Goal: Task Accomplishment & Management: Manage account settings

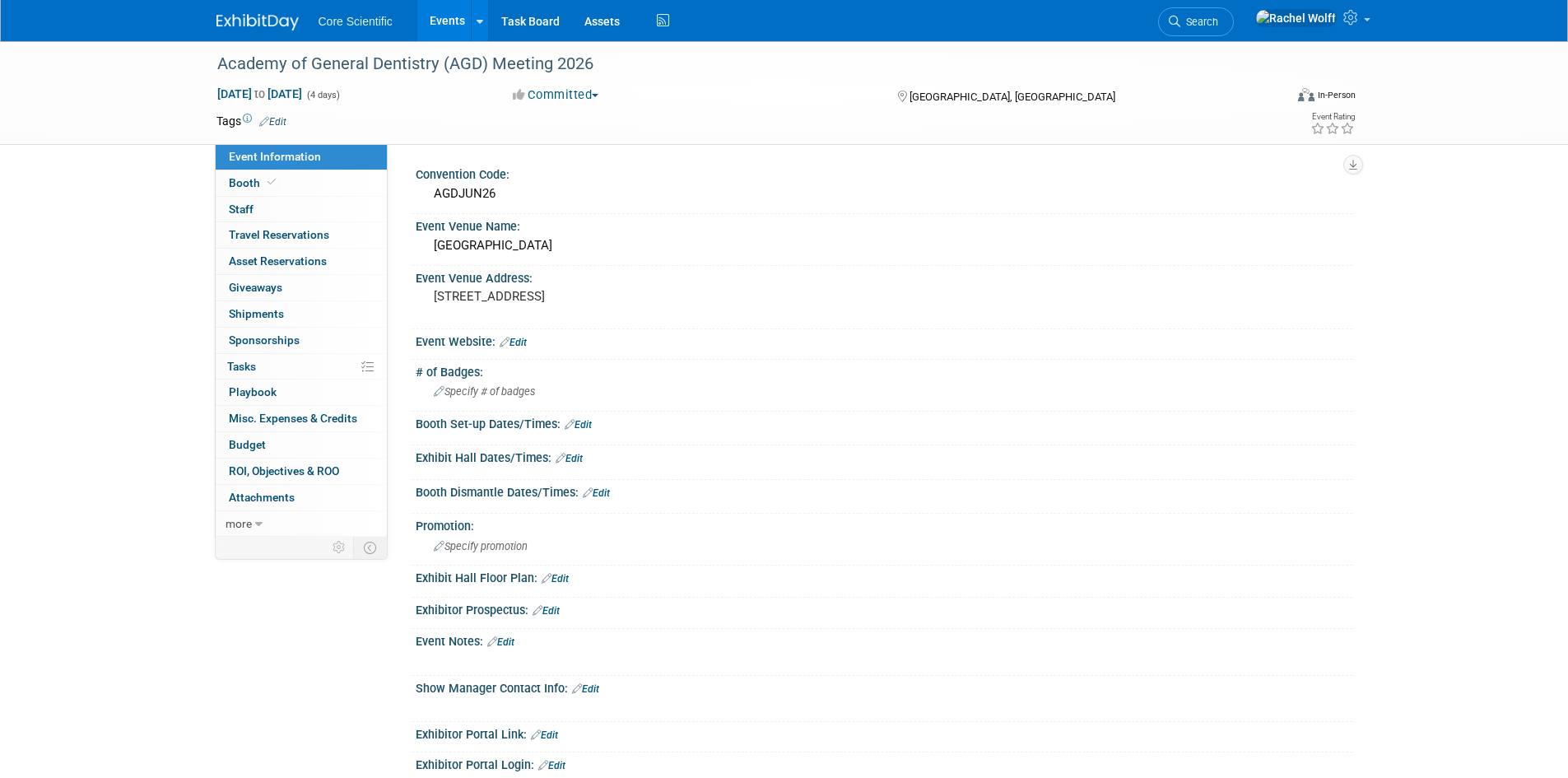
click at [246, 29] on img at bounding box center [257, 22] width 83 height 17
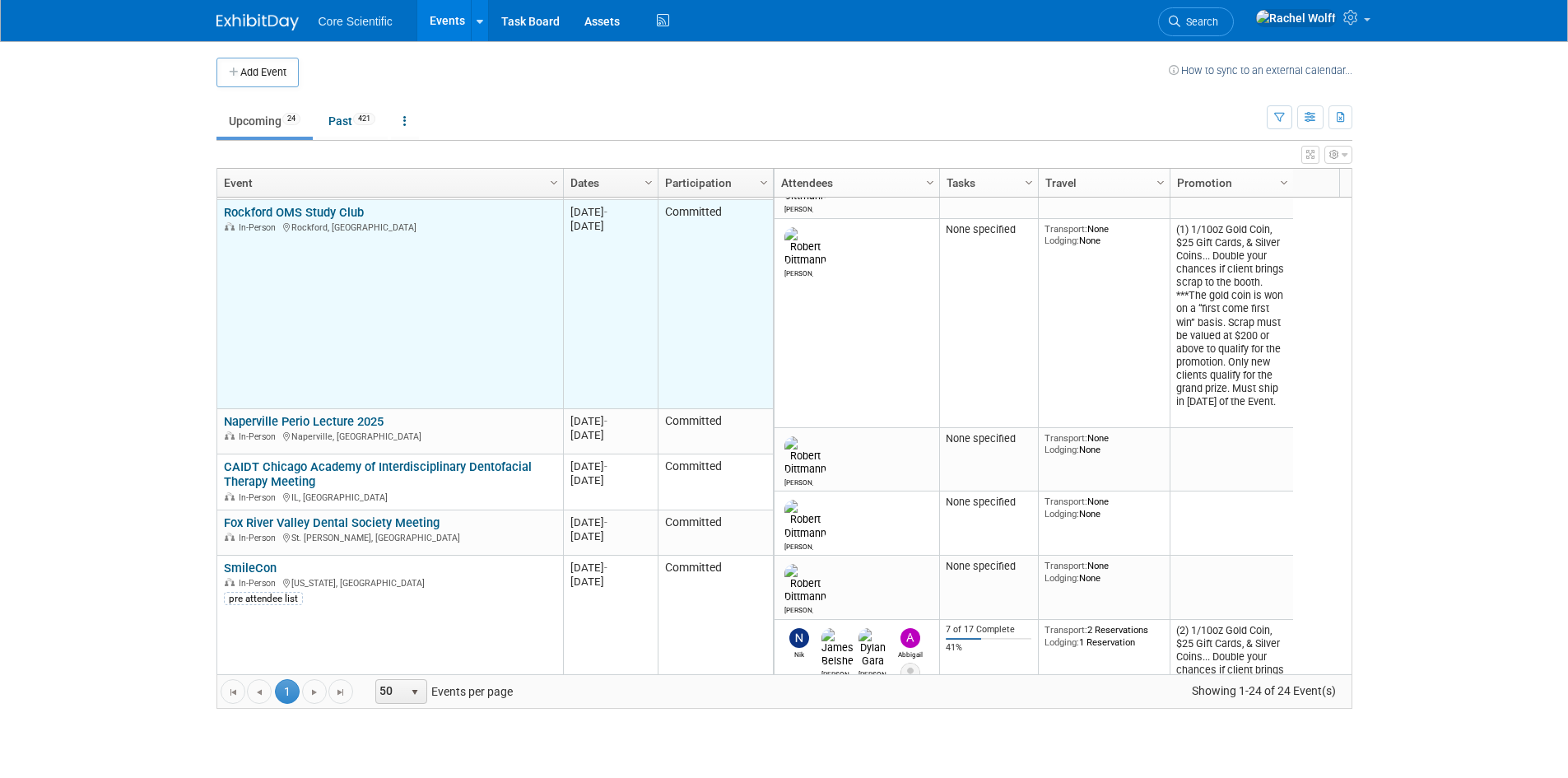
scroll to position [197, 0]
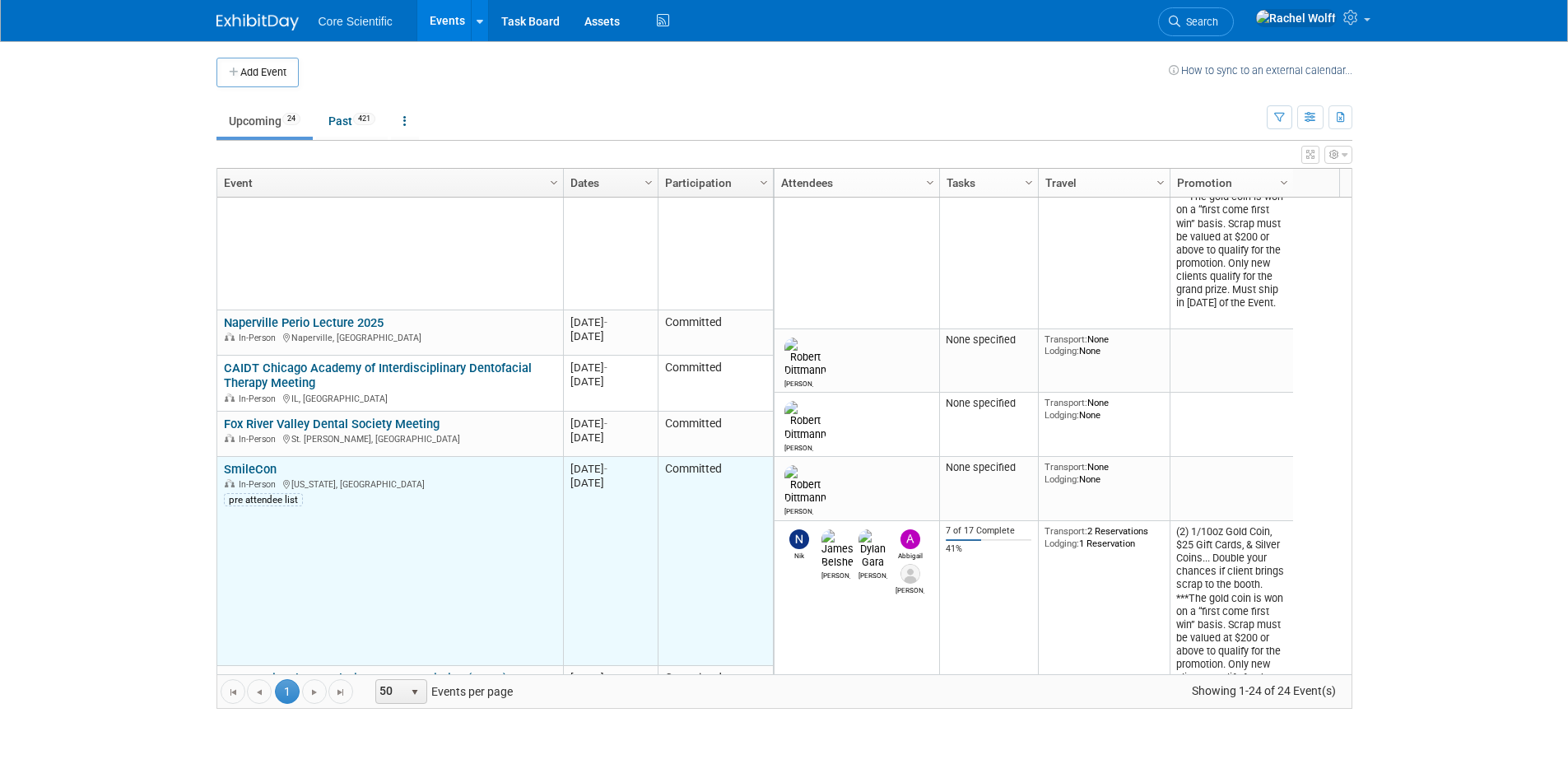
click at [245, 469] on link "SmileCon" at bounding box center [250, 469] width 52 height 15
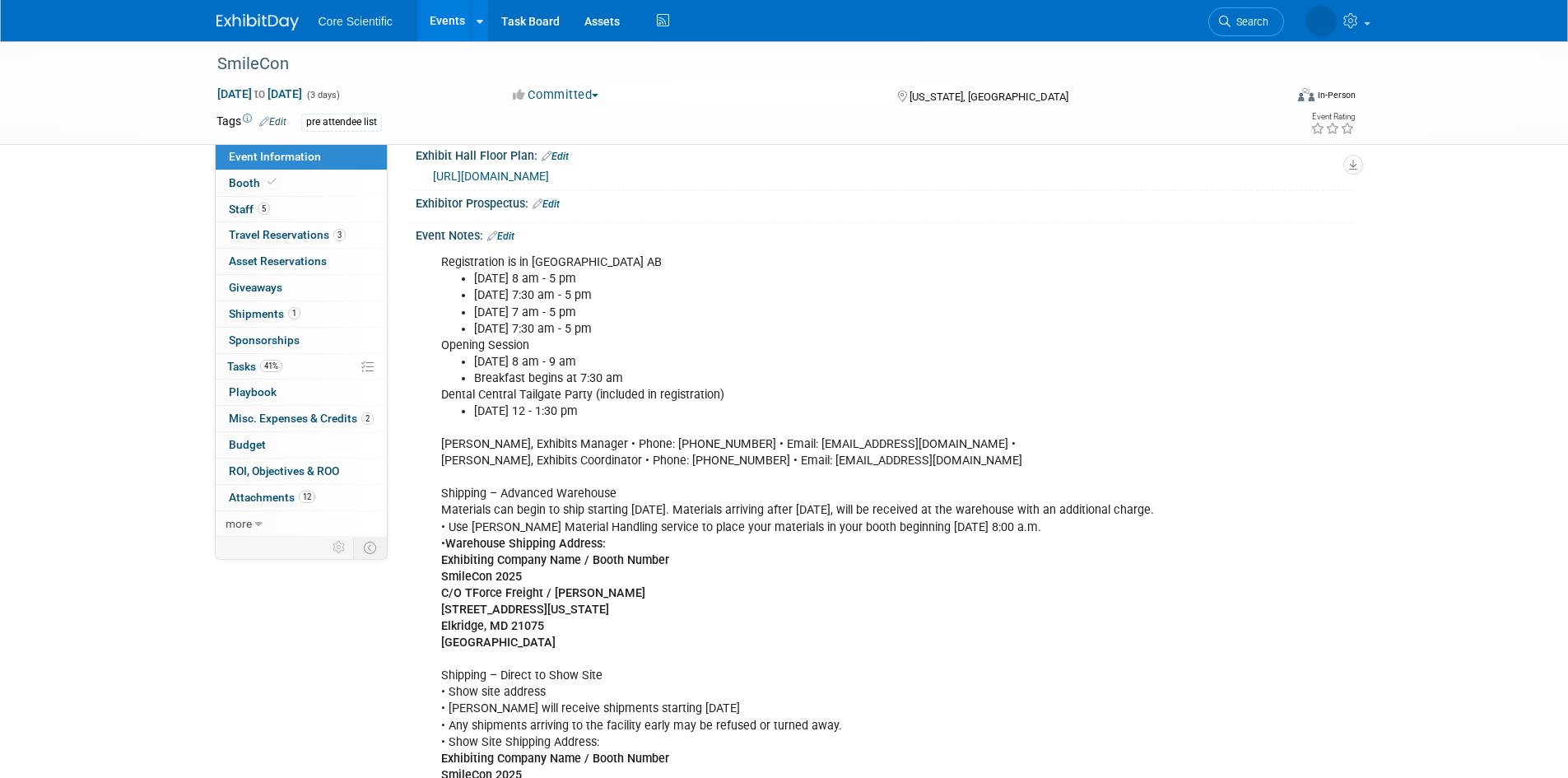
scroll to position [659, 0]
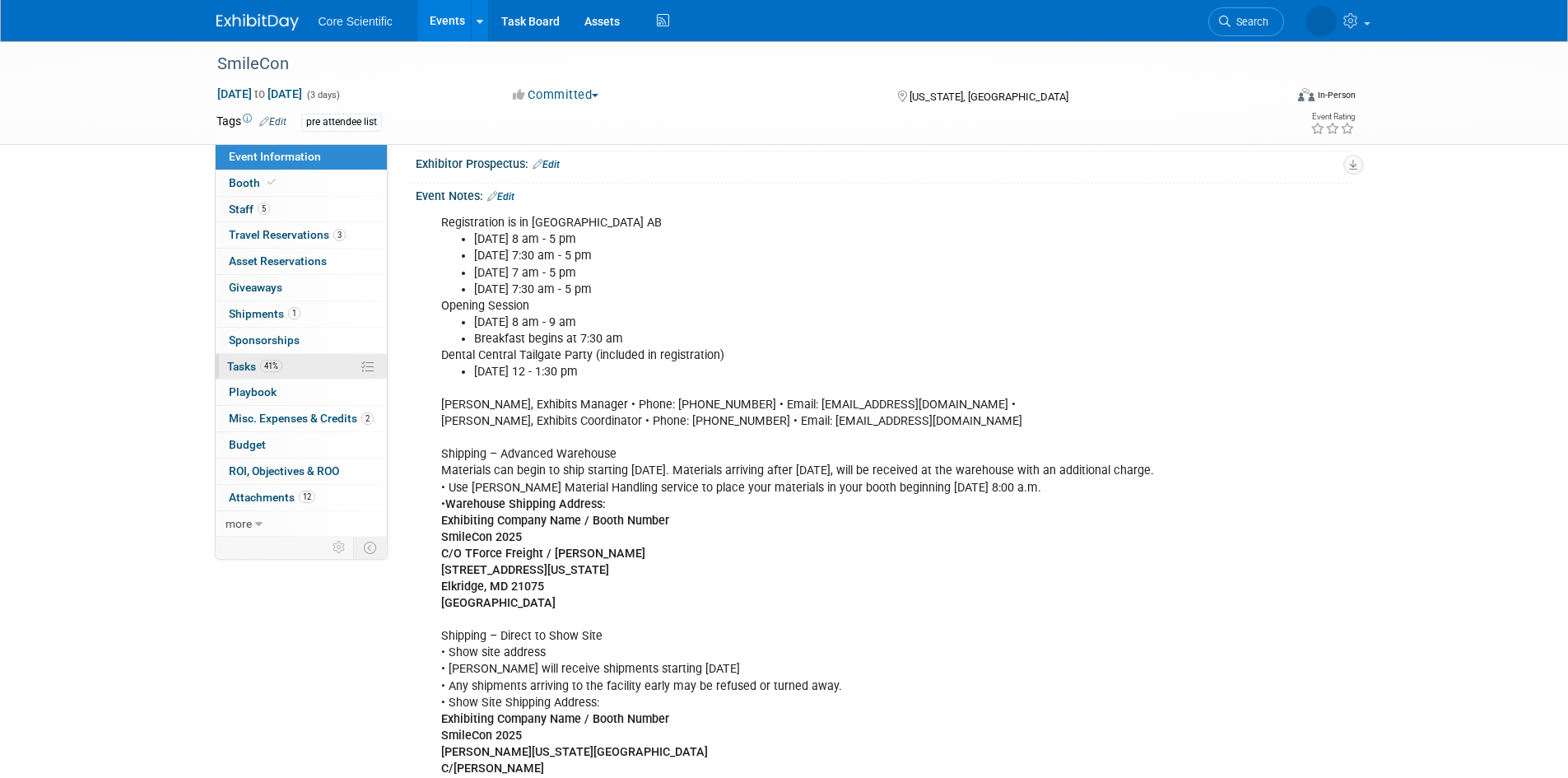
click at [303, 365] on link "41% Tasks 41%" at bounding box center [302, 366] width 172 height 26
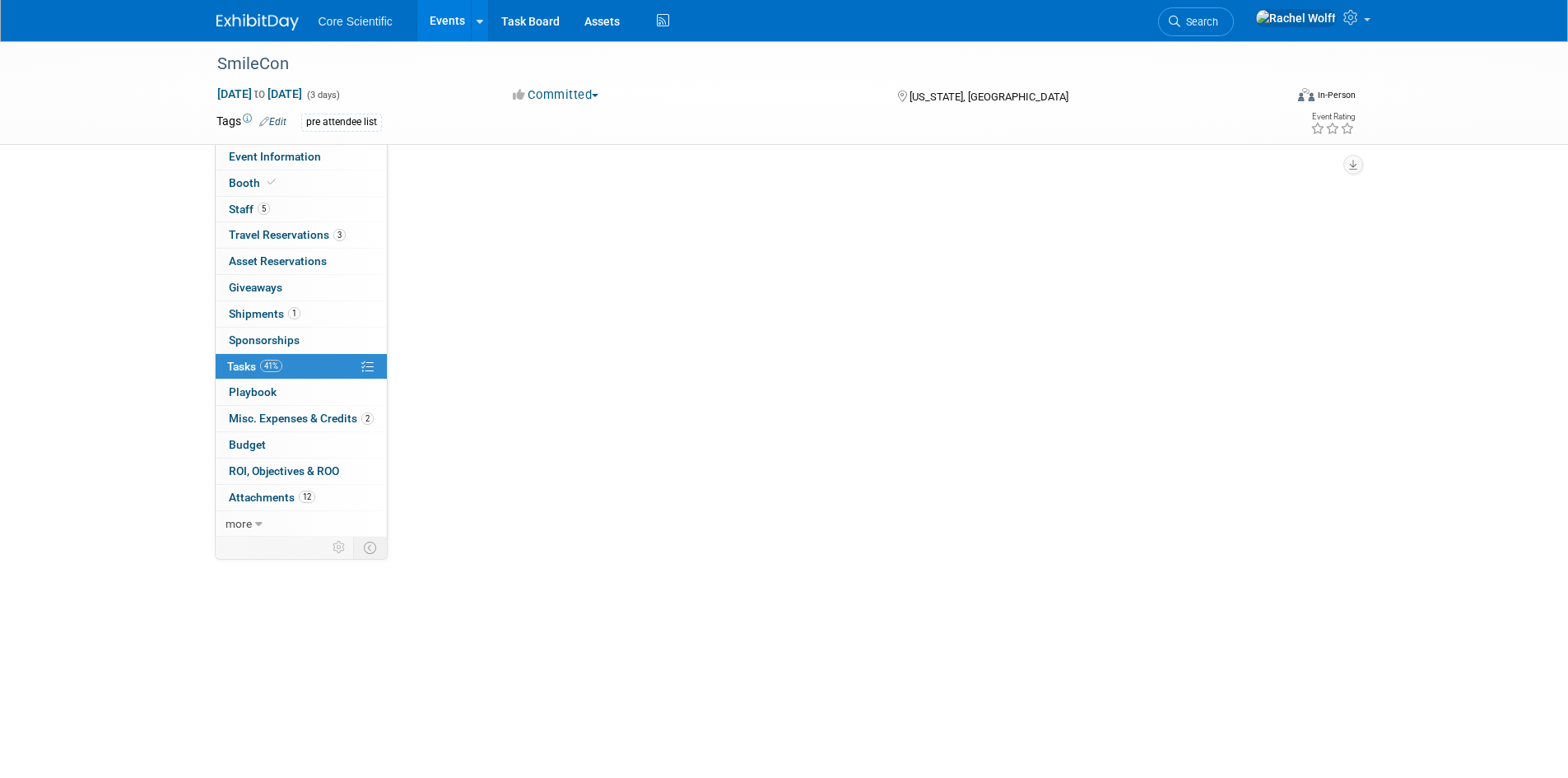
scroll to position [0, 0]
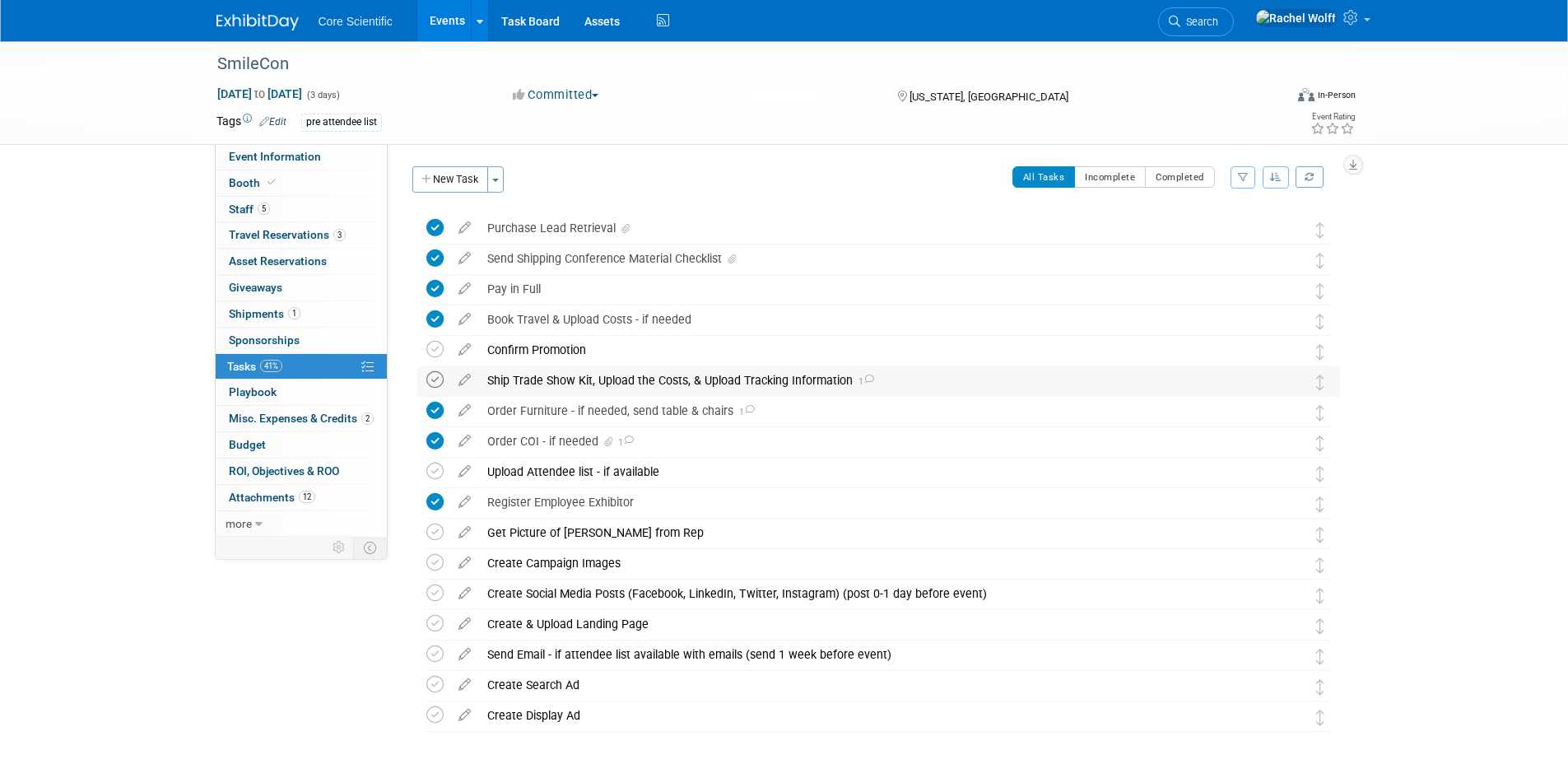
click at [434, 381] on icon at bounding box center [434, 379] width 17 height 17
click at [868, 377] on icon at bounding box center [869, 379] width 11 height 9
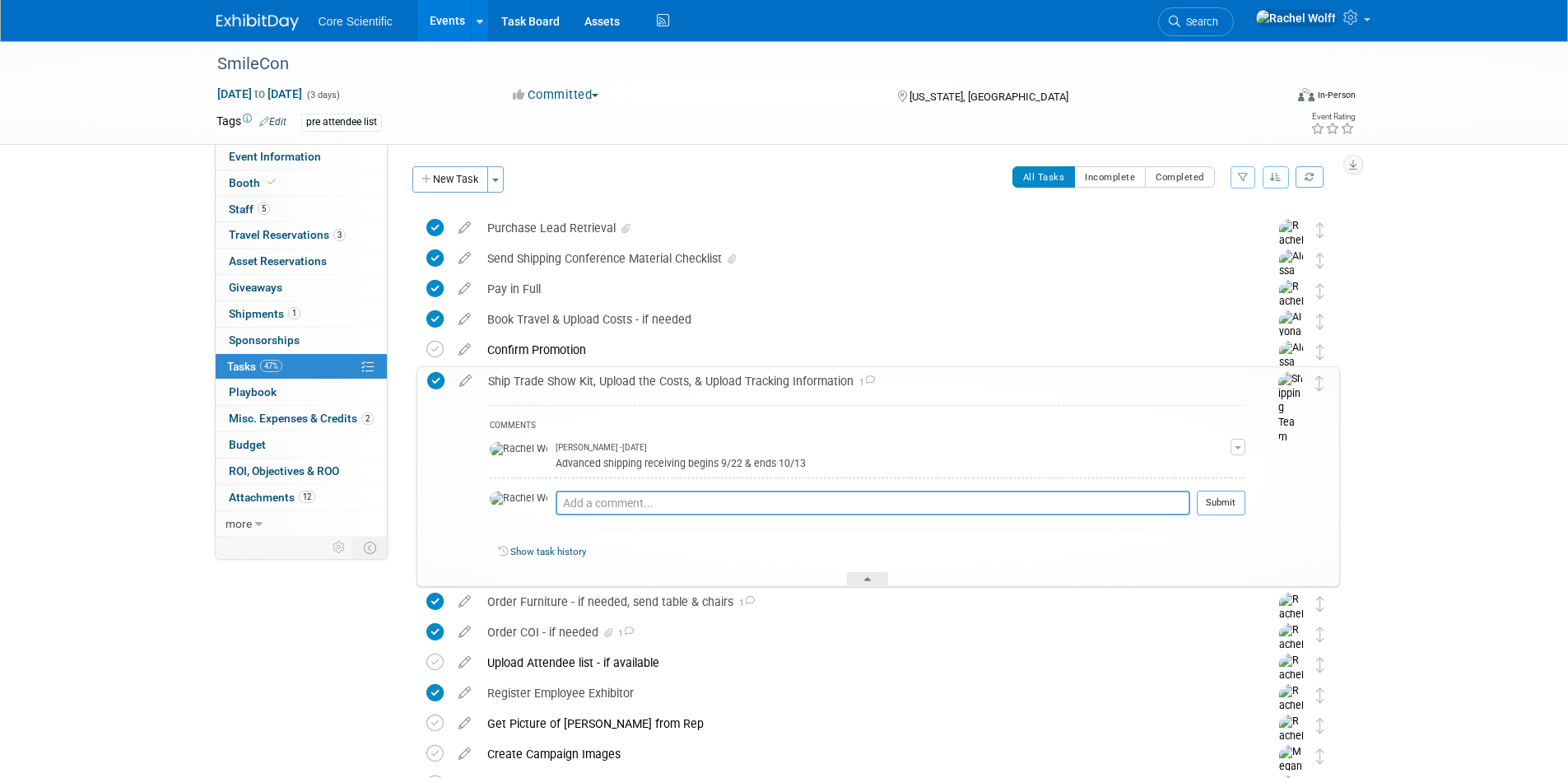
click at [868, 377] on icon at bounding box center [870, 380] width 11 height 9
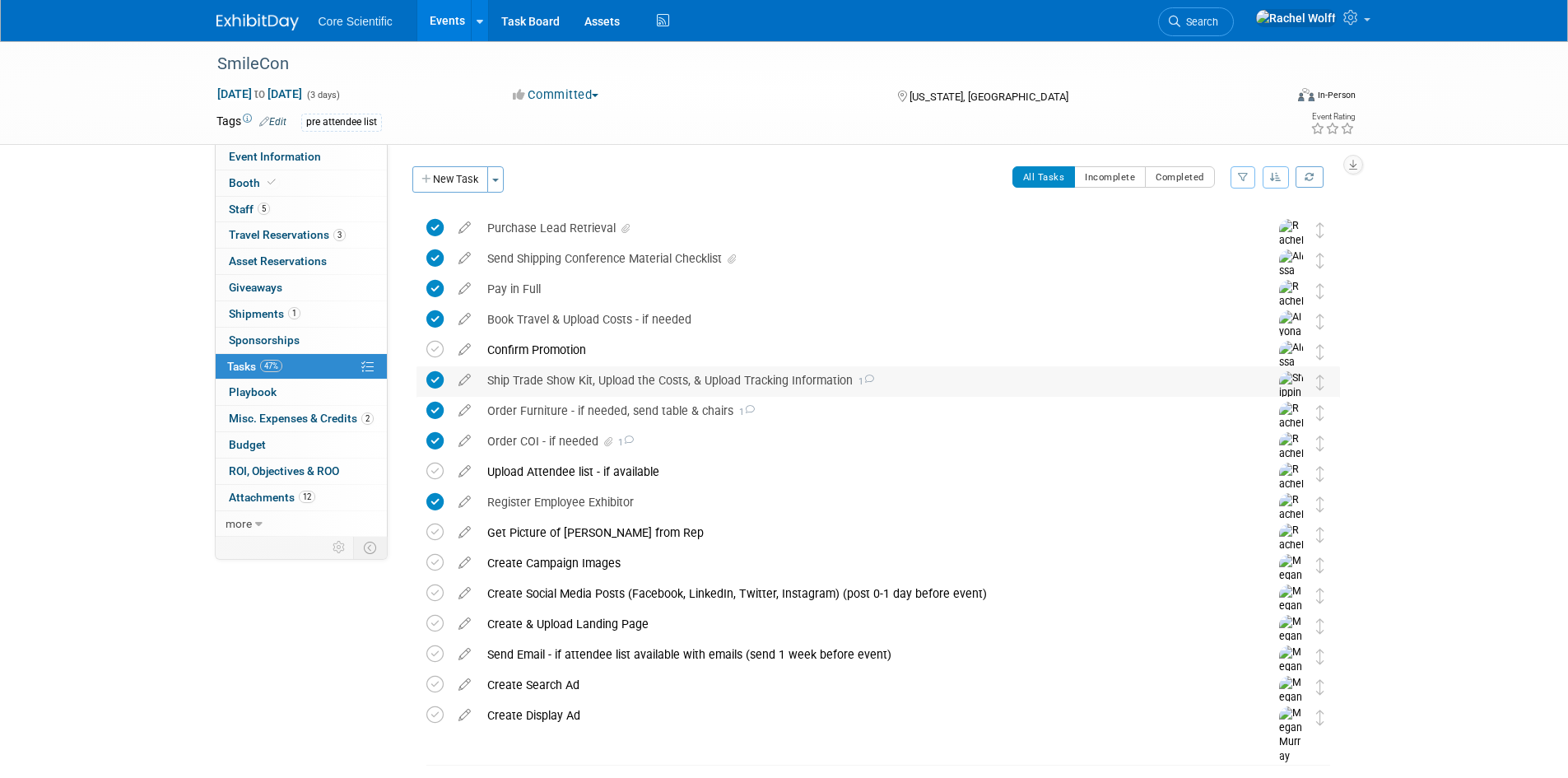
click at [434, 379] on icon at bounding box center [434, 379] width 17 height 17
click at [240, 7] on link at bounding box center [267, 13] width 102 height 13
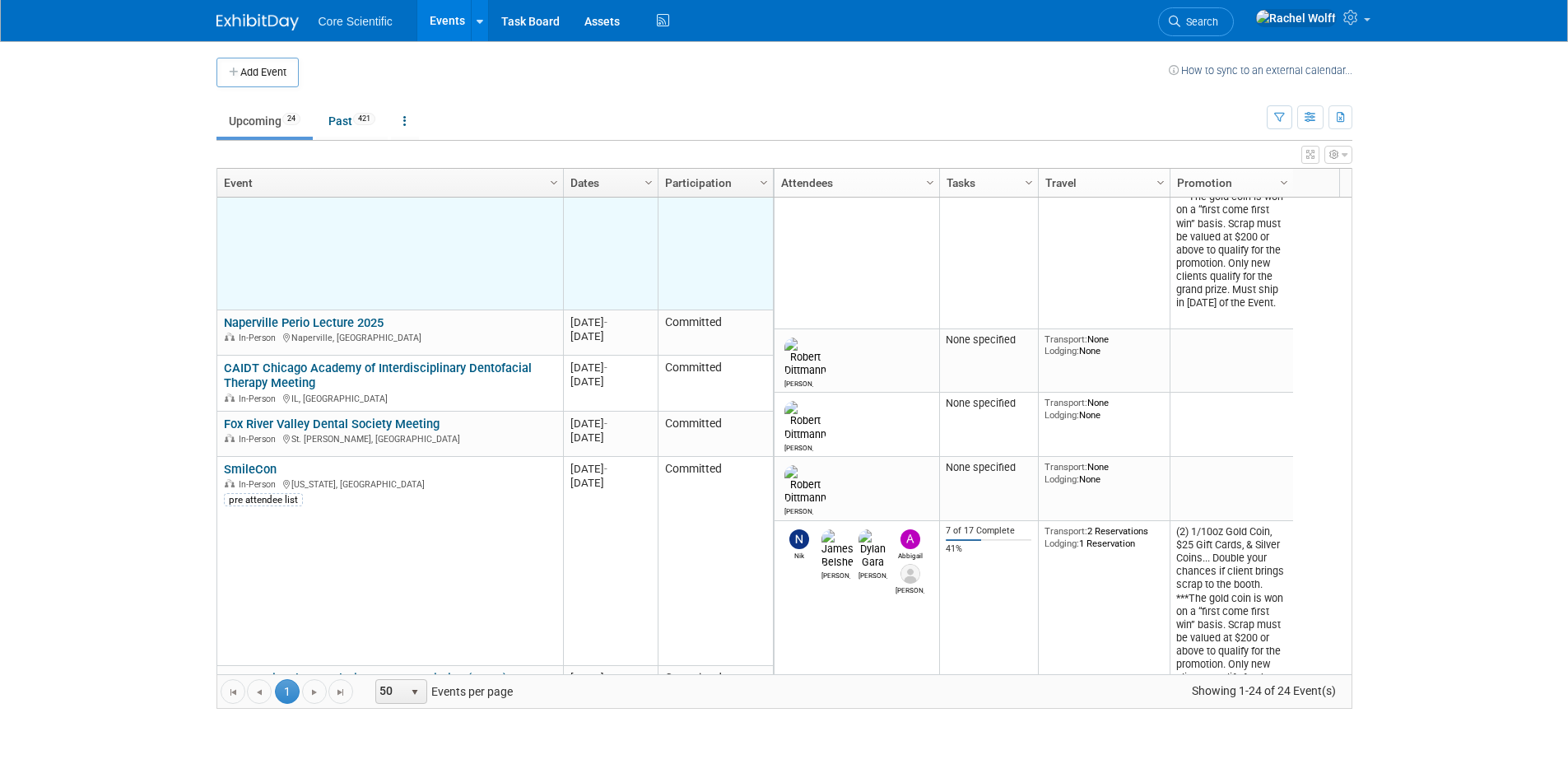
scroll to position [395, 0]
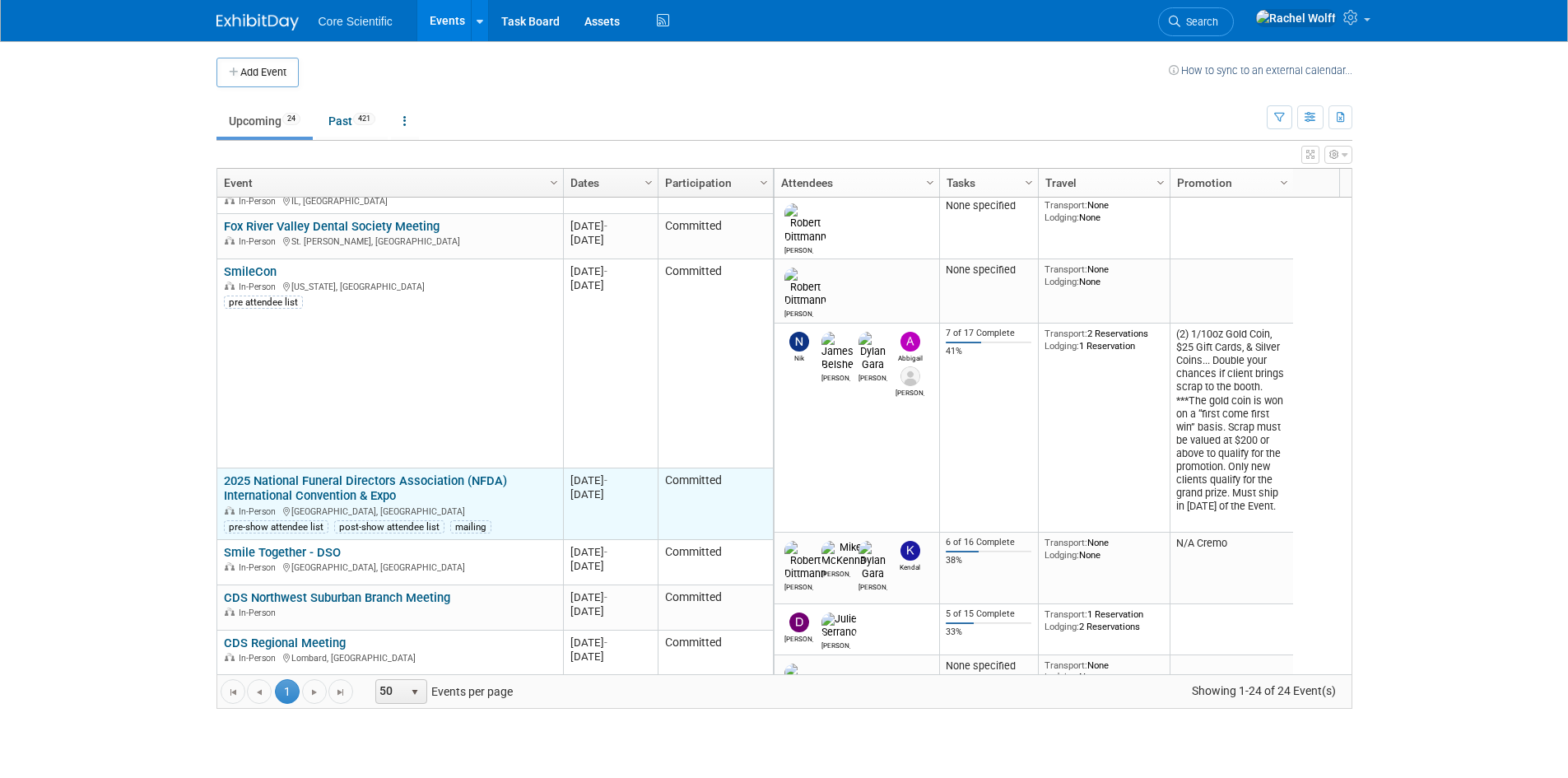
click at [382, 493] on link "2025 National Funeral Directors Association (NFDA) International Convention & E…" at bounding box center [366, 488] width 283 height 30
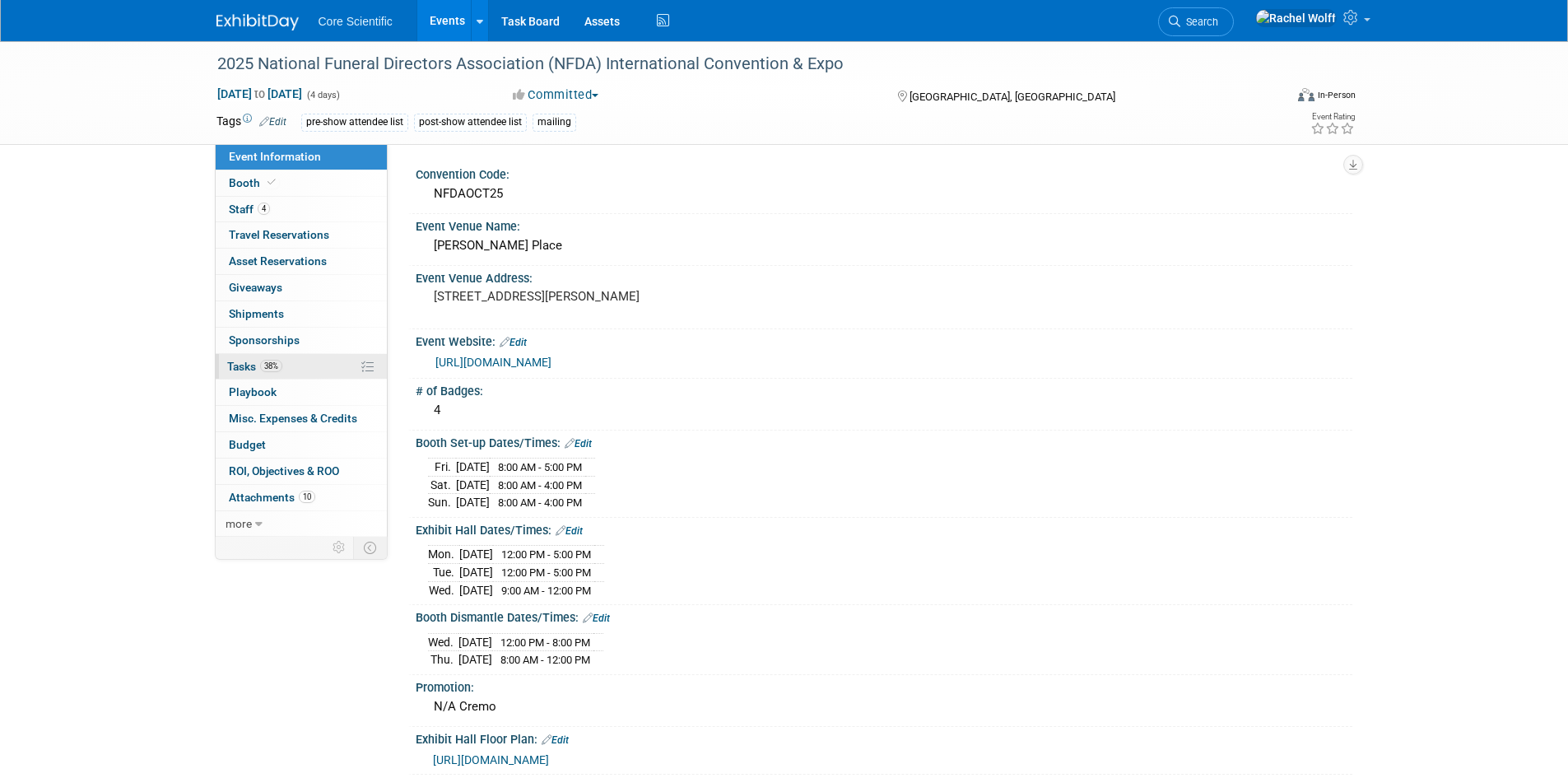
click at [295, 360] on link "38% Tasks 38%" at bounding box center [302, 366] width 172 height 26
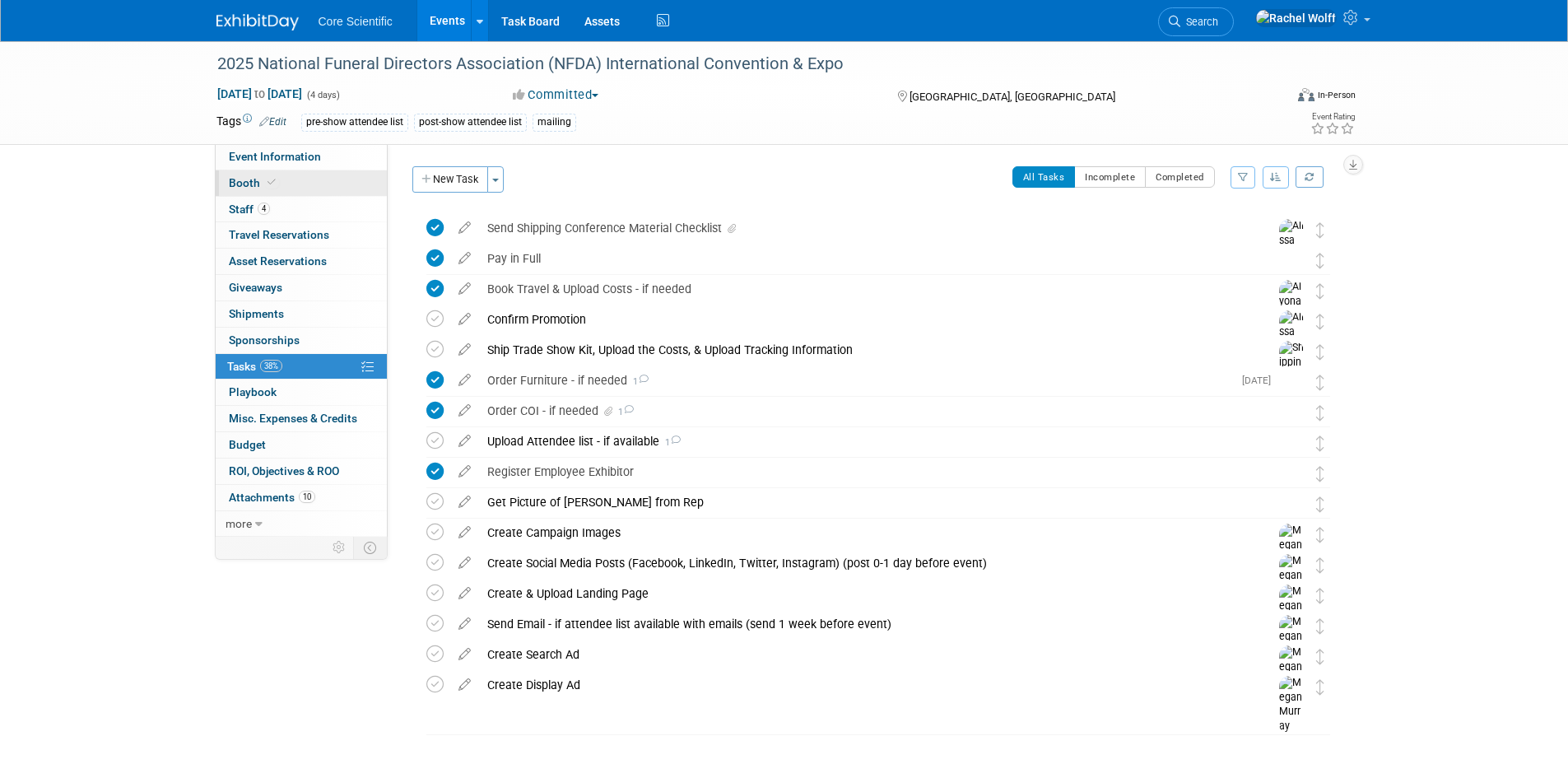
click at [307, 185] on link "Booth" at bounding box center [302, 183] width 172 height 26
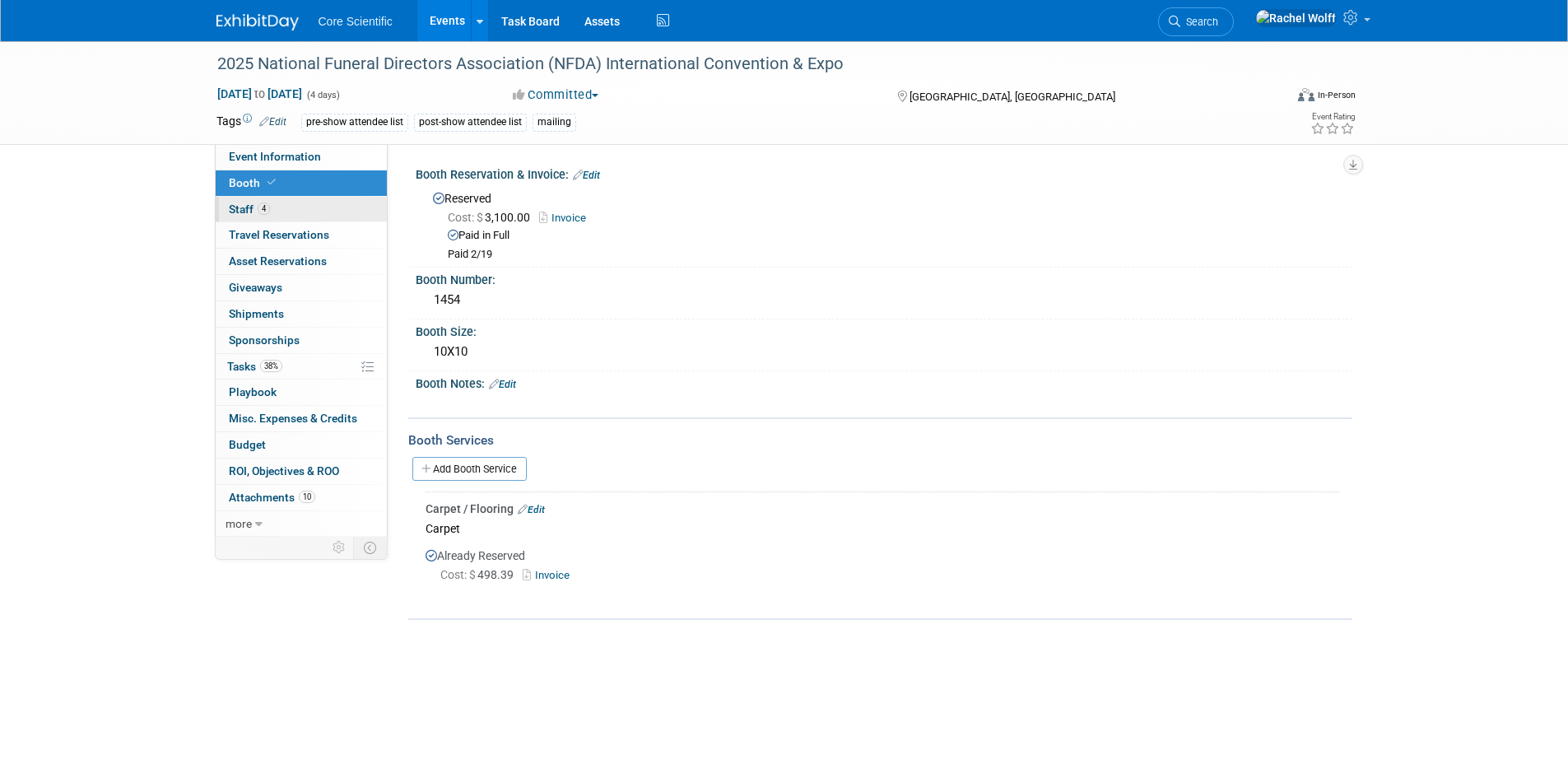
click at [304, 202] on link "4 Staff 4" at bounding box center [302, 209] width 172 height 26
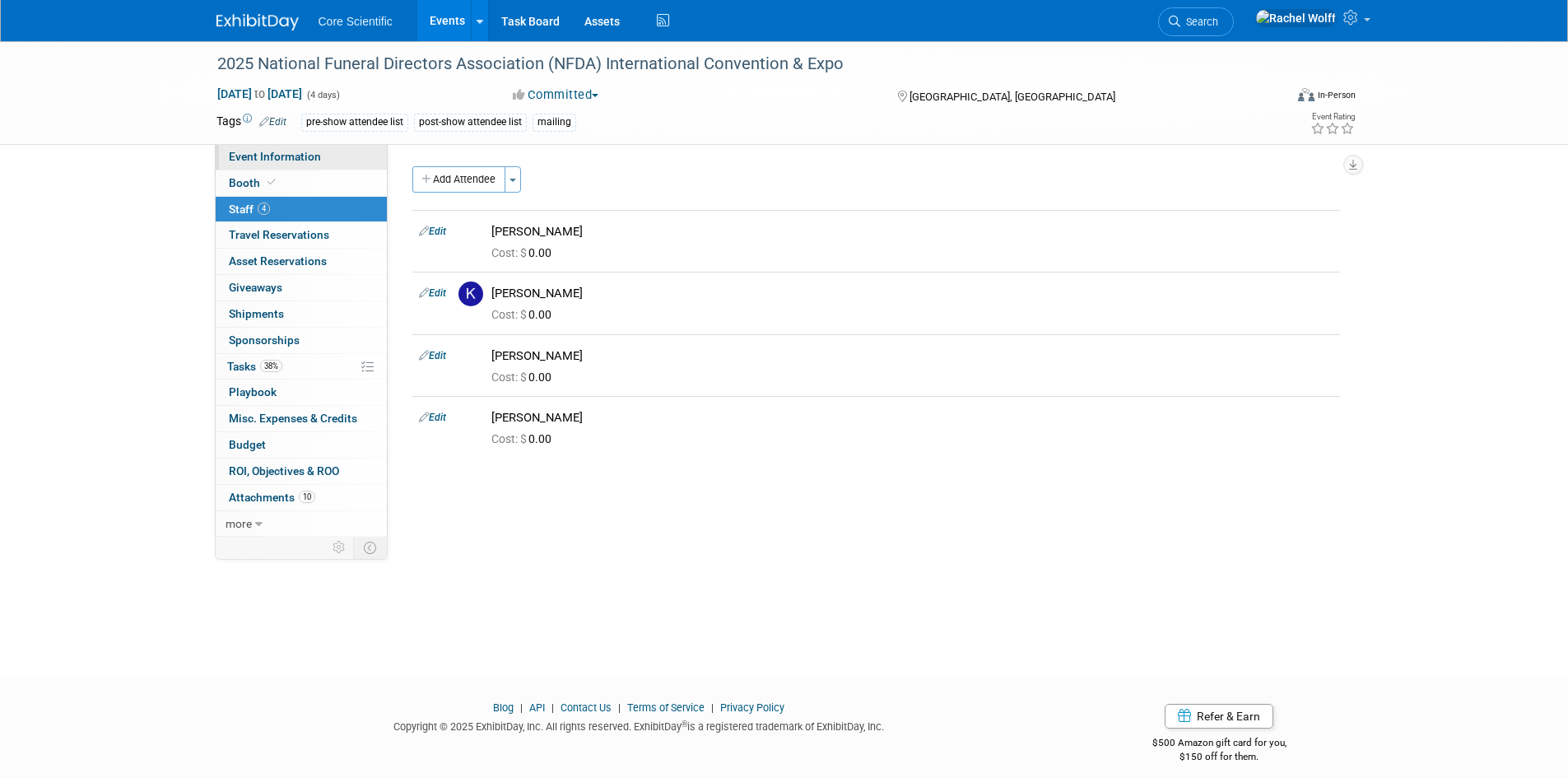
click at [317, 164] on link "Event Information" at bounding box center [302, 156] width 172 height 26
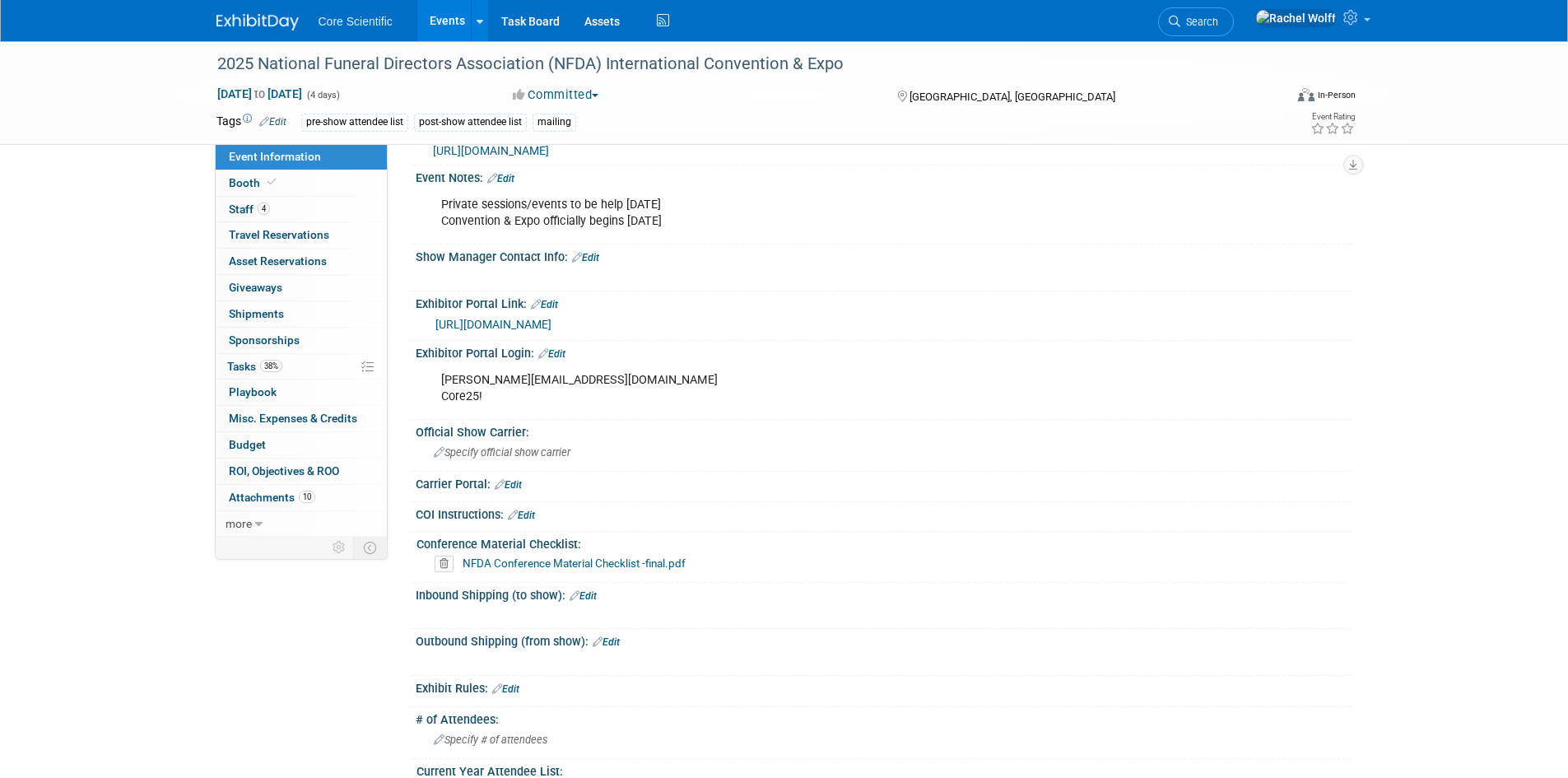
scroll to position [659, 0]
click at [551, 324] on link "https://nfda25.exh.mapyourshow.com/7_0/main/default" at bounding box center [494, 323] width 117 height 13
click at [290, 367] on link "38% Tasks 38%" at bounding box center [302, 366] width 172 height 26
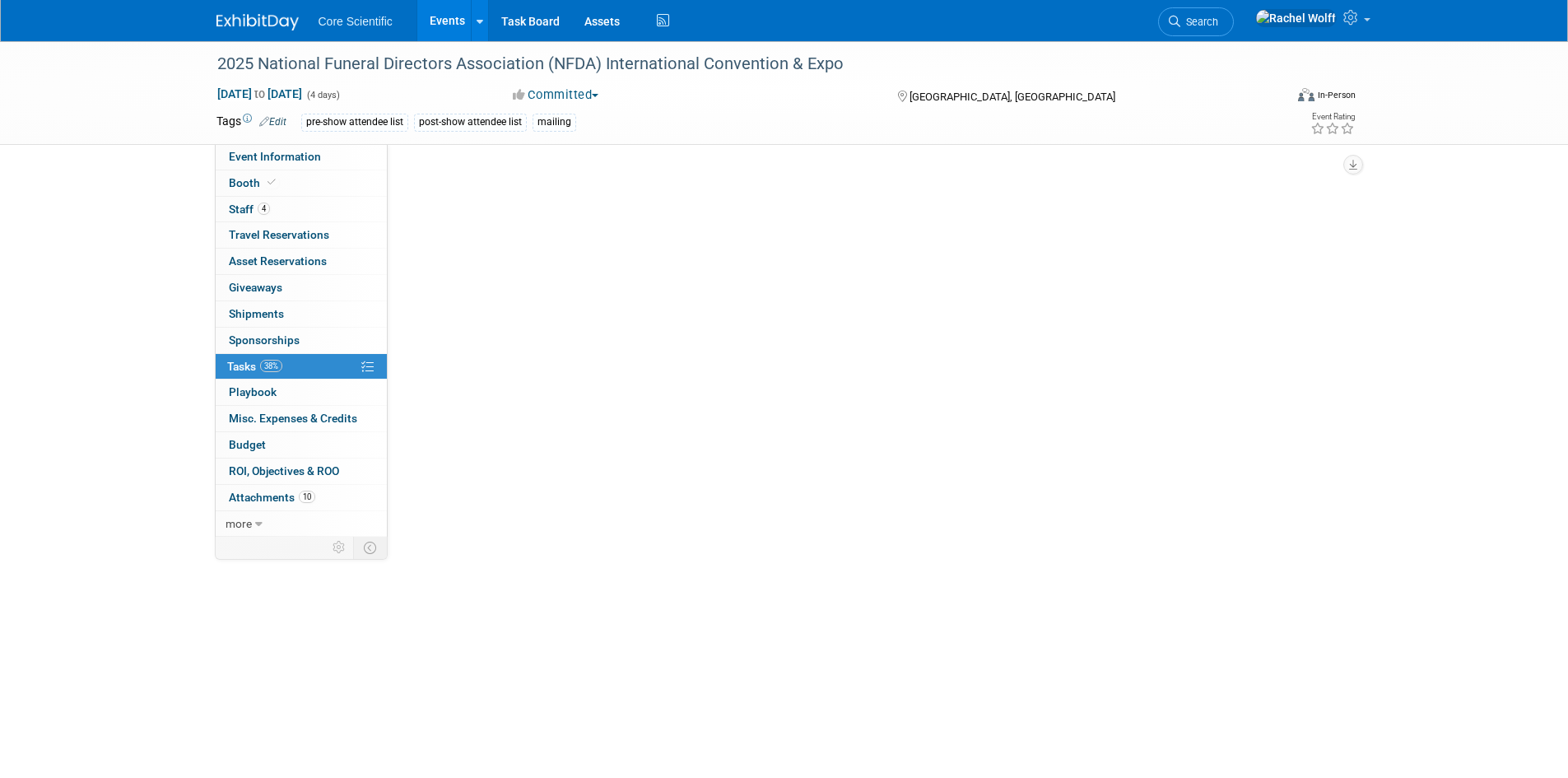
scroll to position [0, 0]
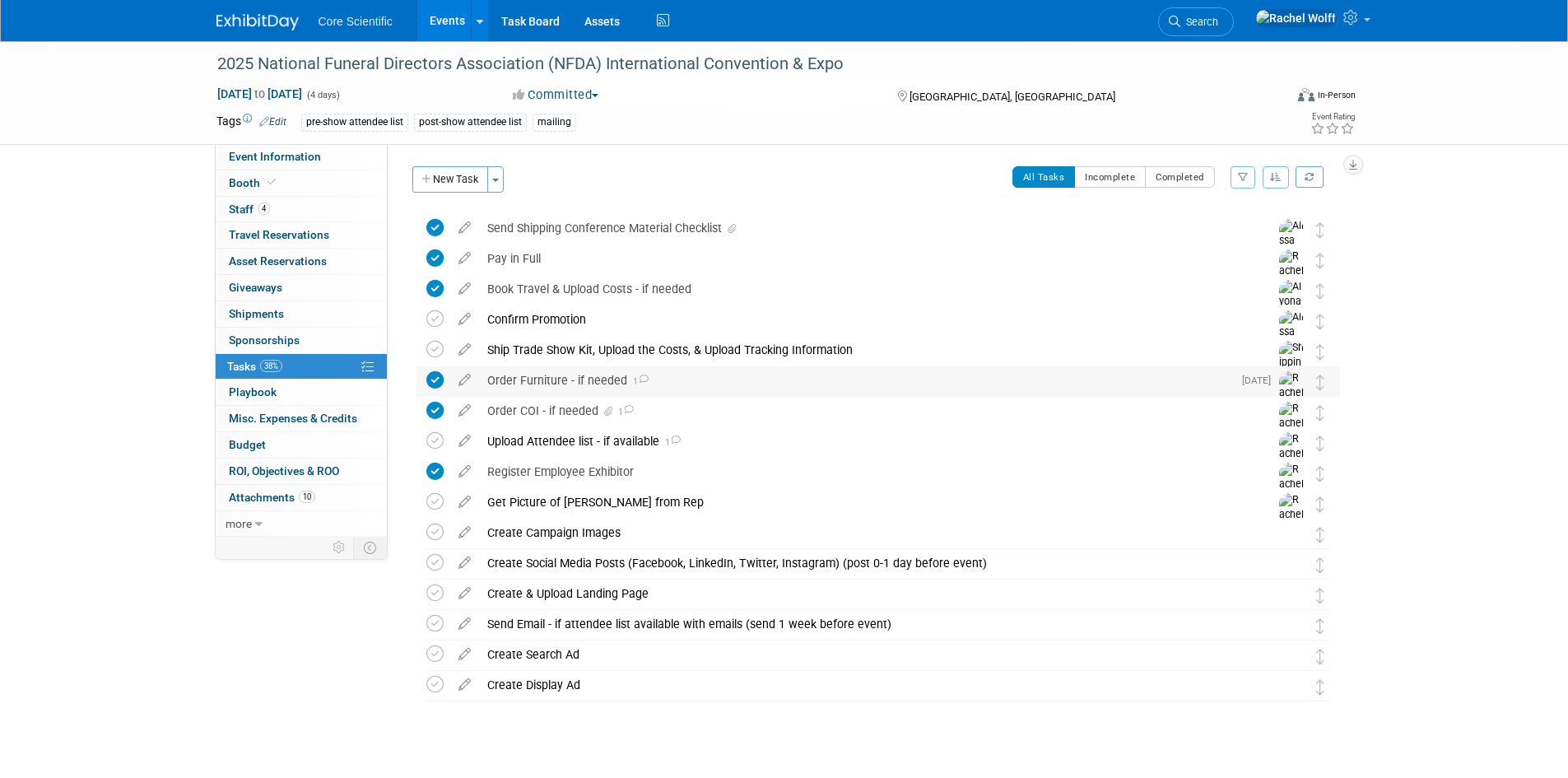
click at [639, 375] on icon at bounding box center [643, 379] width 11 height 9
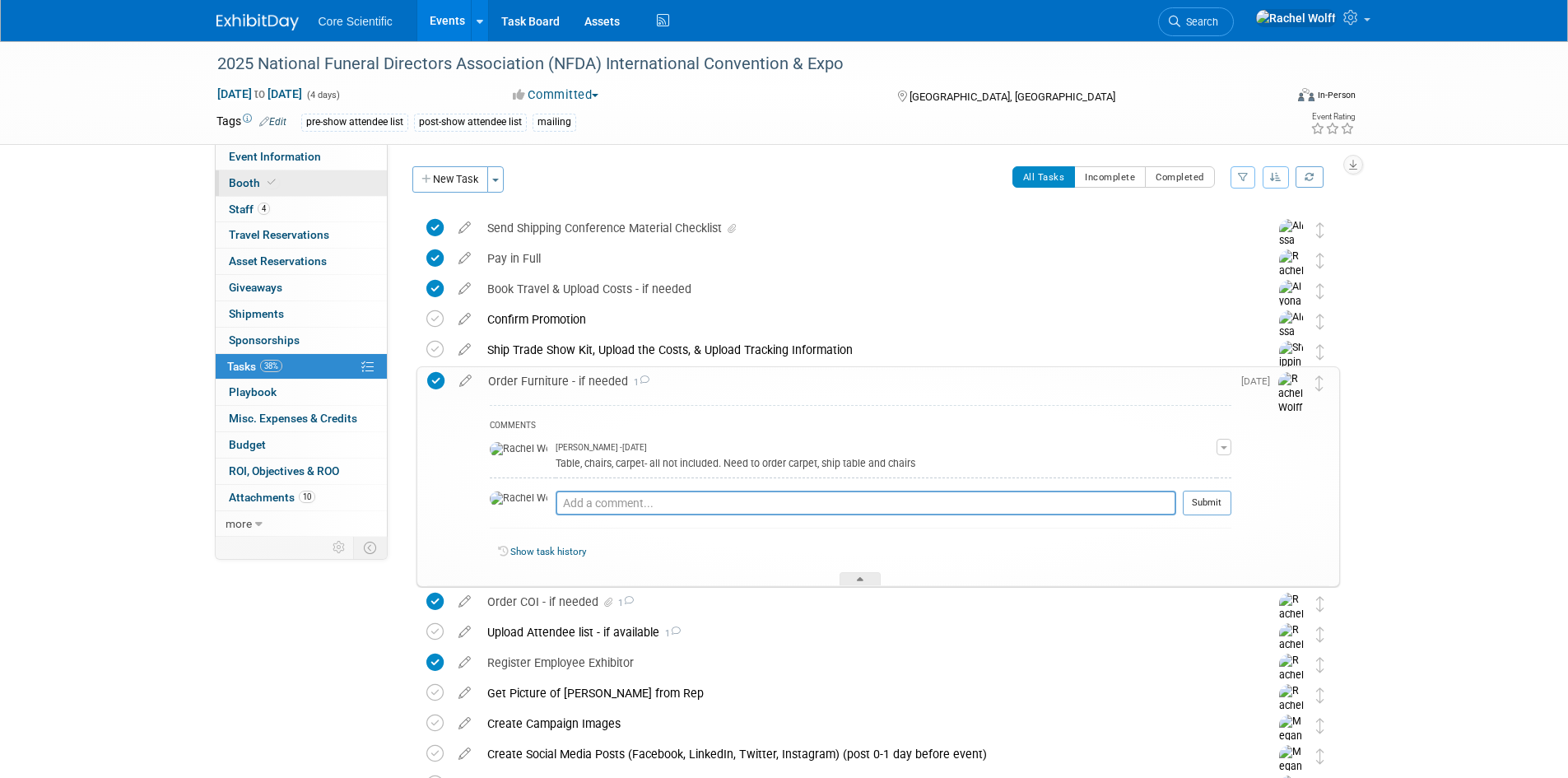
click at [293, 172] on link "Booth" at bounding box center [302, 183] width 172 height 26
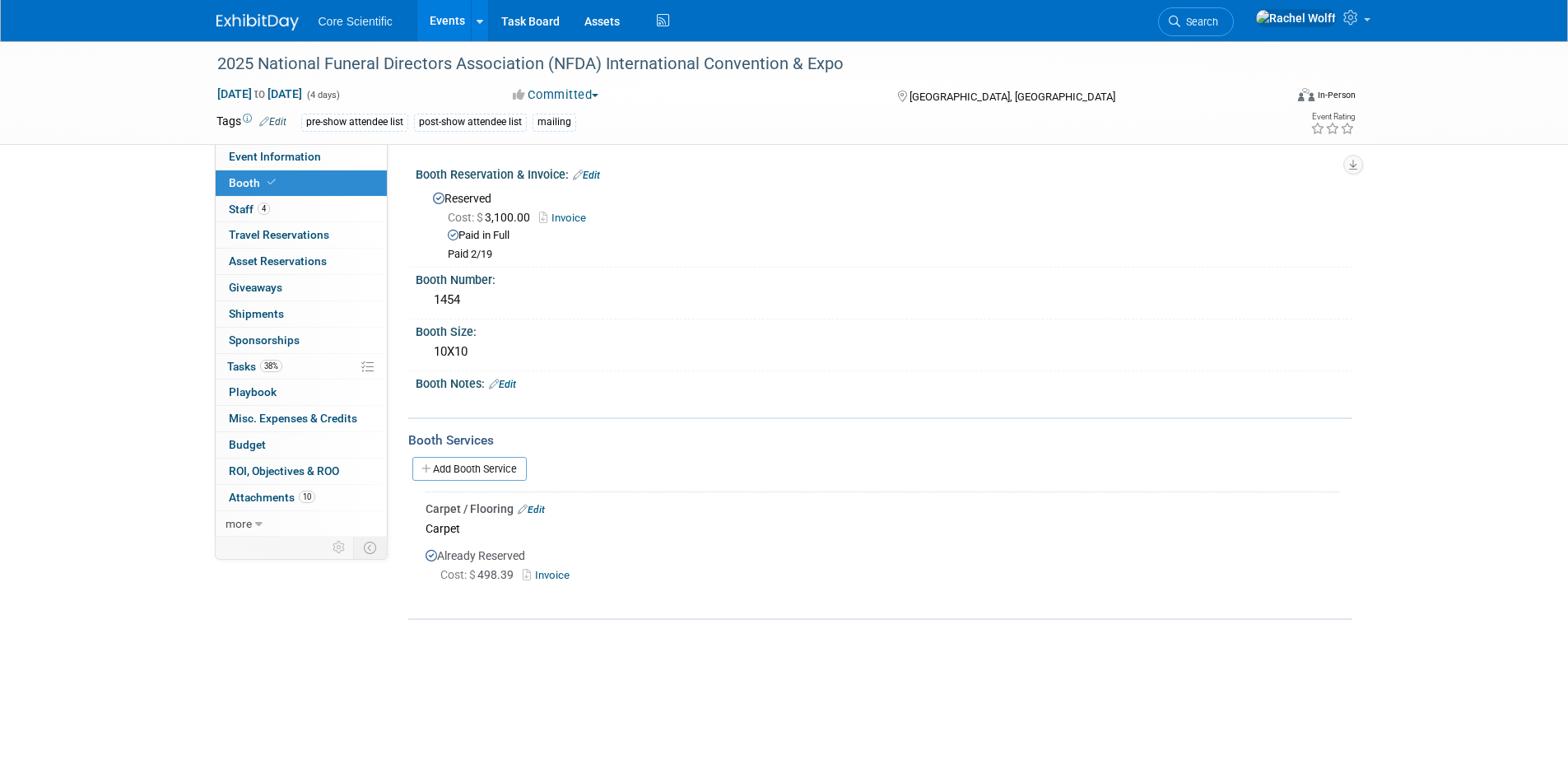
click at [549, 575] on link "Invoice" at bounding box center [550, 575] width 53 height 12
click at [302, 371] on link "38% Tasks 38%" at bounding box center [302, 366] width 172 height 26
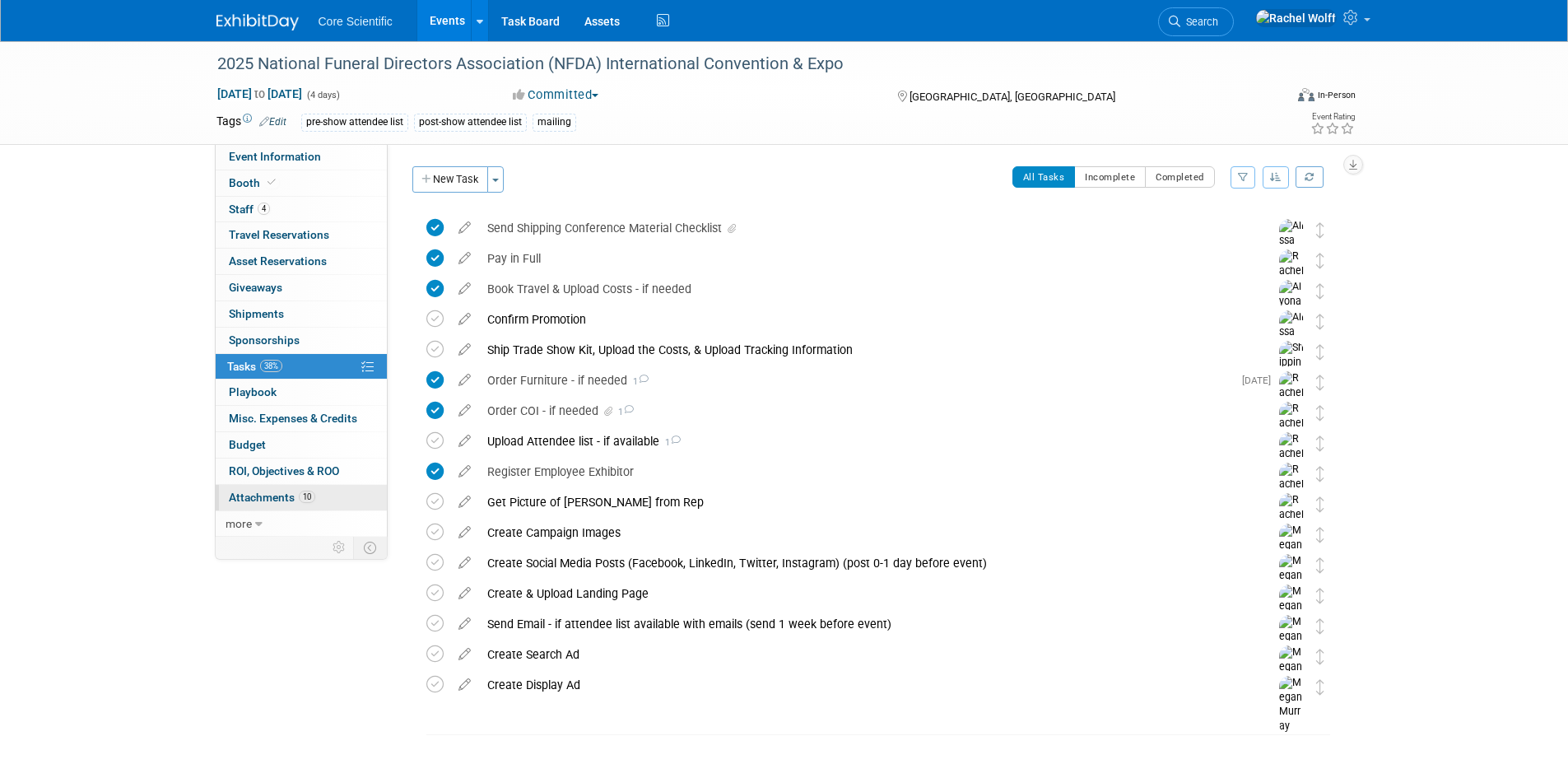
click at [309, 501] on span "10" at bounding box center [307, 497] width 17 height 12
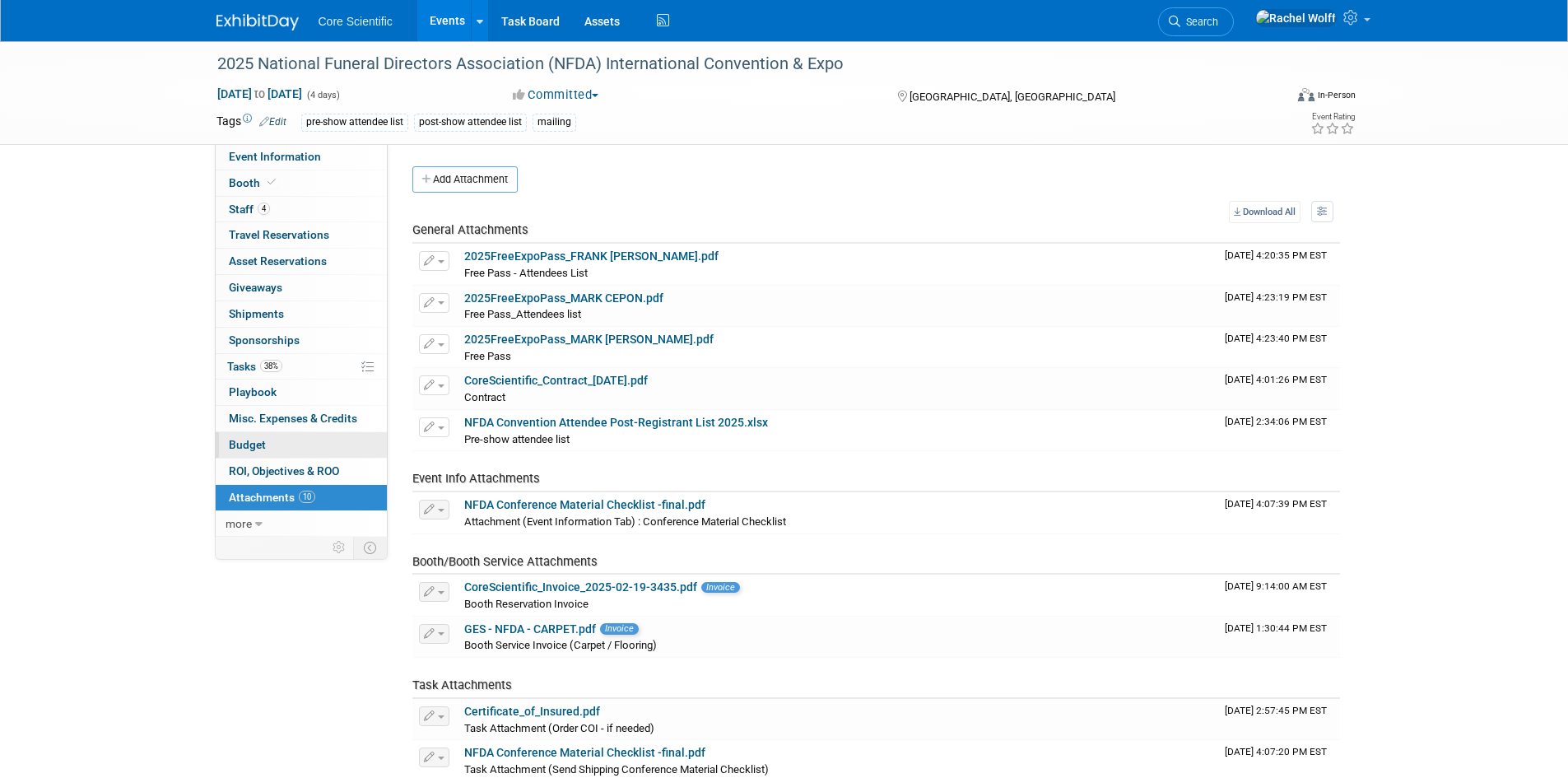
click at [314, 448] on link "Budget" at bounding box center [302, 445] width 172 height 26
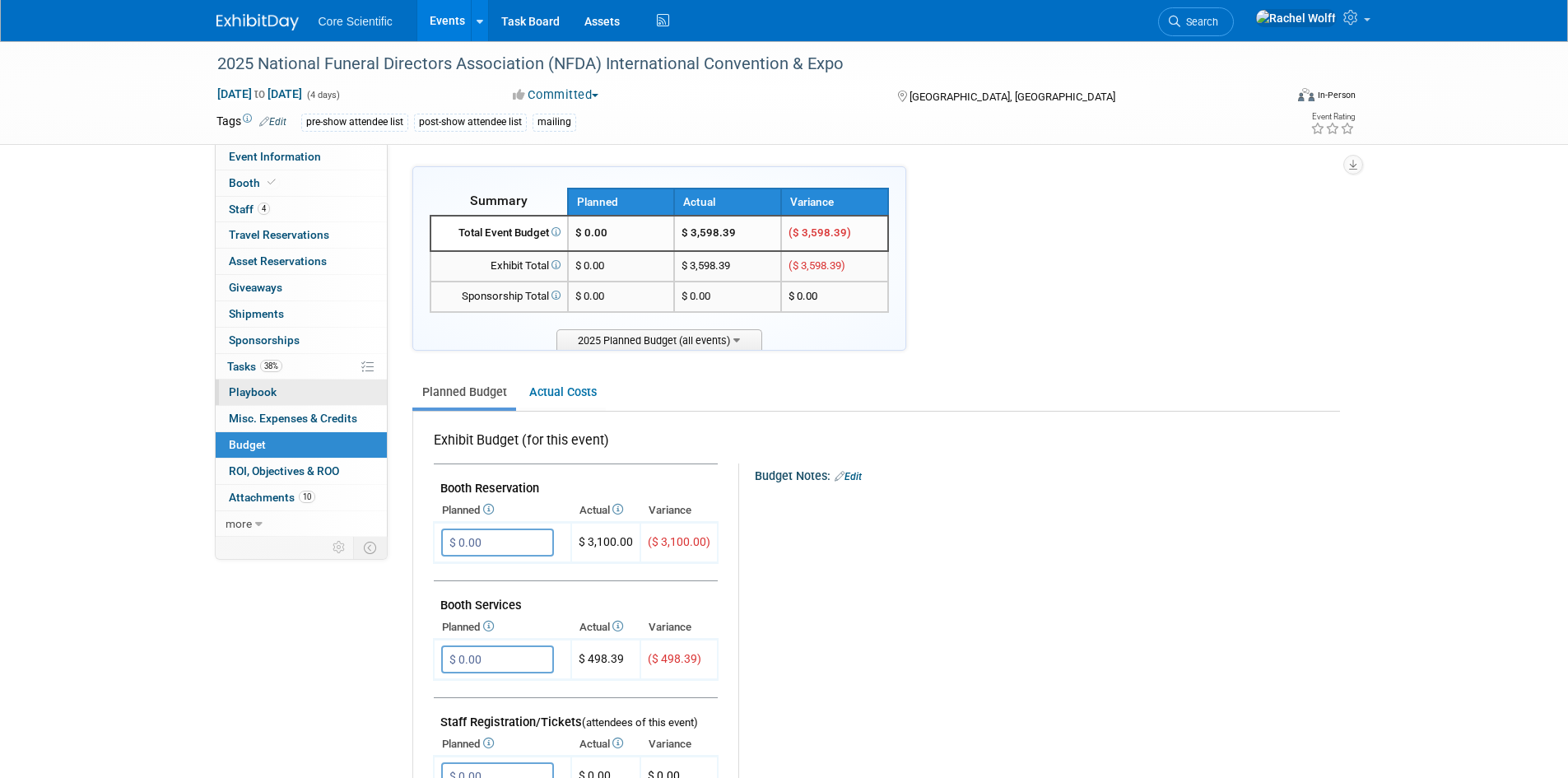
click at [321, 404] on link "0 Playbook 0" at bounding box center [302, 392] width 172 height 26
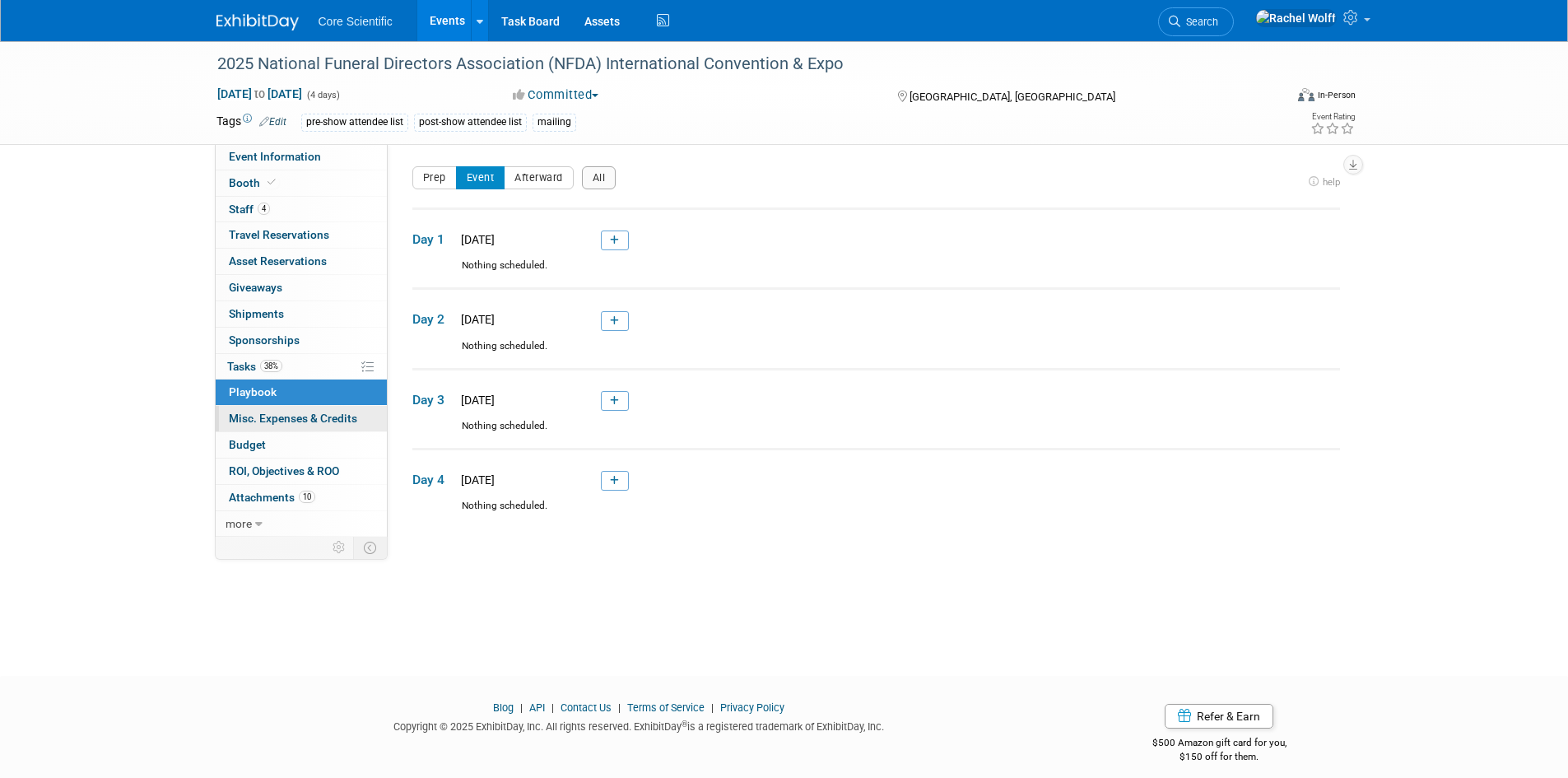
click at [327, 417] on span "Misc. Expenses & Credits 0" at bounding box center [293, 418] width 128 height 13
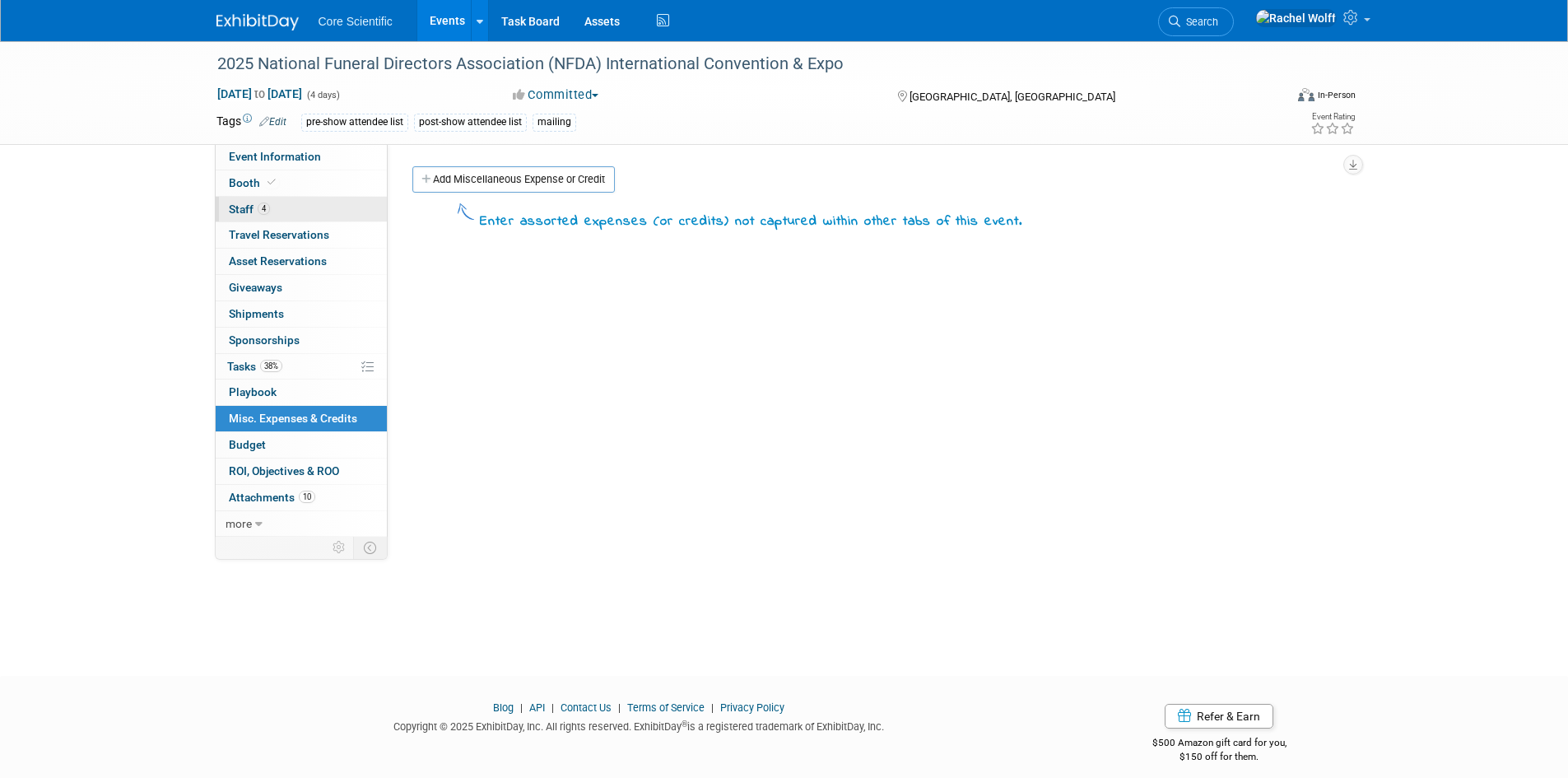
click at [342, 197] on link "4 Staff 4" at bounding box center [302, 209] width 172 height 26
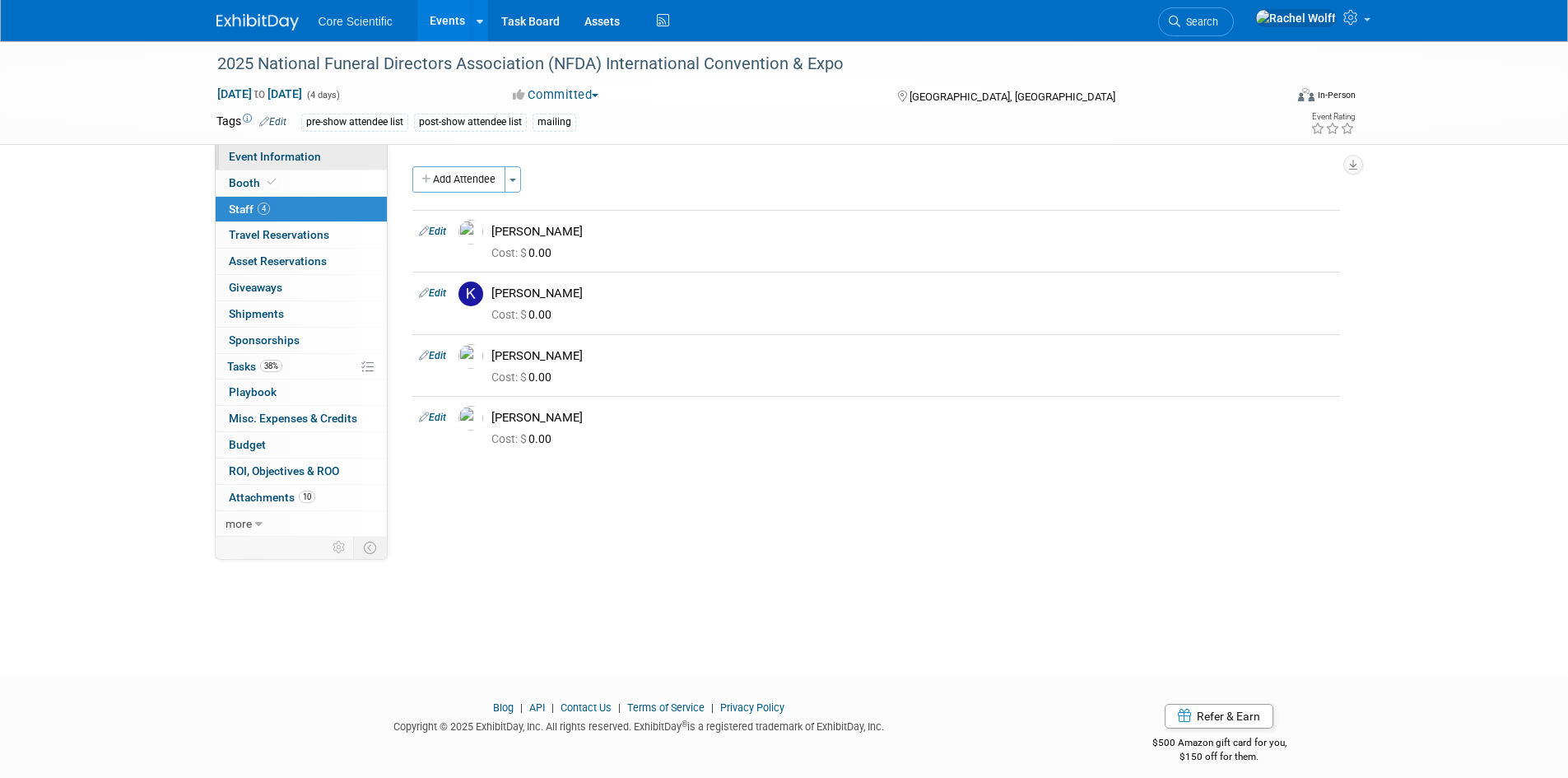
click at [341, 148] on link "Event Information" at bounding box center [302, 156] width 172 height 26
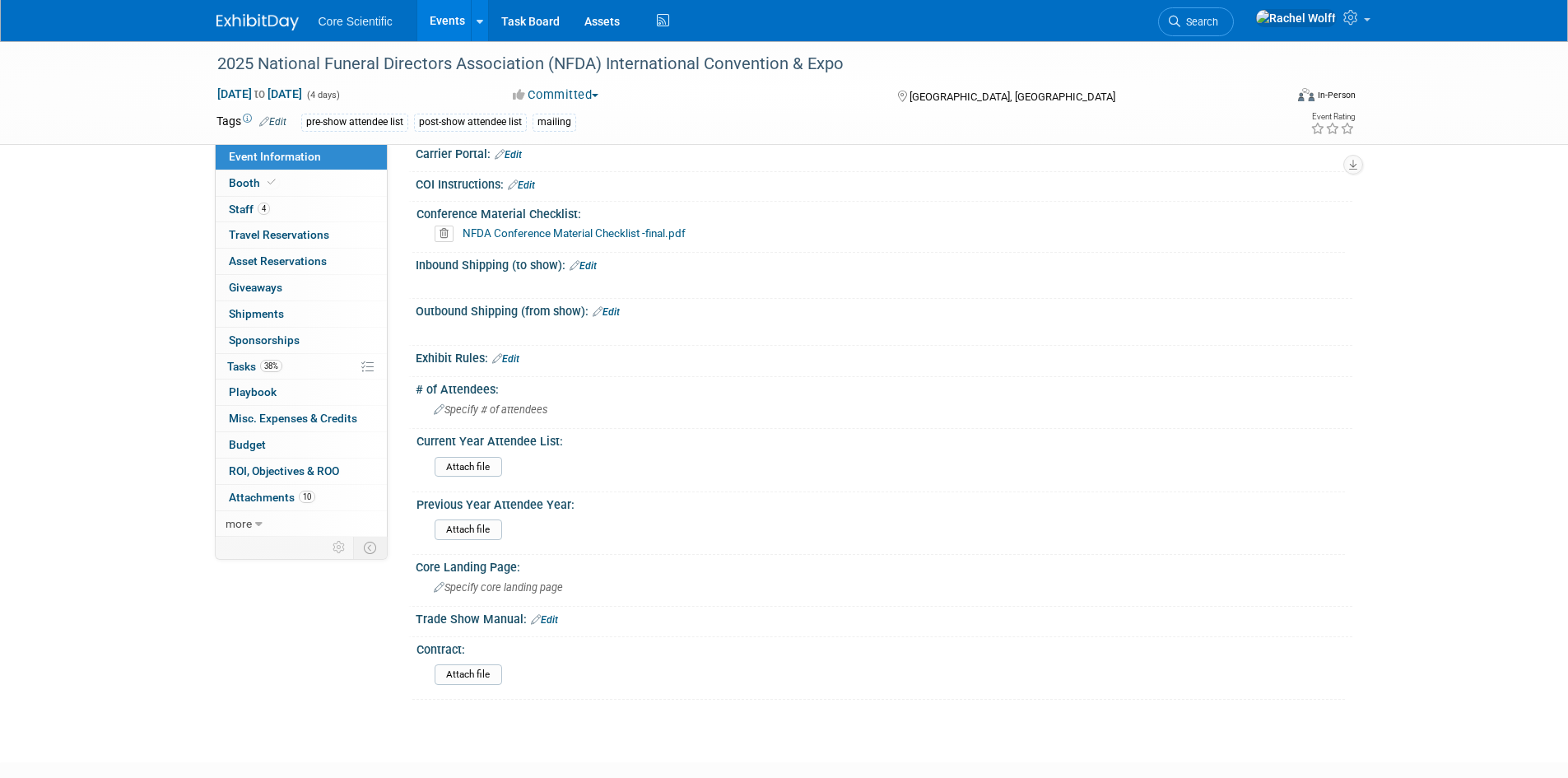
scroll to position [905, 0]
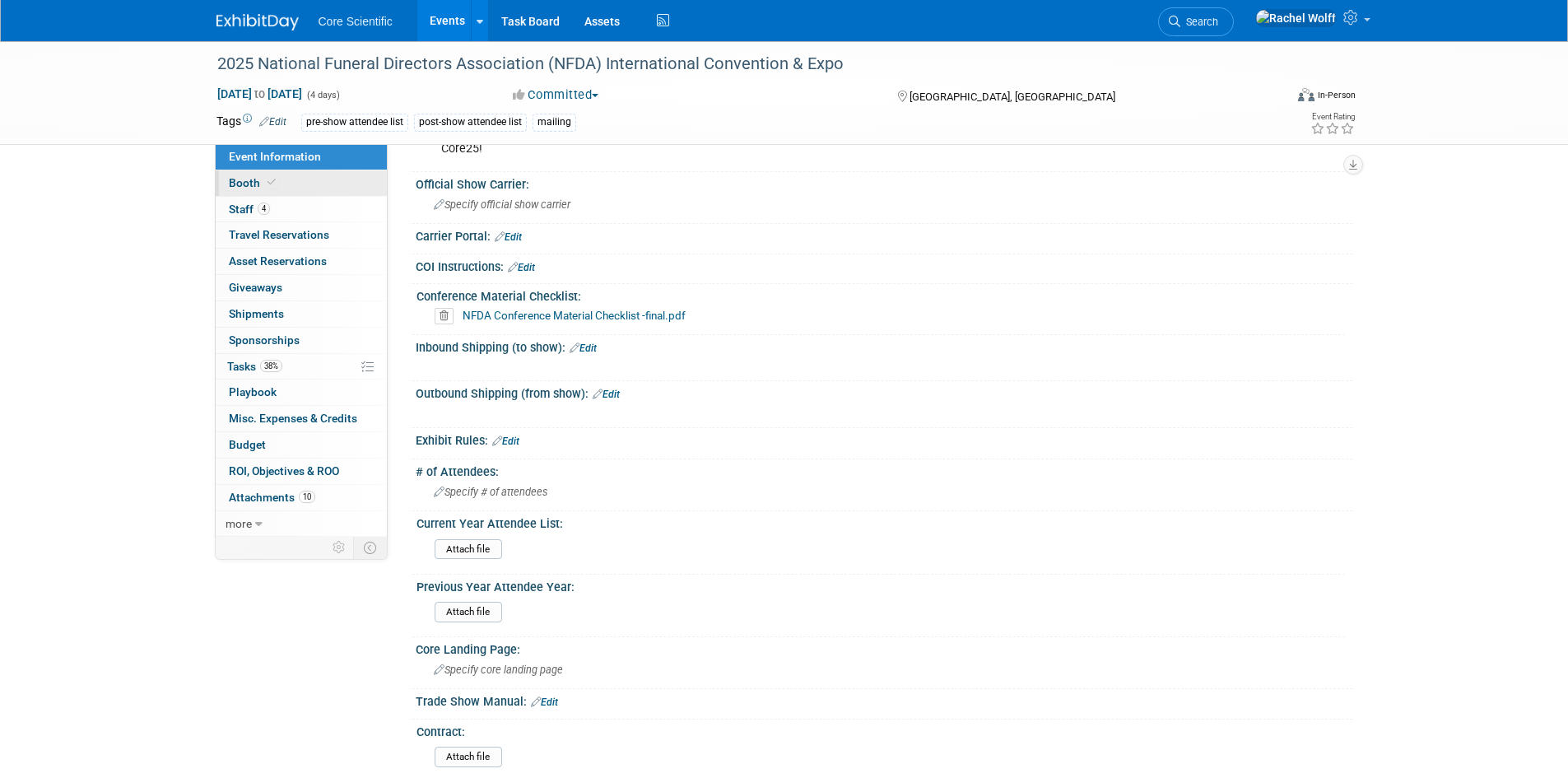
click at [323, 180] on link "Booth" at bounding box center [302, 183] width 172 height 26
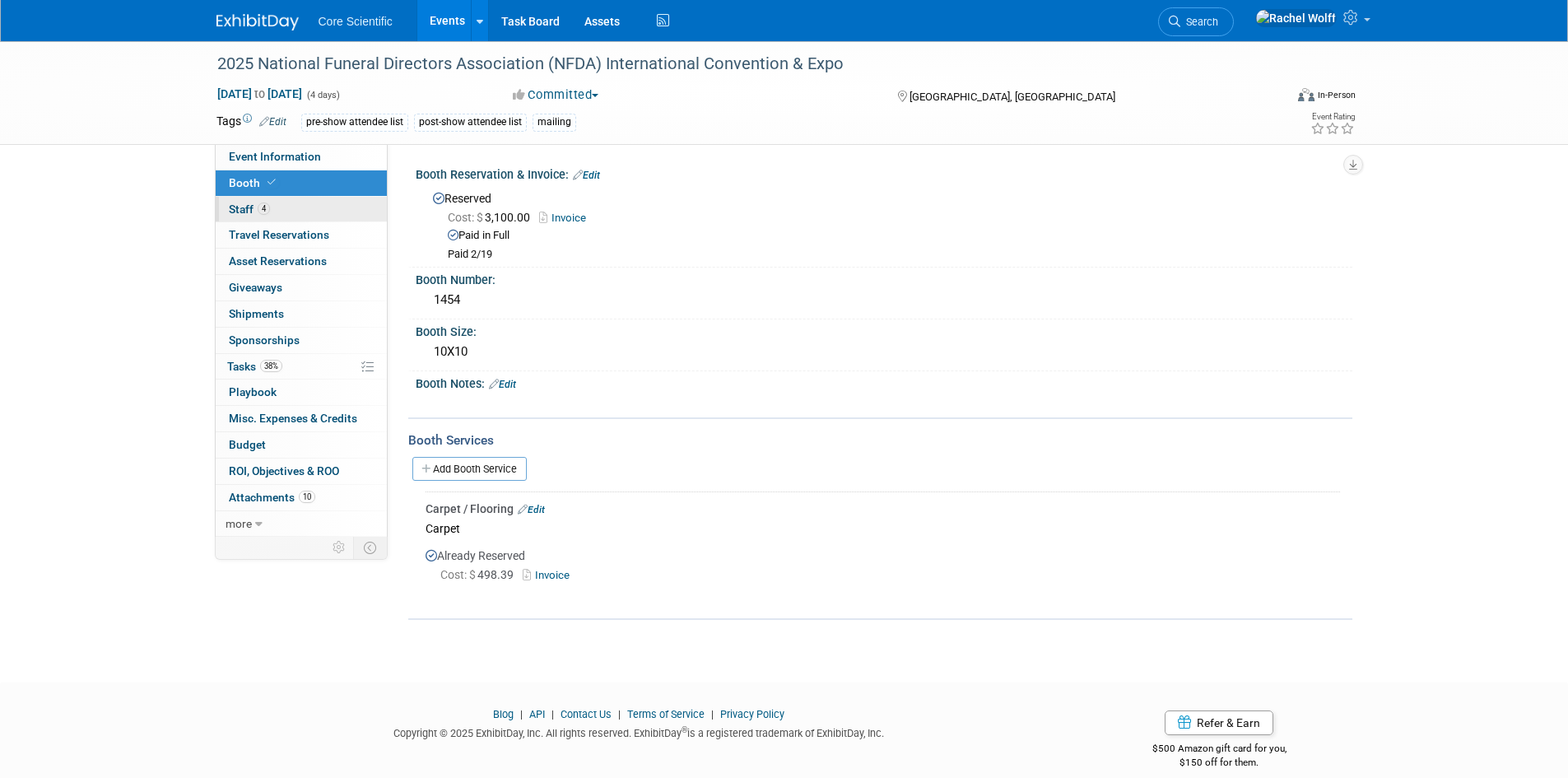
click at [323, 213] on link "4 Staff 4" at bounding box center [302, 209] width 172 height 26
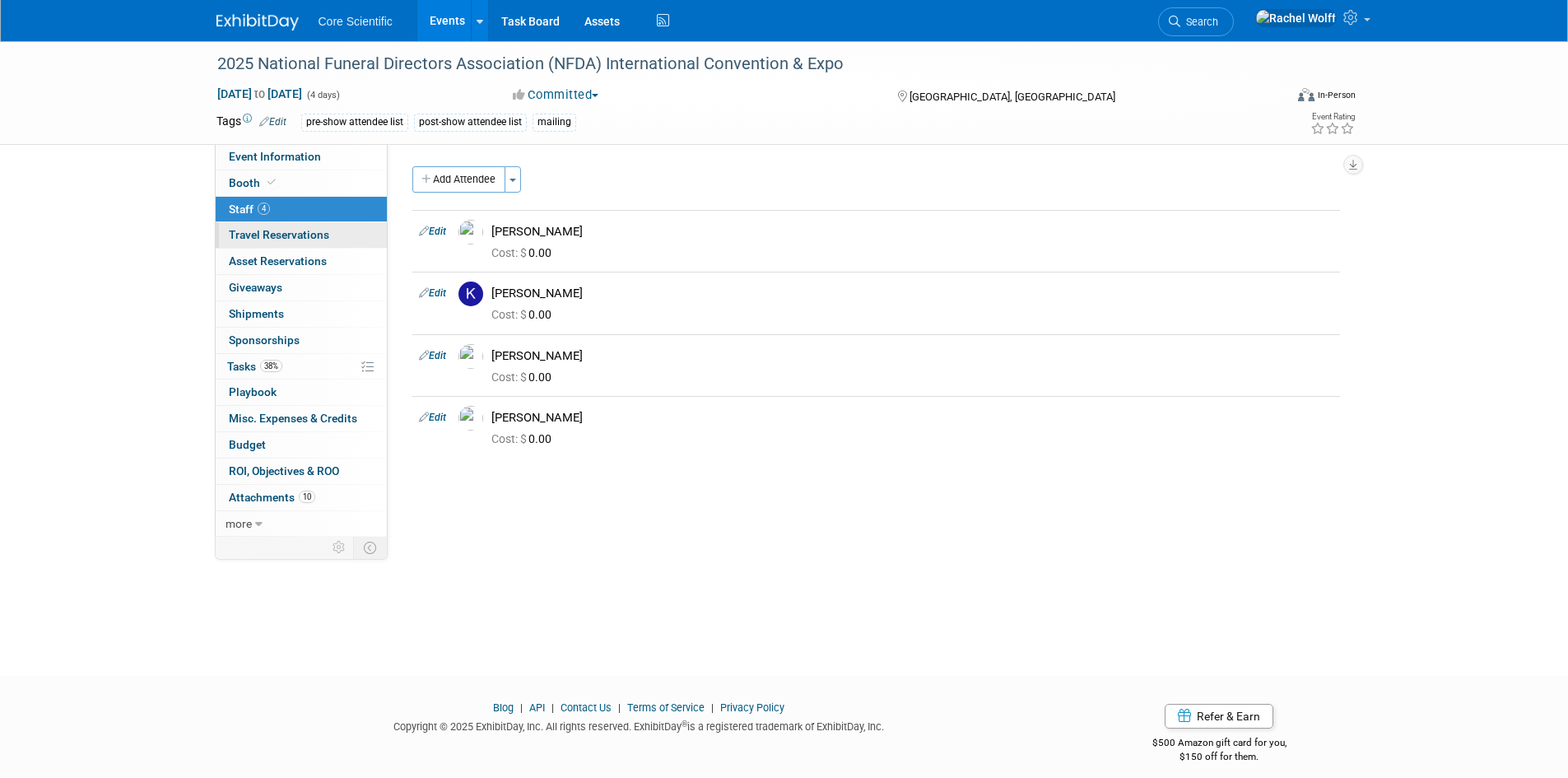
click at [323, 232] on span "Travel Reservations 0" at bounding box center [278, 234] width 101 height 13
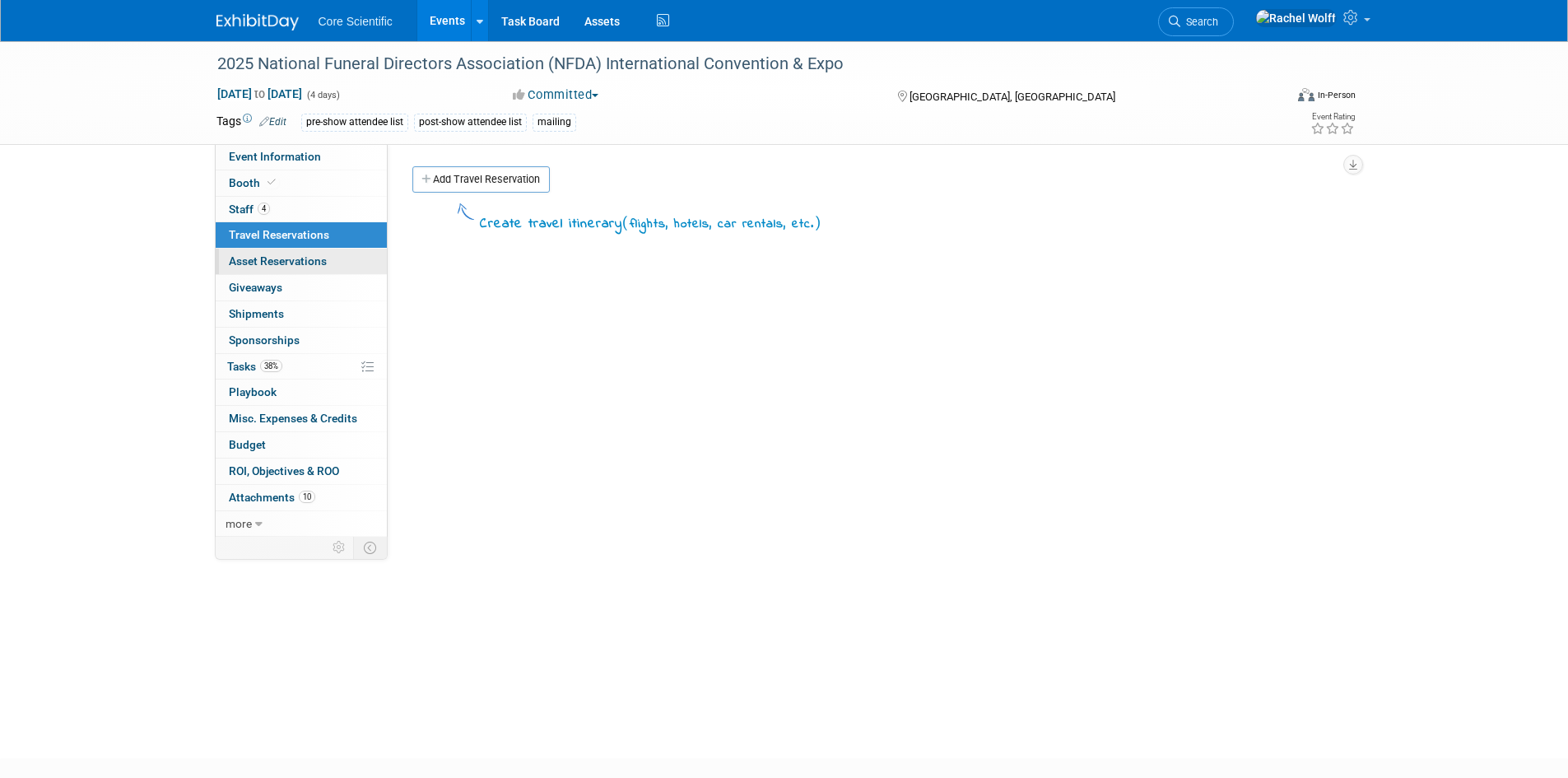
click at [324, 261] on span "Asset Reservations 0" at bounding box center [277, 261] width 98 height 13
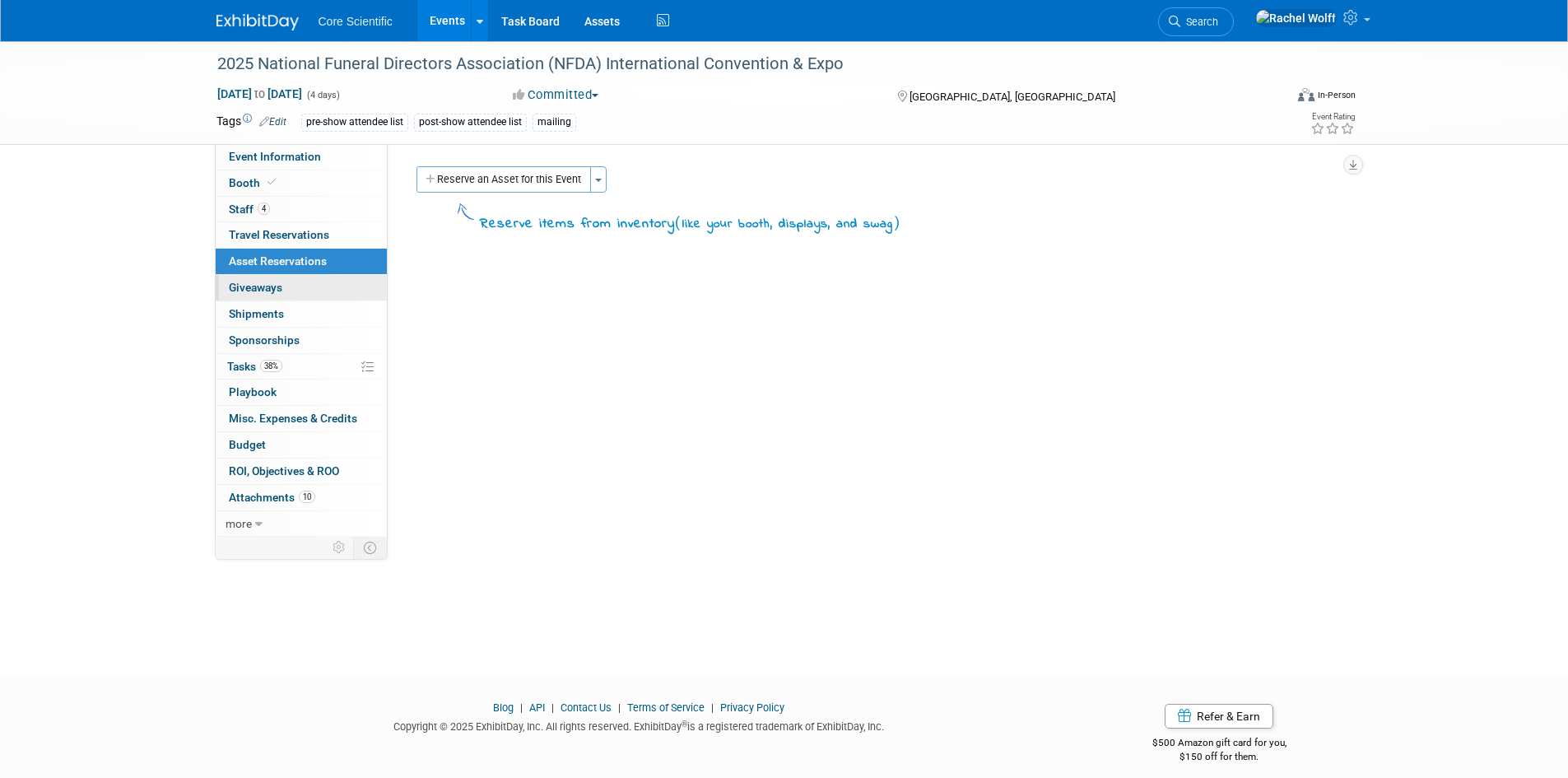
click at [324, 282] on link "0 Giveaways 0" at bounding box center [302, 287] width 172 height 26
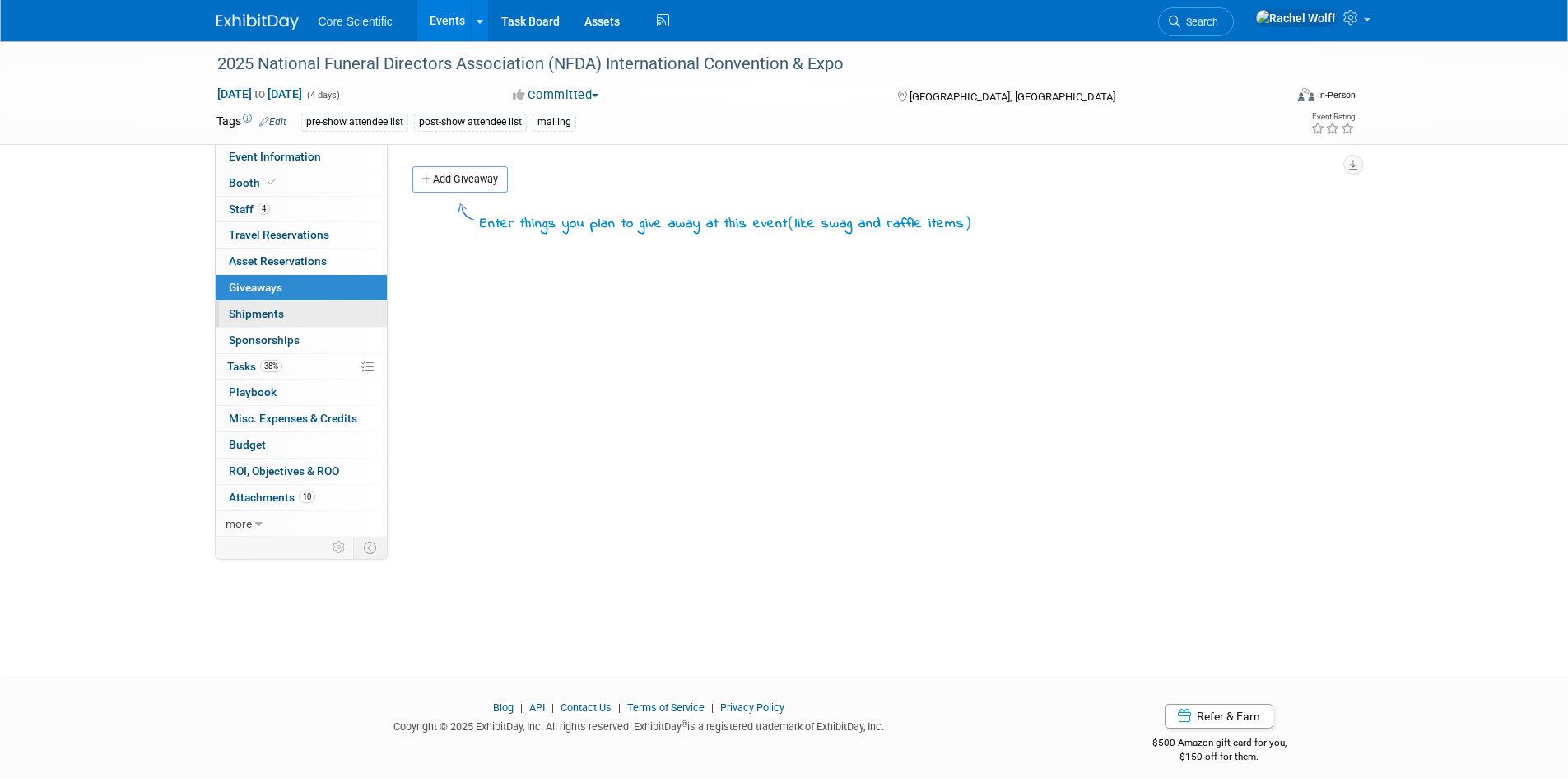
click at [326, 311] on link "0 Shipments 0" at bounding box center [302, 314] width 172 height 26
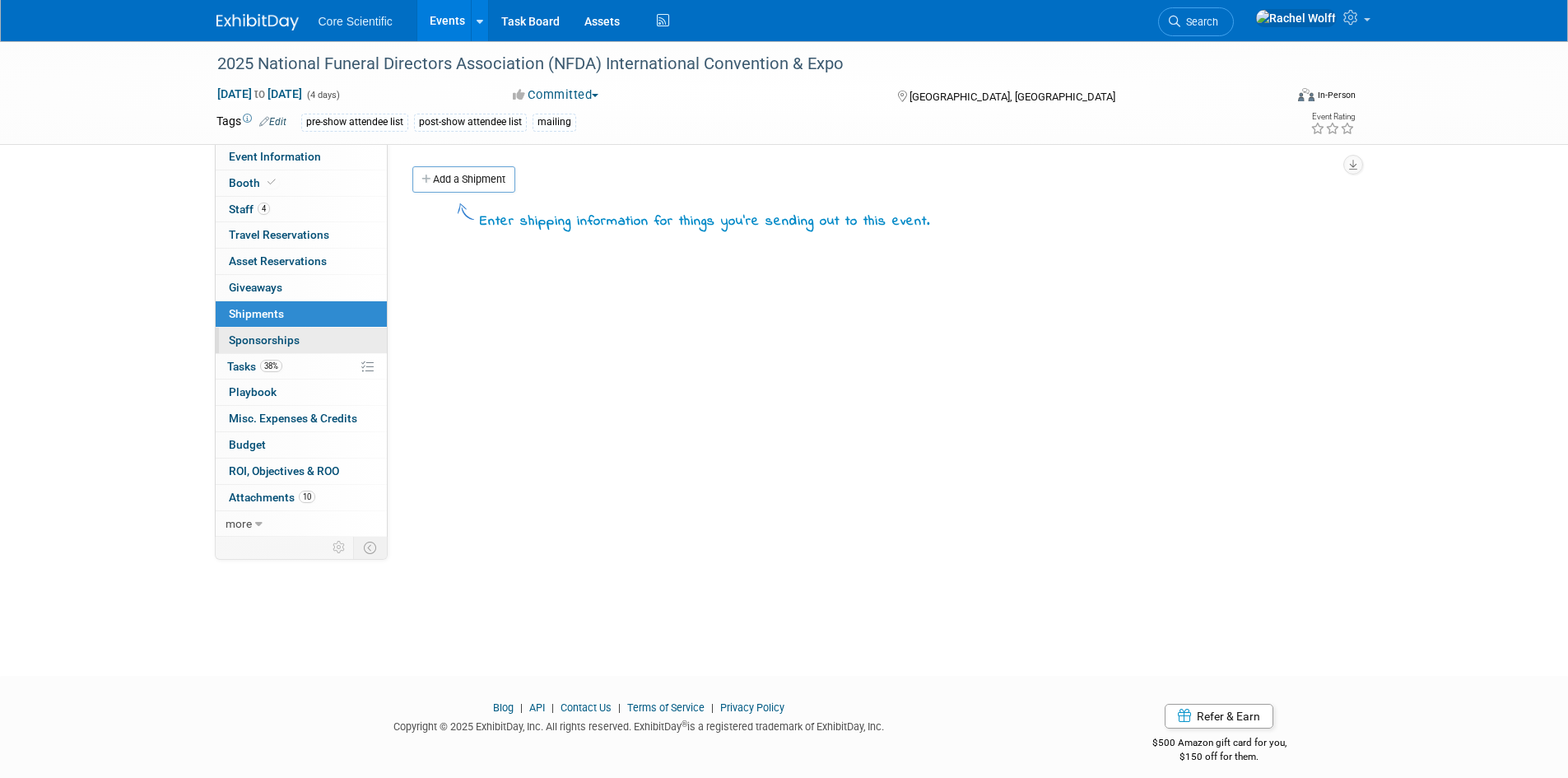
click at [326, 339] on link "0 Sponsorships 0" at bounding box center [302, 340] width 172 height 26
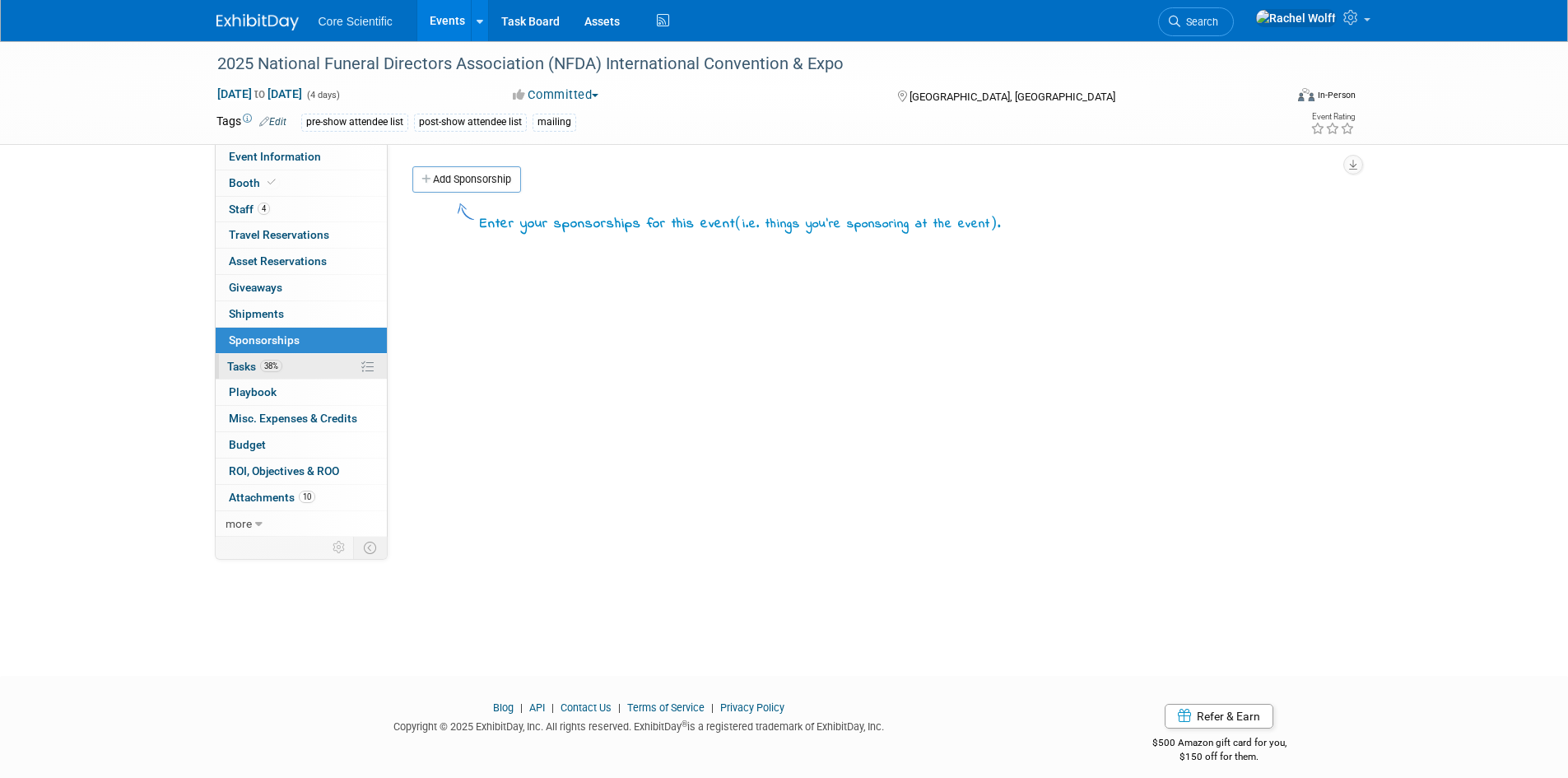
click at [326, 370] on link "38% Tasks 38%" at bounding box center [302, 366] width 172 height 26
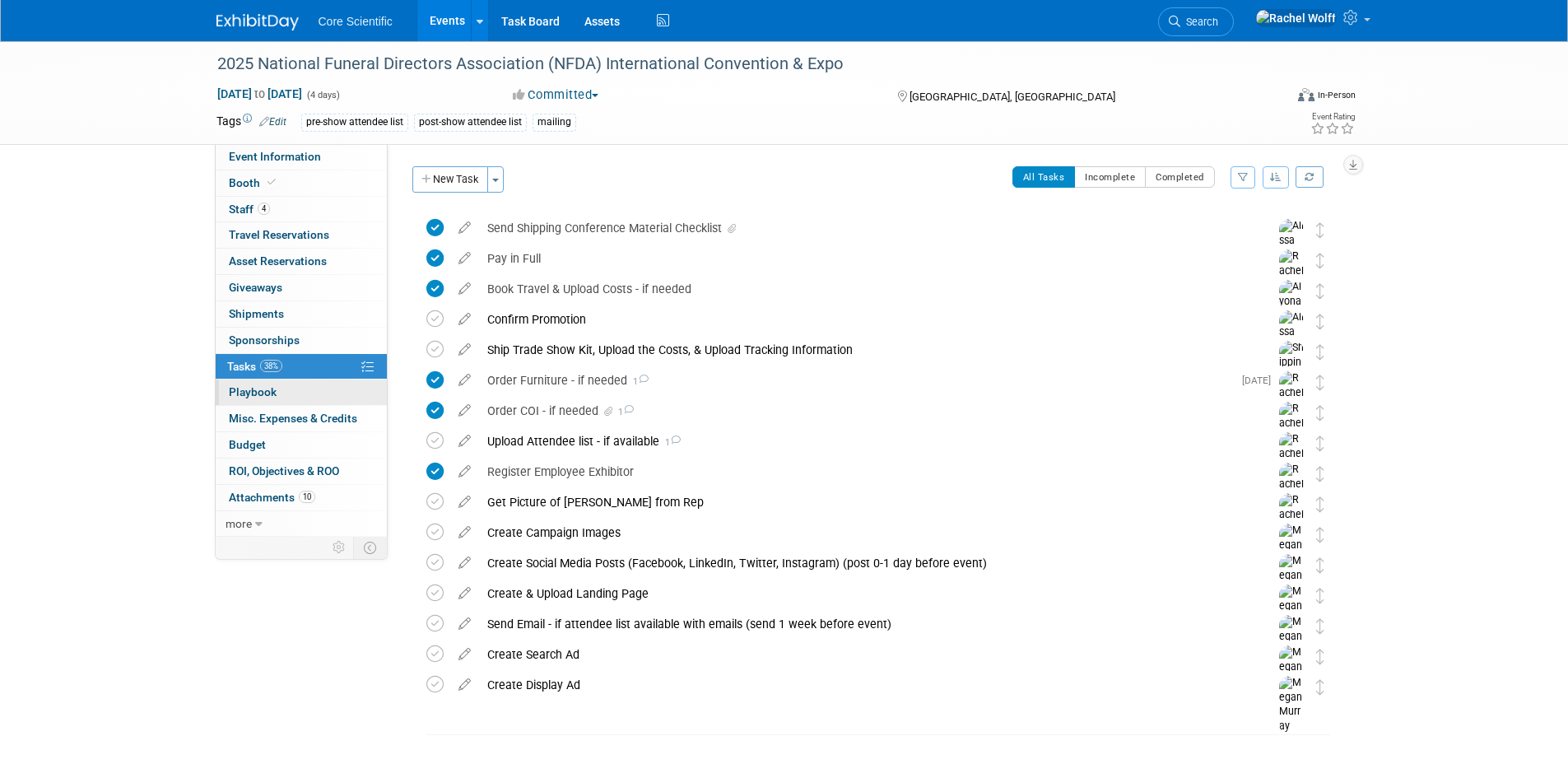
click at [307, 382] on link "0 Playbook 0" at bounding box center [302, 392] width 172 height 26
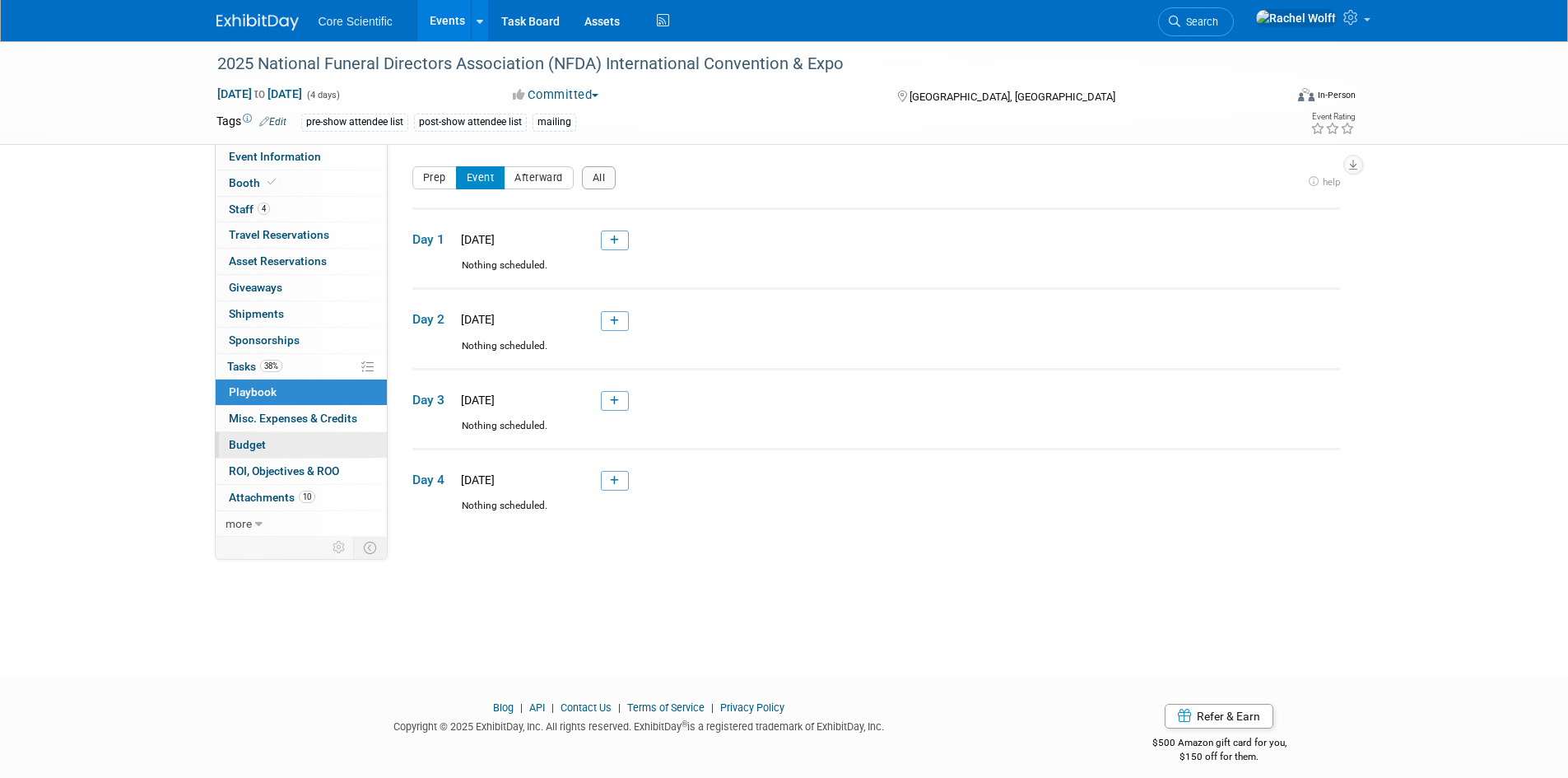
click at [246, 437] on link "Budget" at bounding box center [302, 445] width 172 height 26
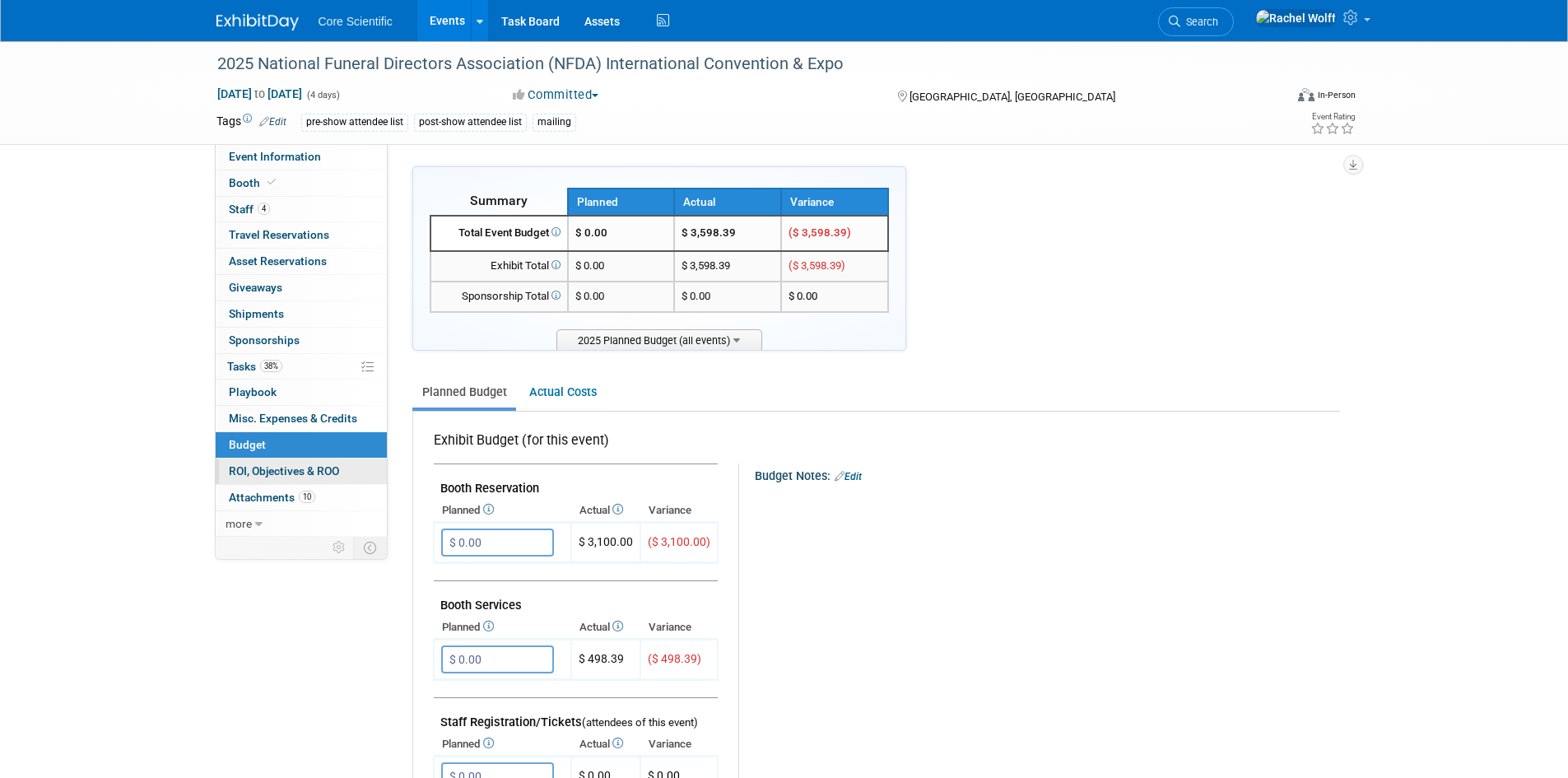
click at [248, 464] on span "ROI, Objectives & ROO 0" at bounding box center [284, 470] width 110 height 13
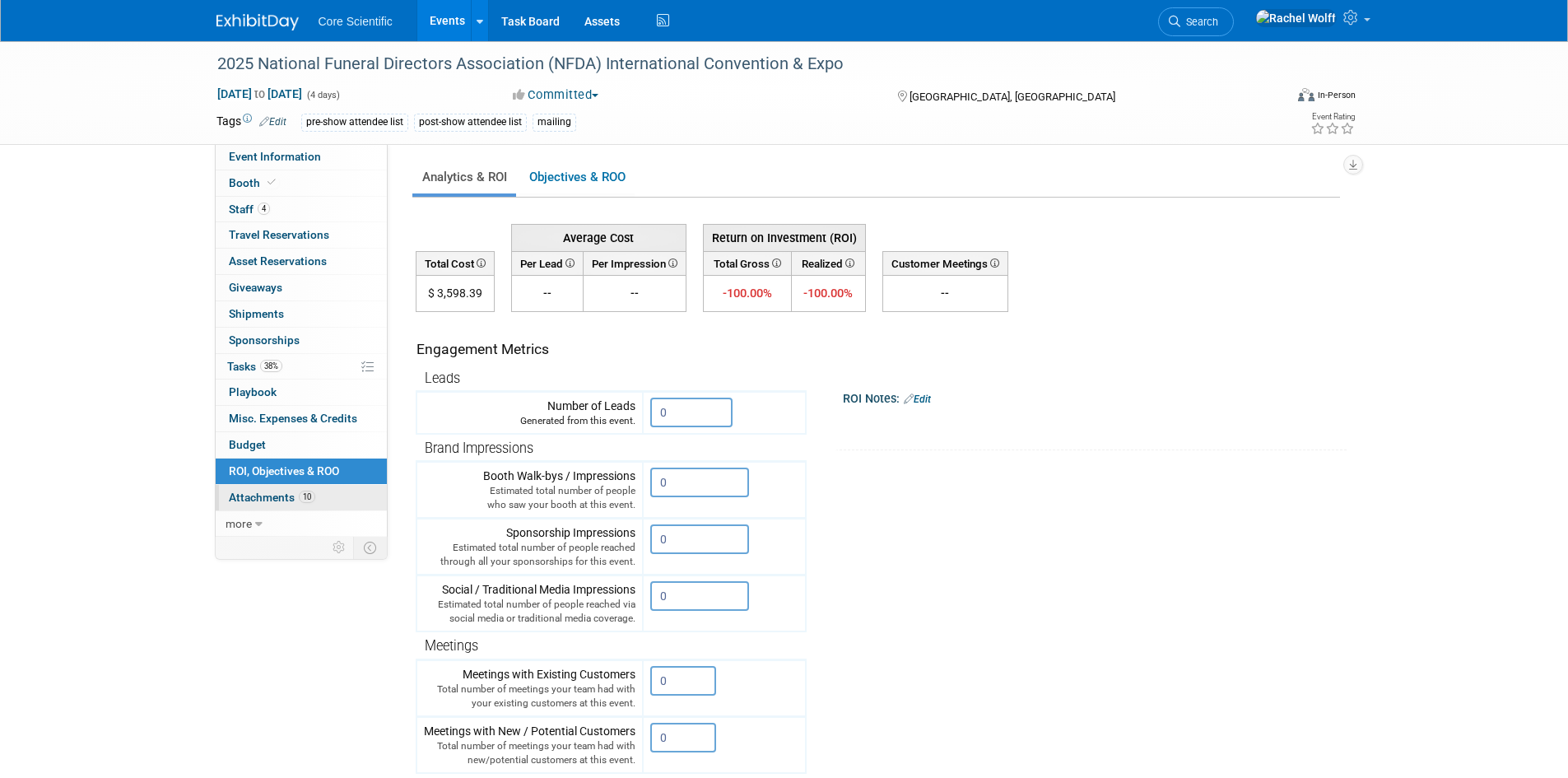
click at [254, 496] on span "Attachments 10" at bounding box center [271, 497] width 86 height 13
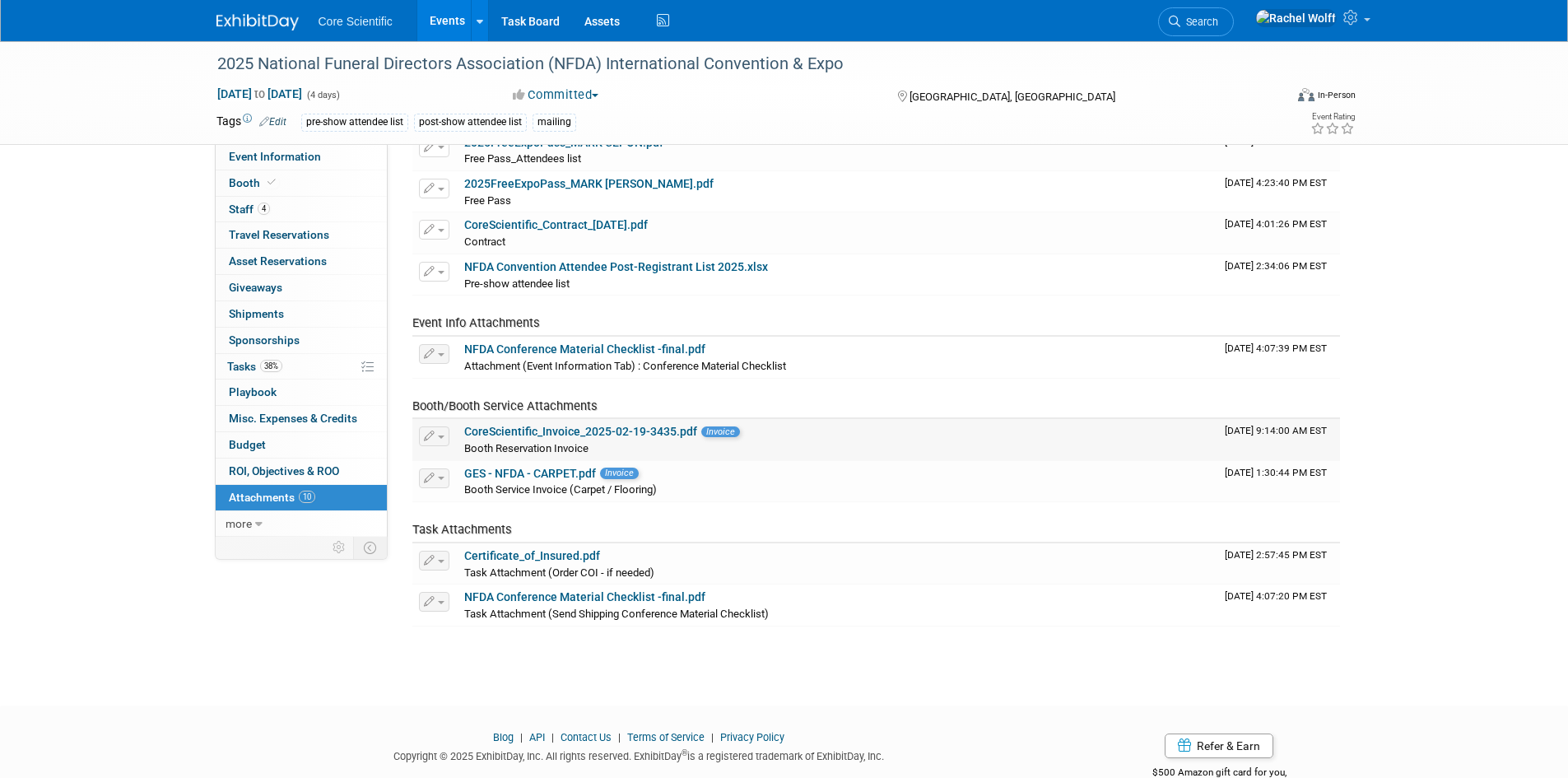
scroll to position [198, 0]
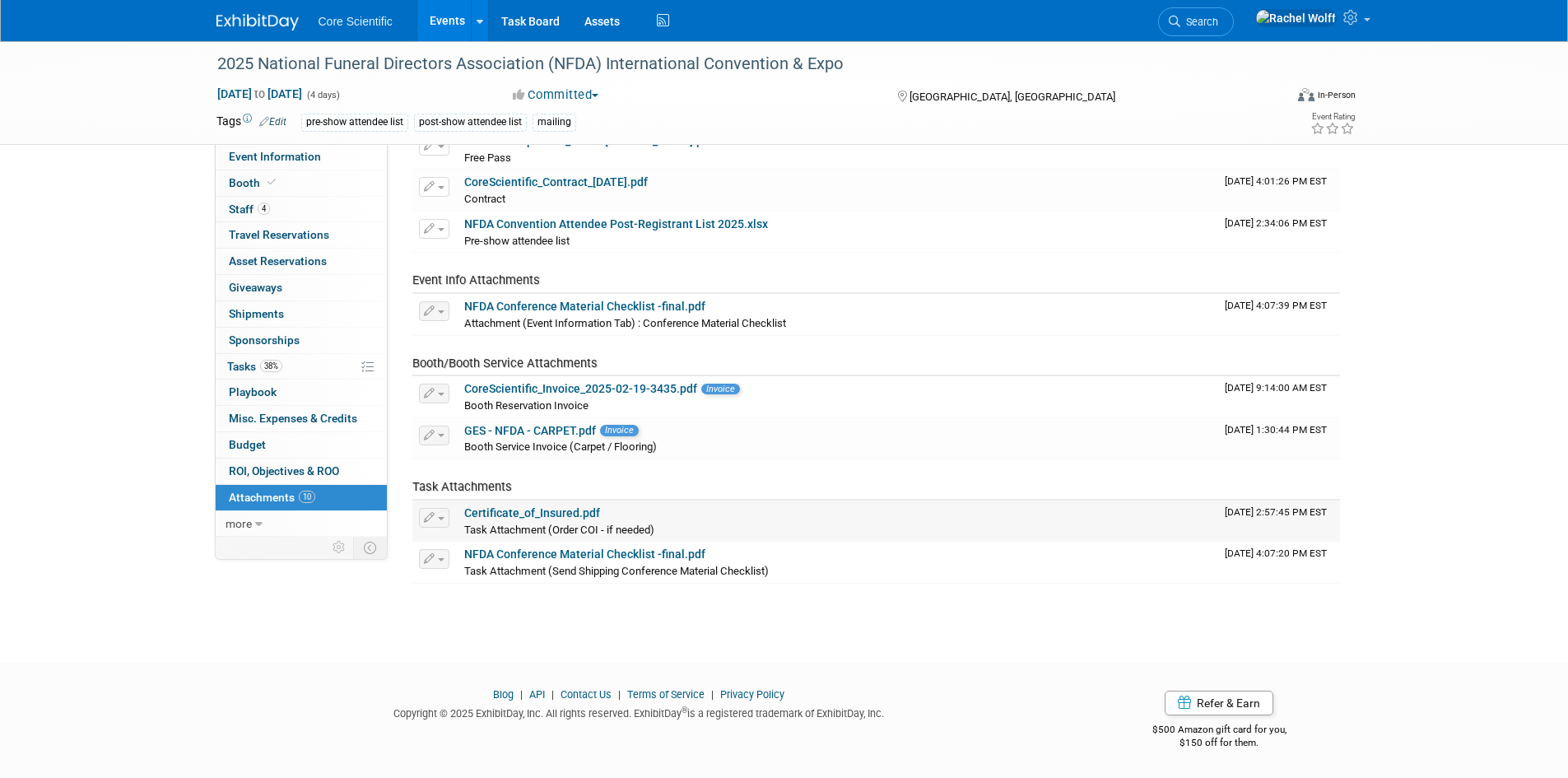
click at [549, 512] on link "Certificate_of_Insured.pdf" at bounding box center [532, 512] width 136 height 13
click at [260, 359] on link "38% Tasks 38%" at bounding box center [302, 366] width 172 height 26
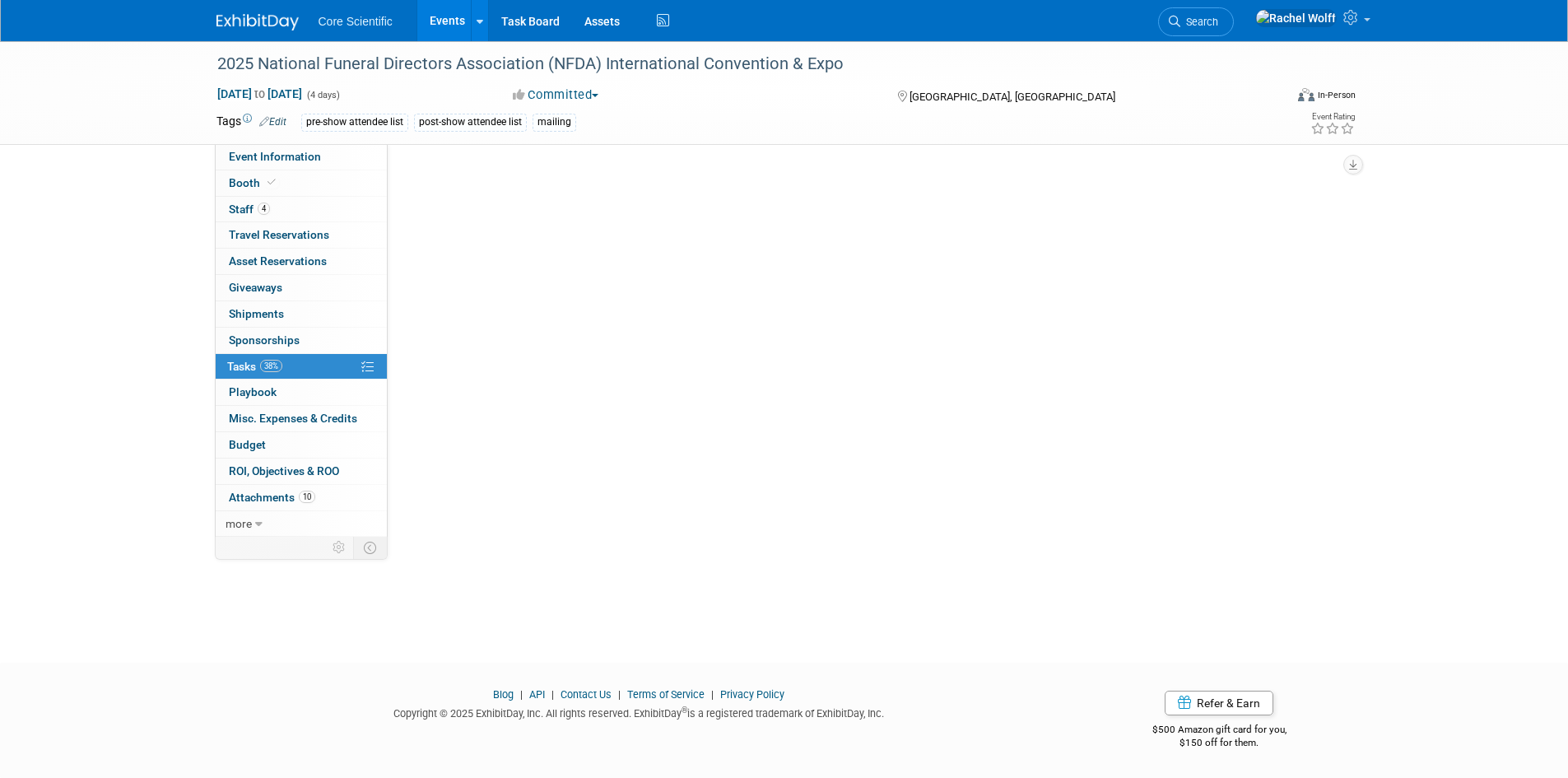
scroll to position [0, 0]
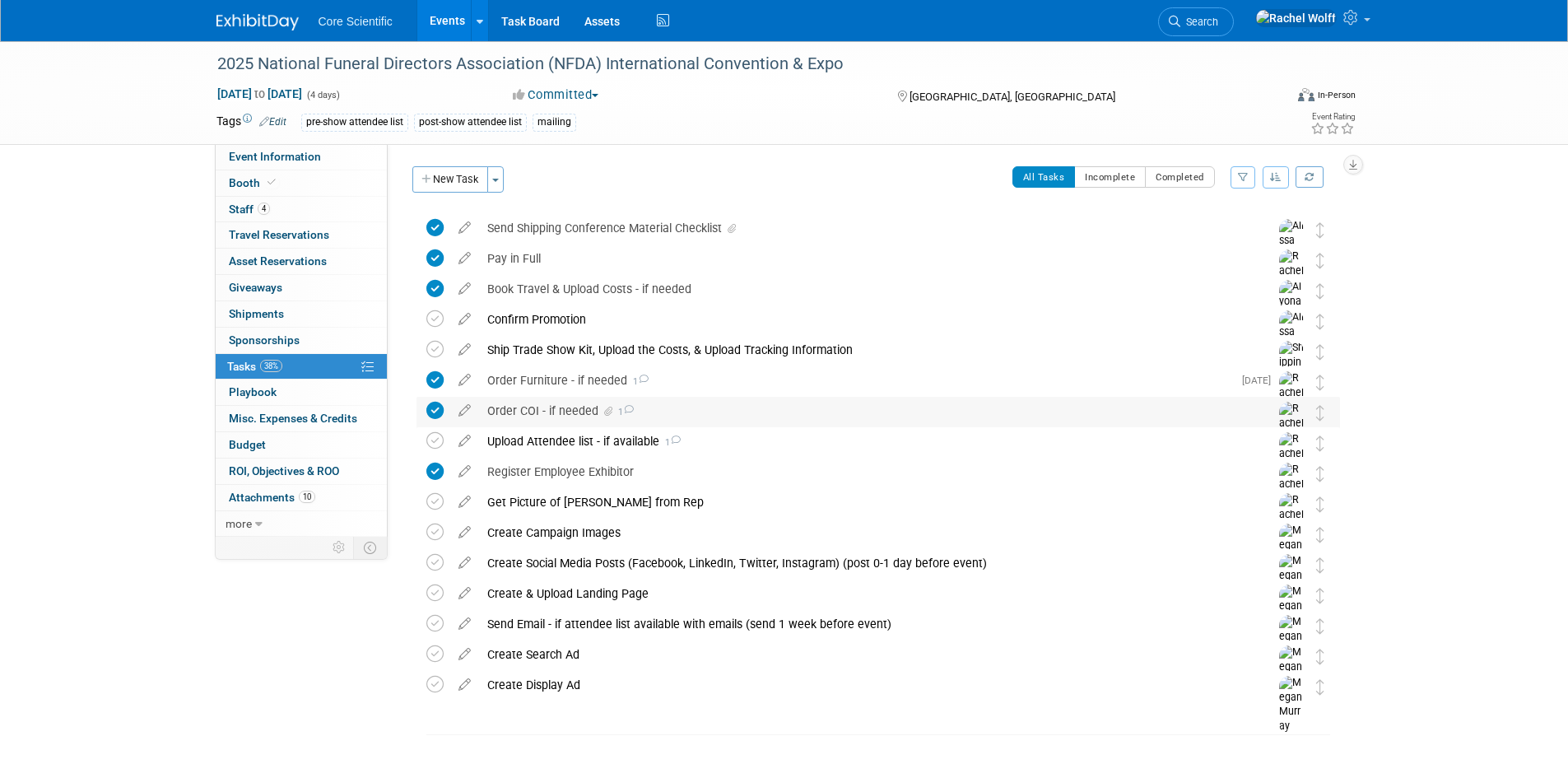
click at [615, 407] on span "1" at bounding box center [624, 412] width 18 height 11
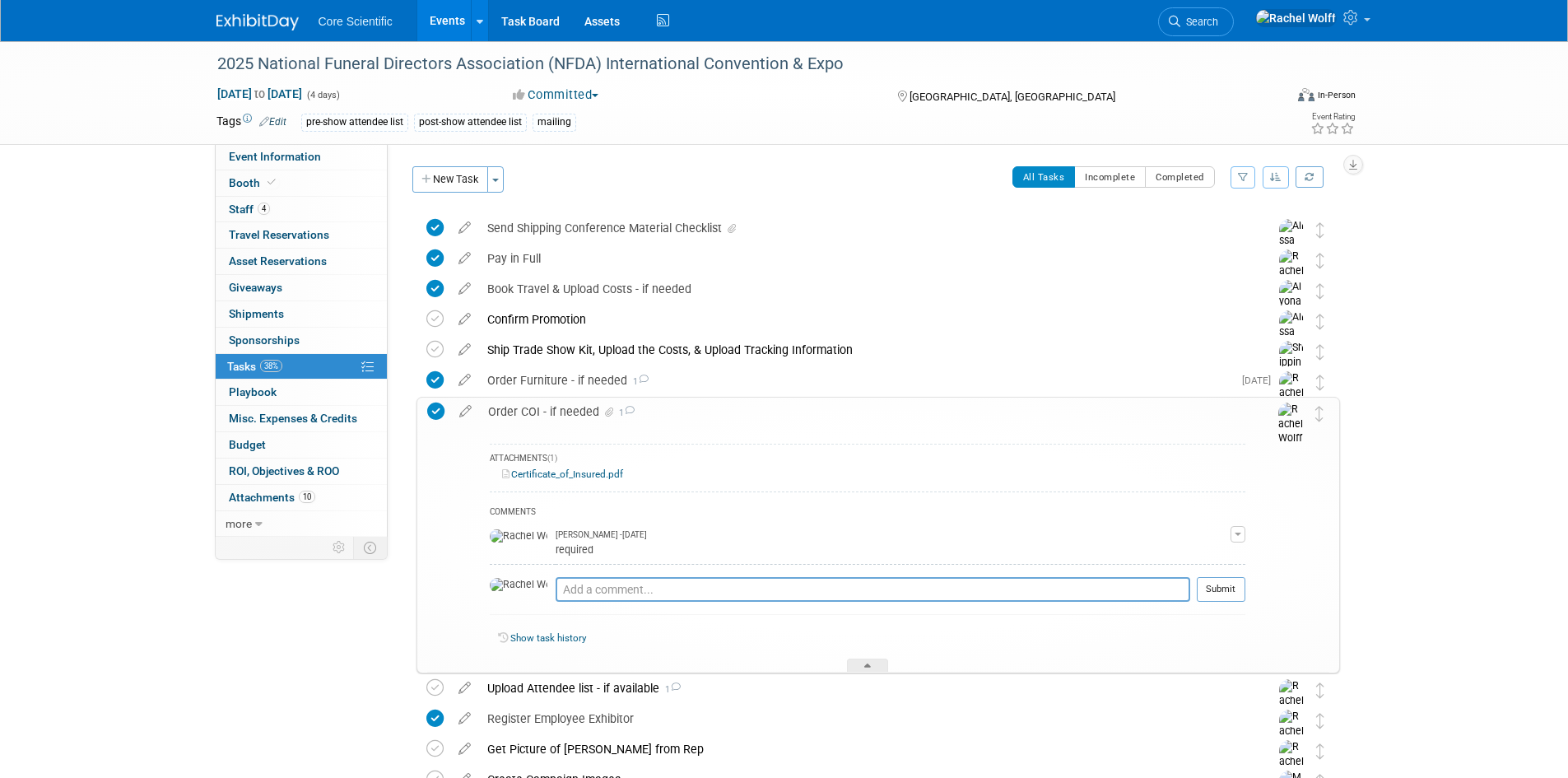
click at [606, 472] on link "Certificate_of_Insured.pdf" at bounding box center [563, 474] width 121 height 12
click at [257, 31] on div "Core Scientific Events Add Event Bulk Upload Events Shareable Event Boards Rece…" at bounding box center [784, 20] width 1136 height 41
click at [260, 18] on img at bounding box center [257, 22] width 83 height 17
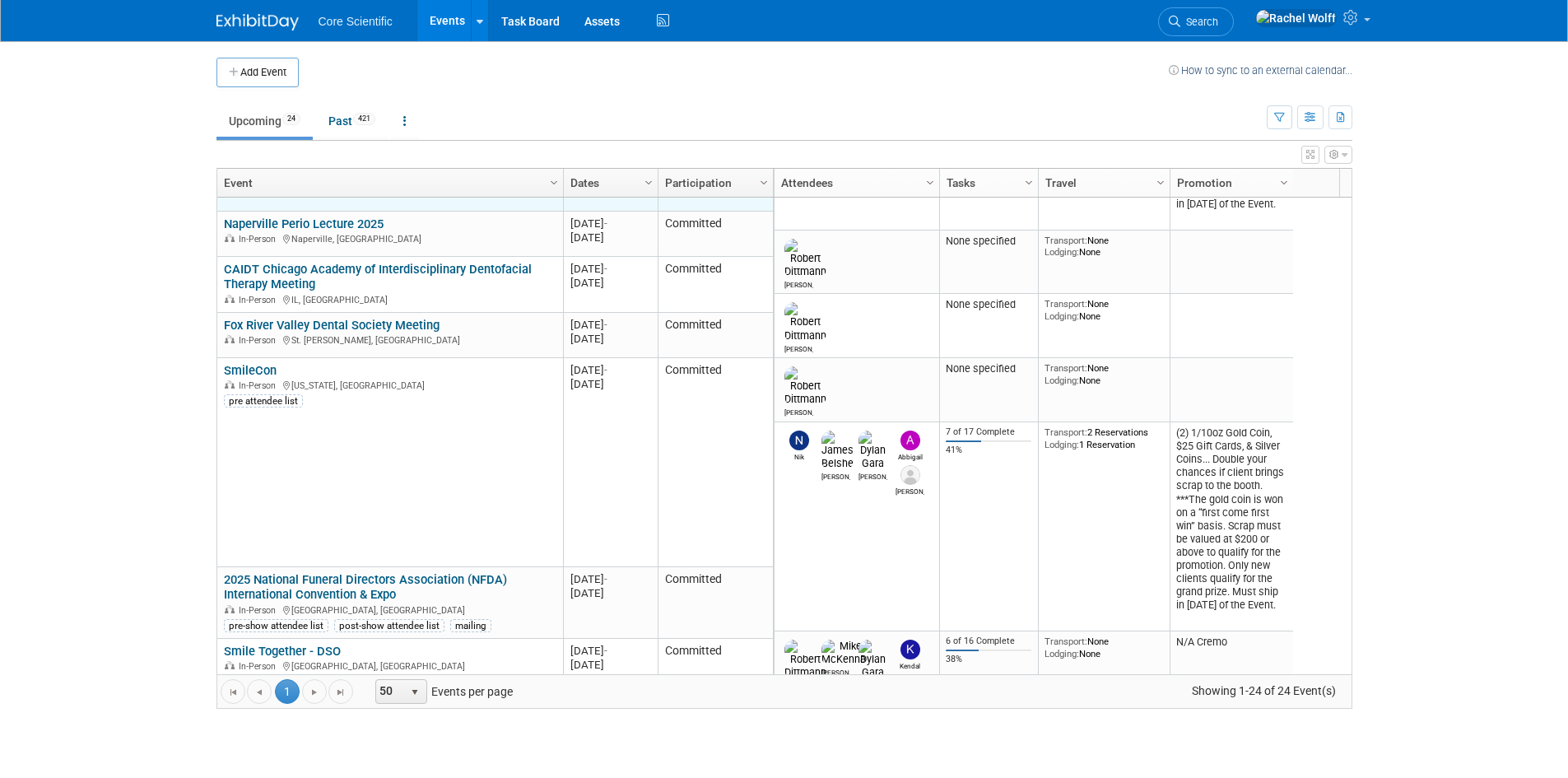
scroll to position [395, 0]
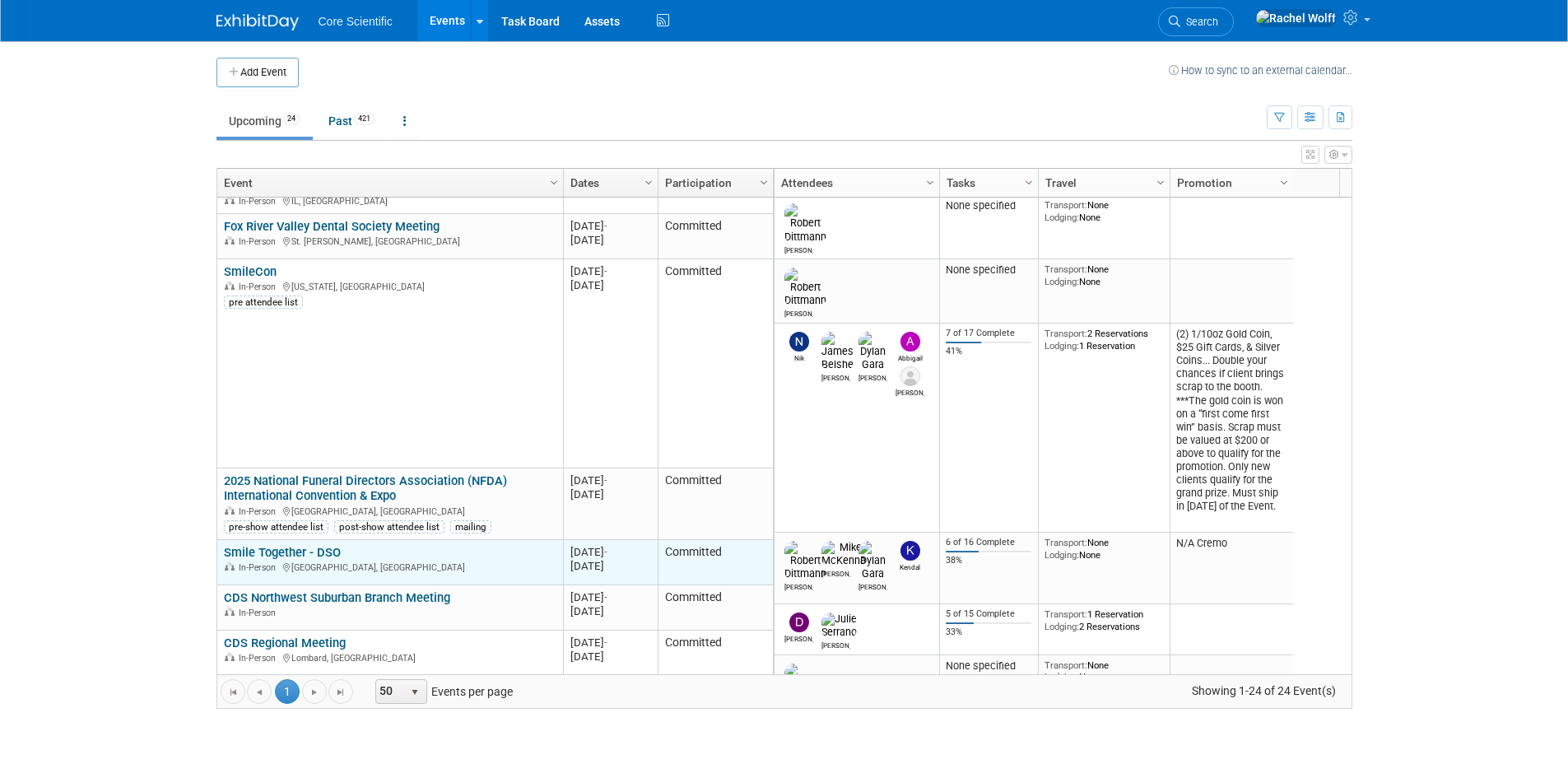
click at [295, 554] on link "Smile Together - DSO" at bounding box center [282, 552] width 117 height 15
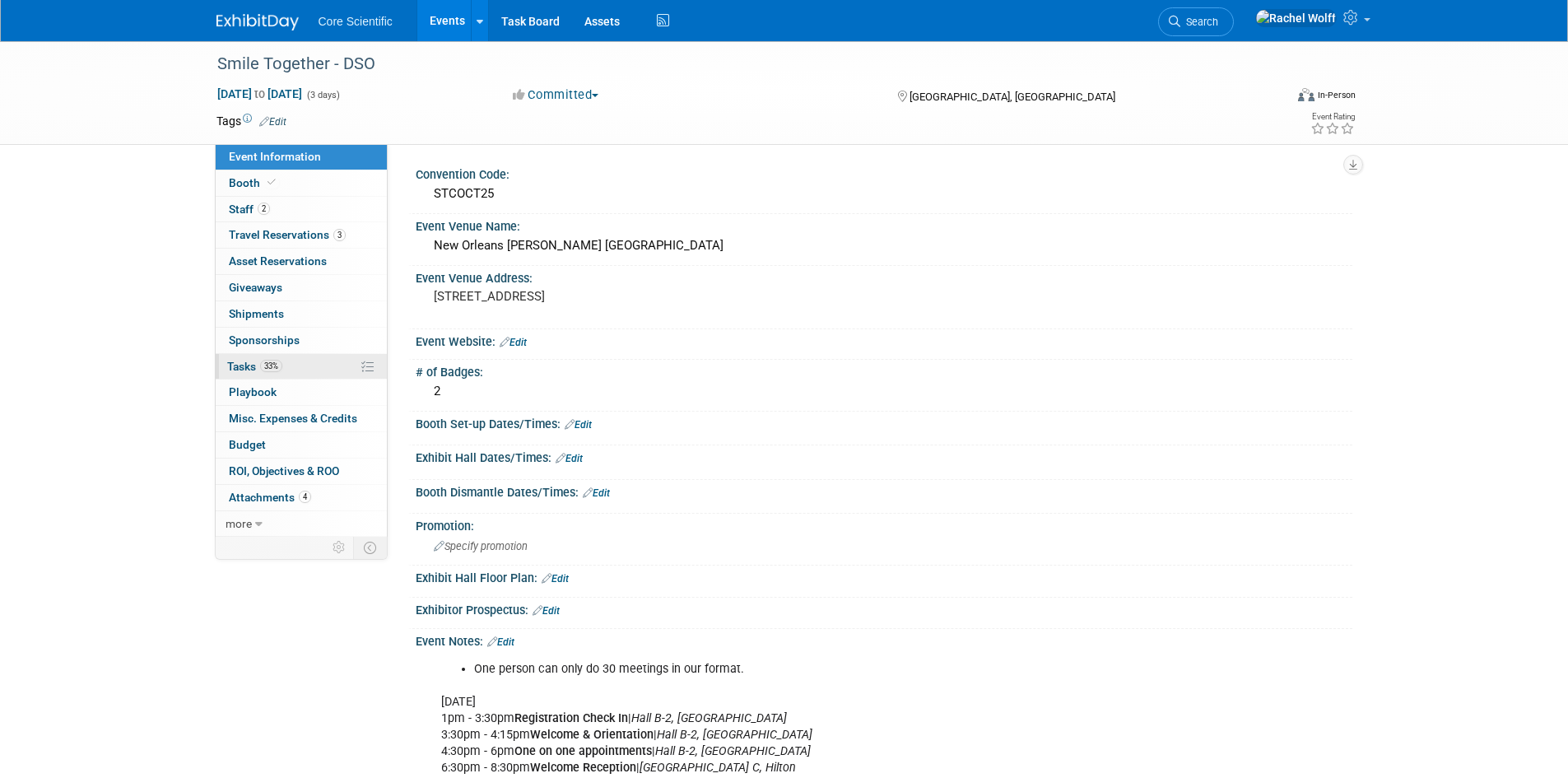
click at [283, 365] on link "33% Tasks 33%" at bounding box center [302, 366] width 172 height 26
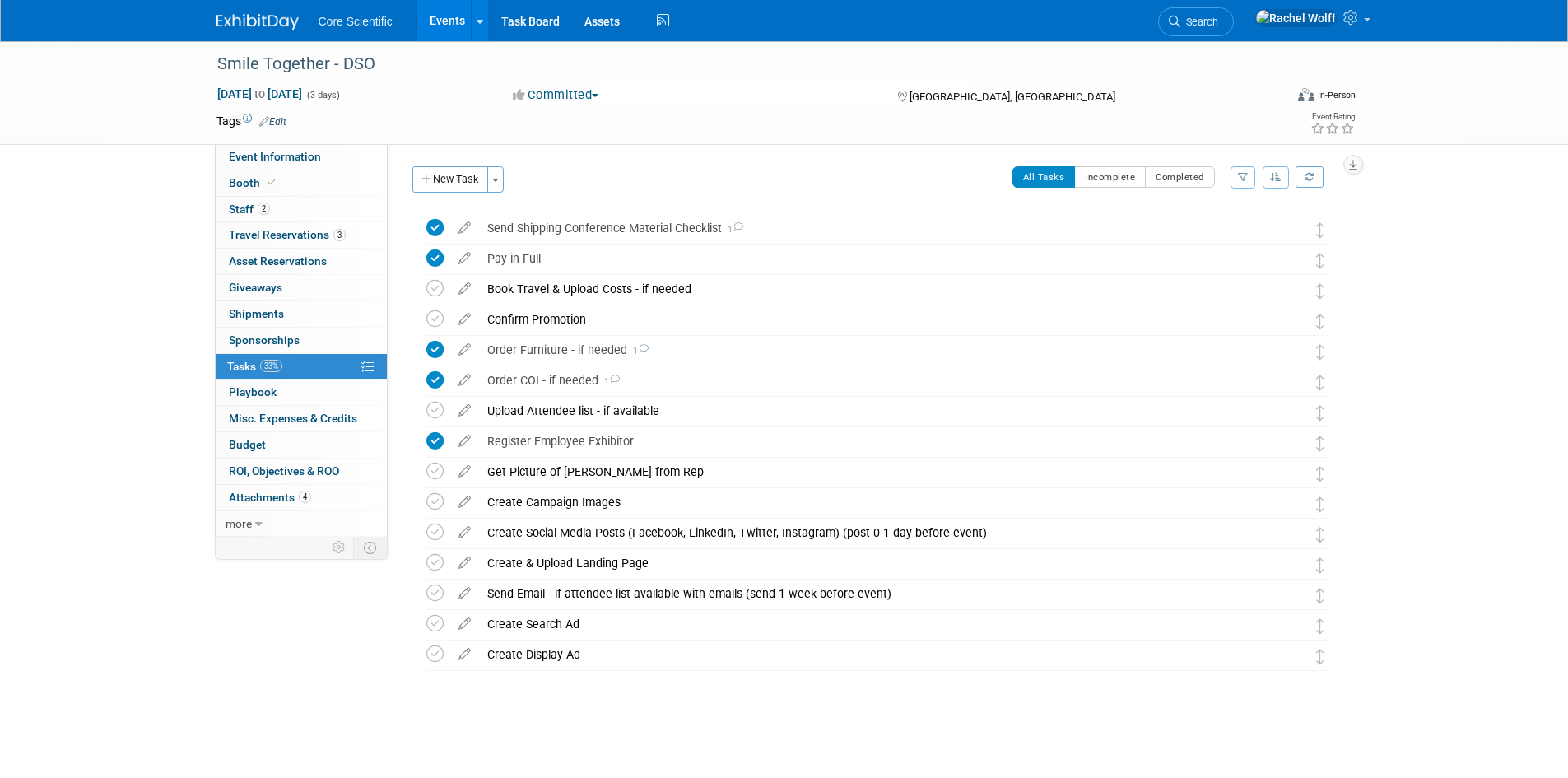
drag, startPoint x: 93, startPoint y: 1, endPoint x: 60, endPoint y: 488, distance: 488.1
click at [60, 488] on div "Smile Together - DSO Oct 27, 2025 to Oct 29, 2025 (3 days) Oct 27, 2025 to Oct …" at bounding box center [784, 405] width 1568 height 730
click at [248, 21] on img at bounding box center [257, 22] width 83 height 17
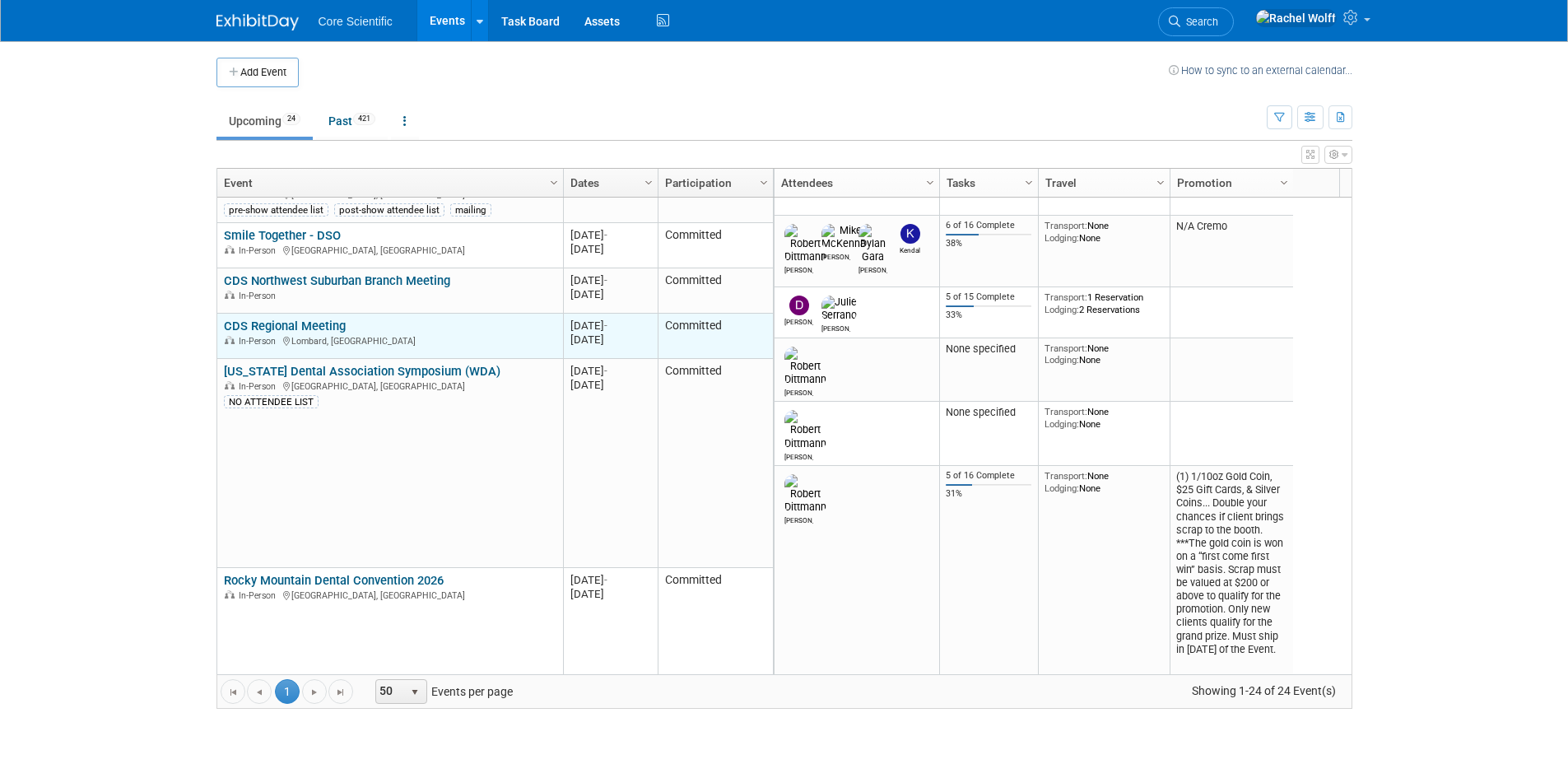
scroll to position [614, 0]
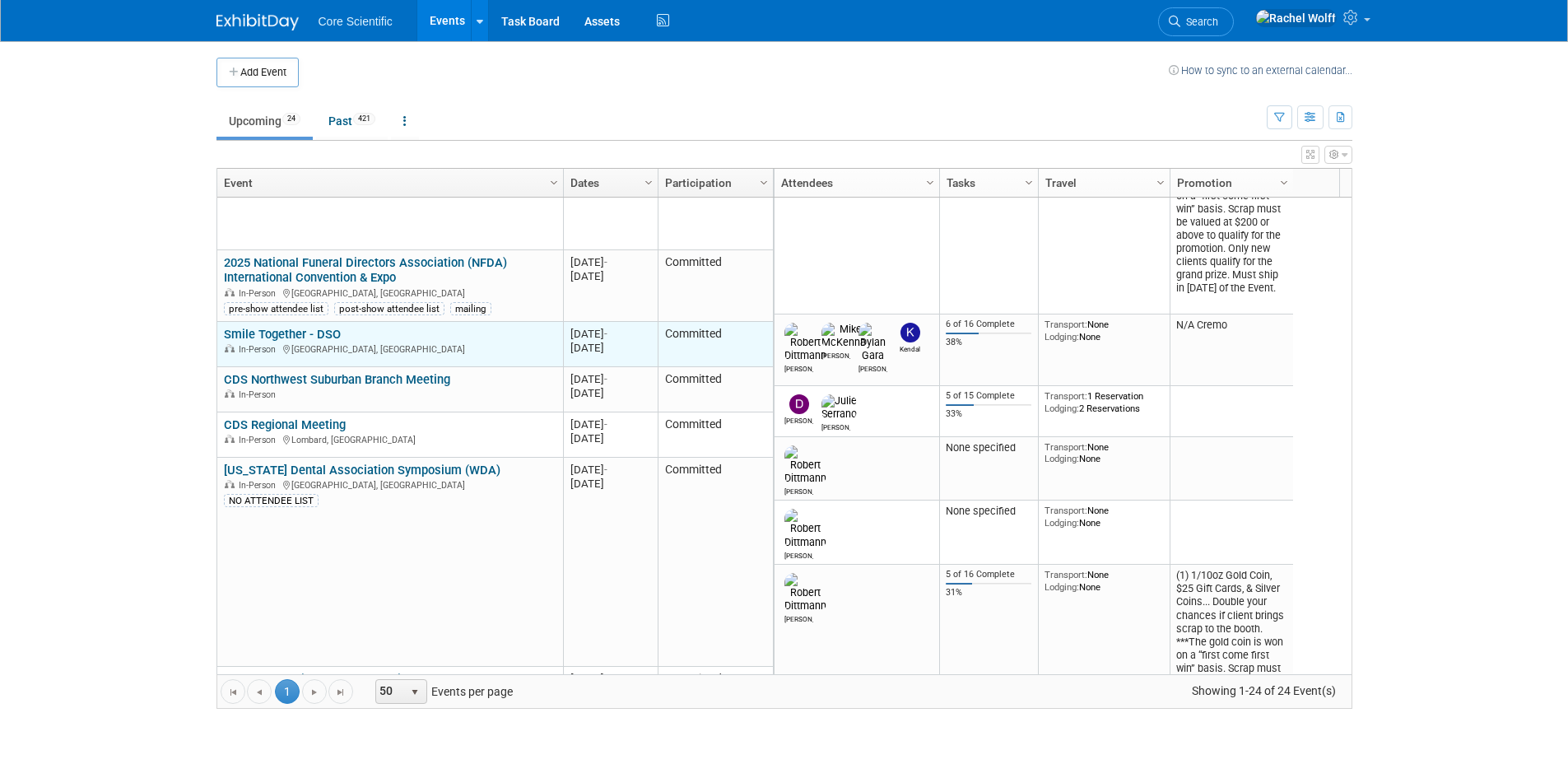
click at [302, 335] on link "Smile Together - DSO" at bounding box center [282, 333] width 117 height 15
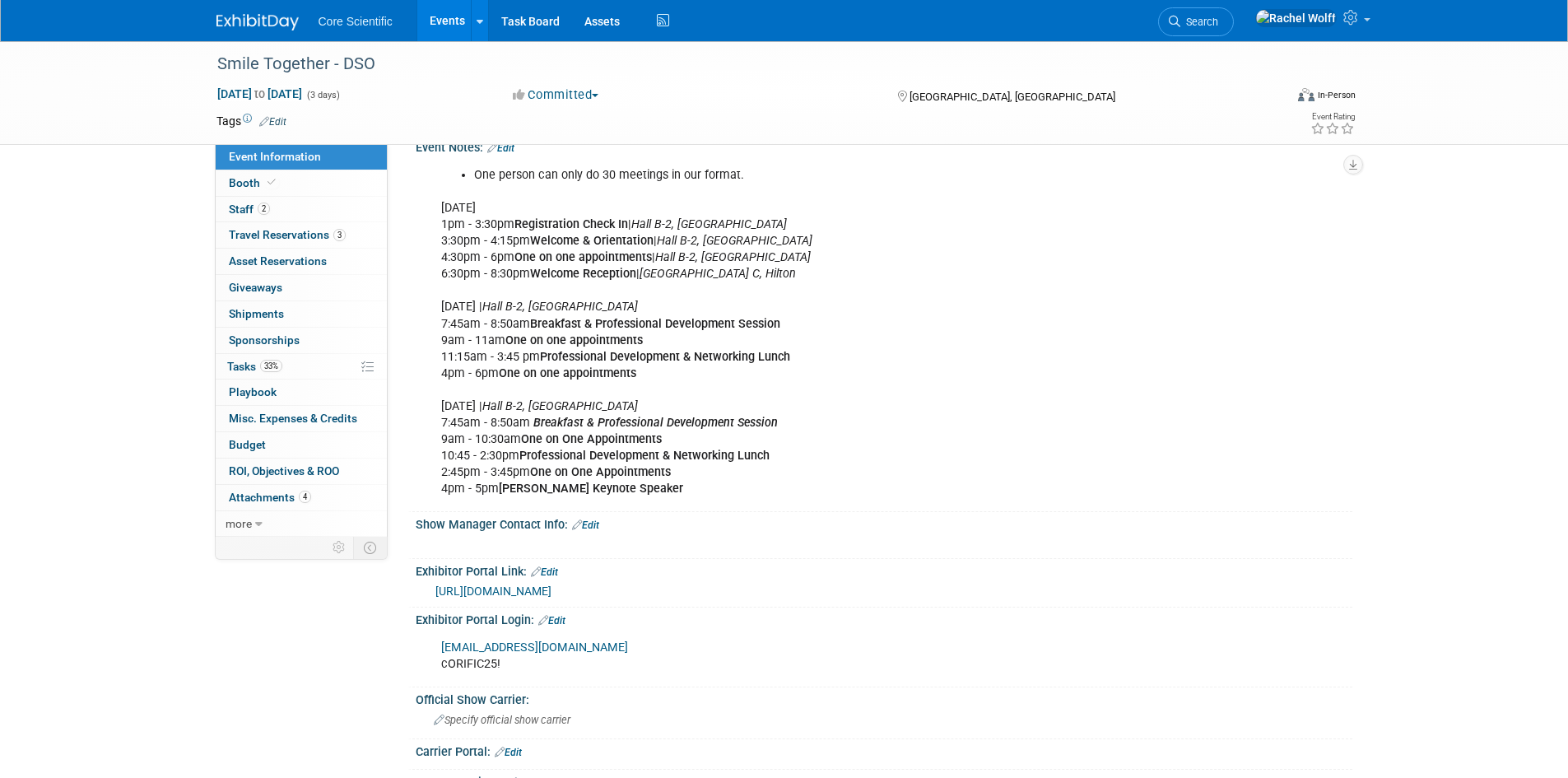
scroll to position [659, 0]
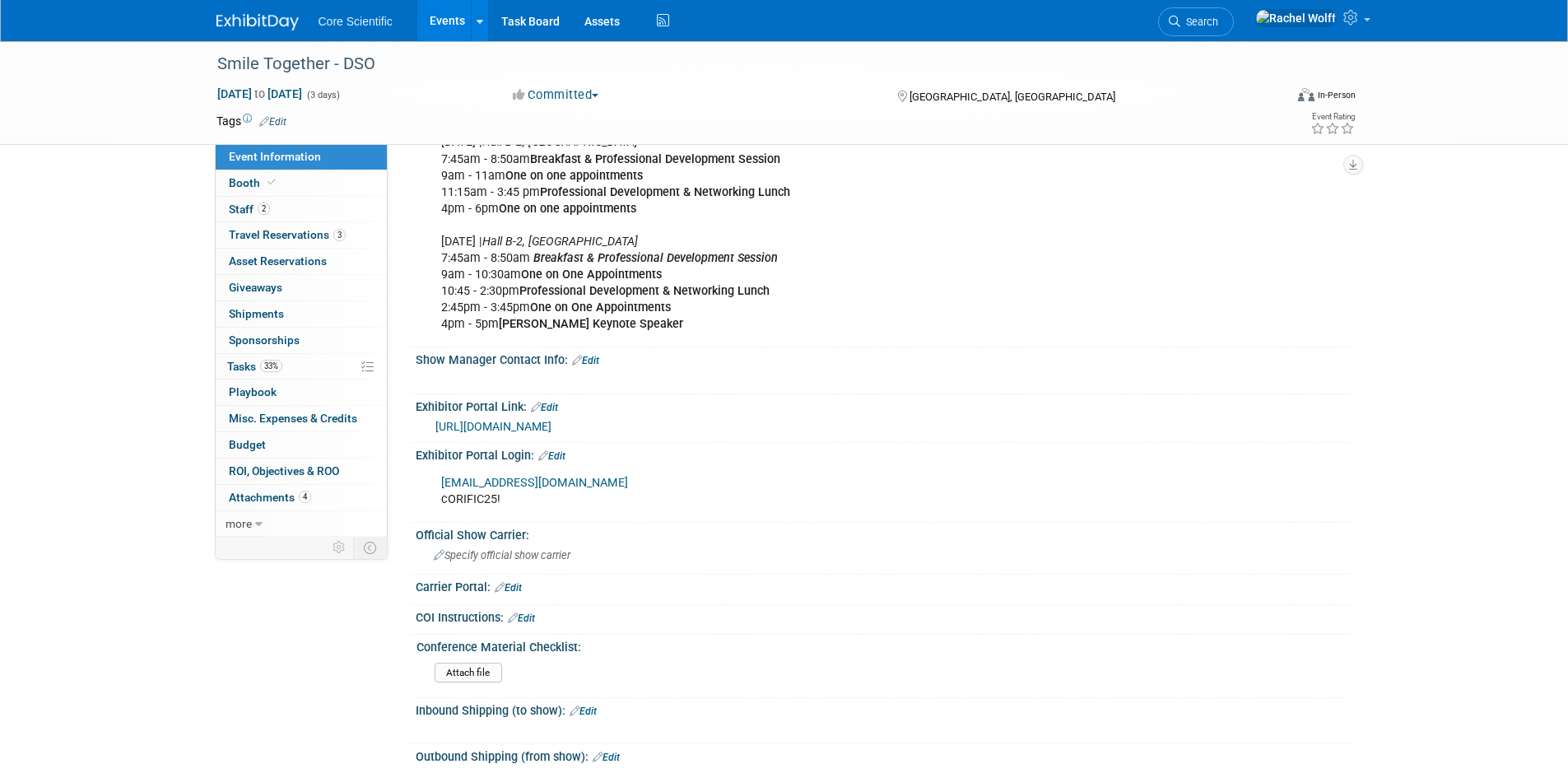
click at [551, 429] on link "[URL][DOMAIN_NAME]" at bounding box center [494, 426] width 117 height 13
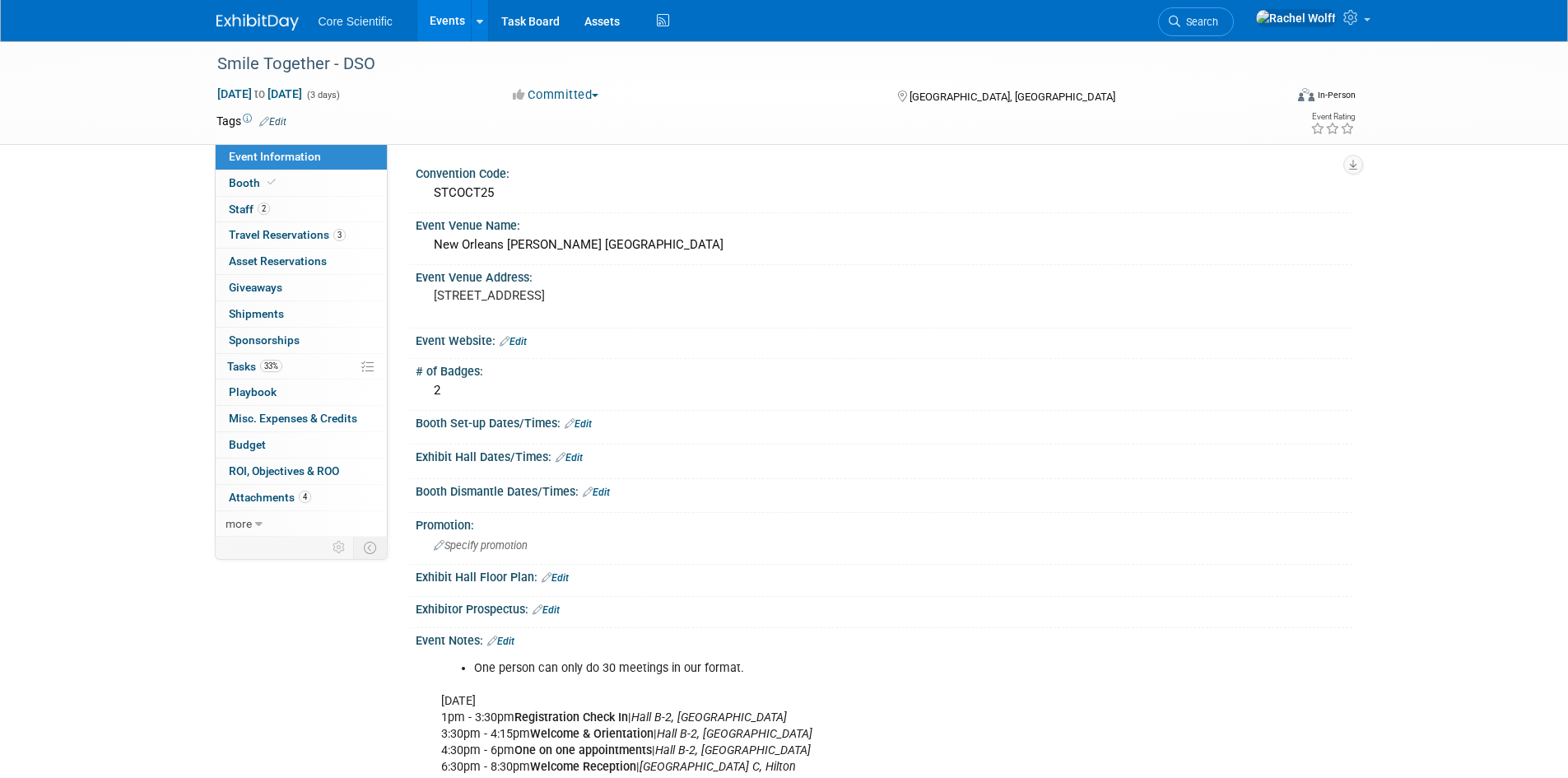
scroll to position [0, 0]
click at [261, 20] on img at bounding box center [257, 22] width 83 height 17
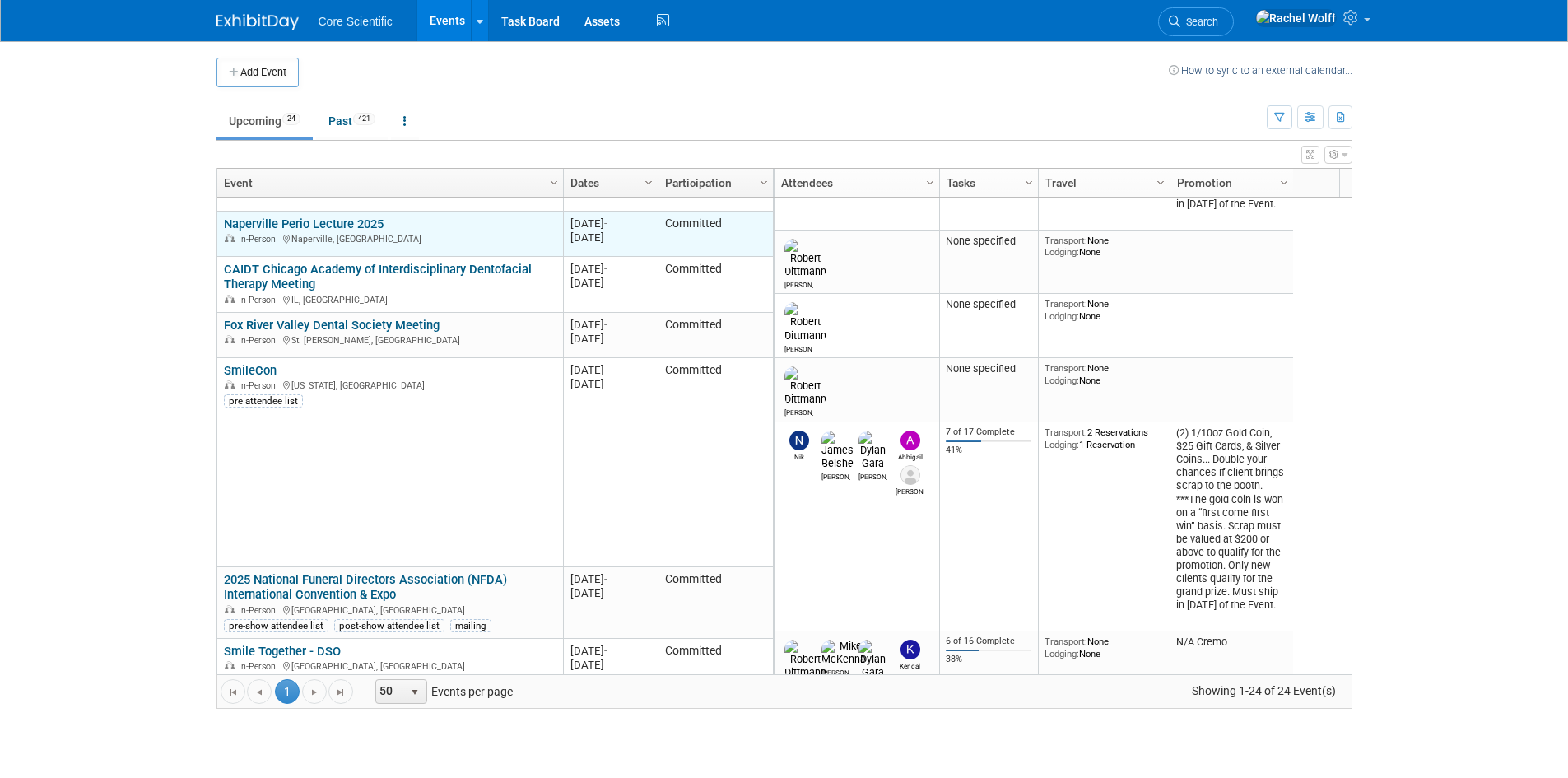
scroll to position [395, 0]
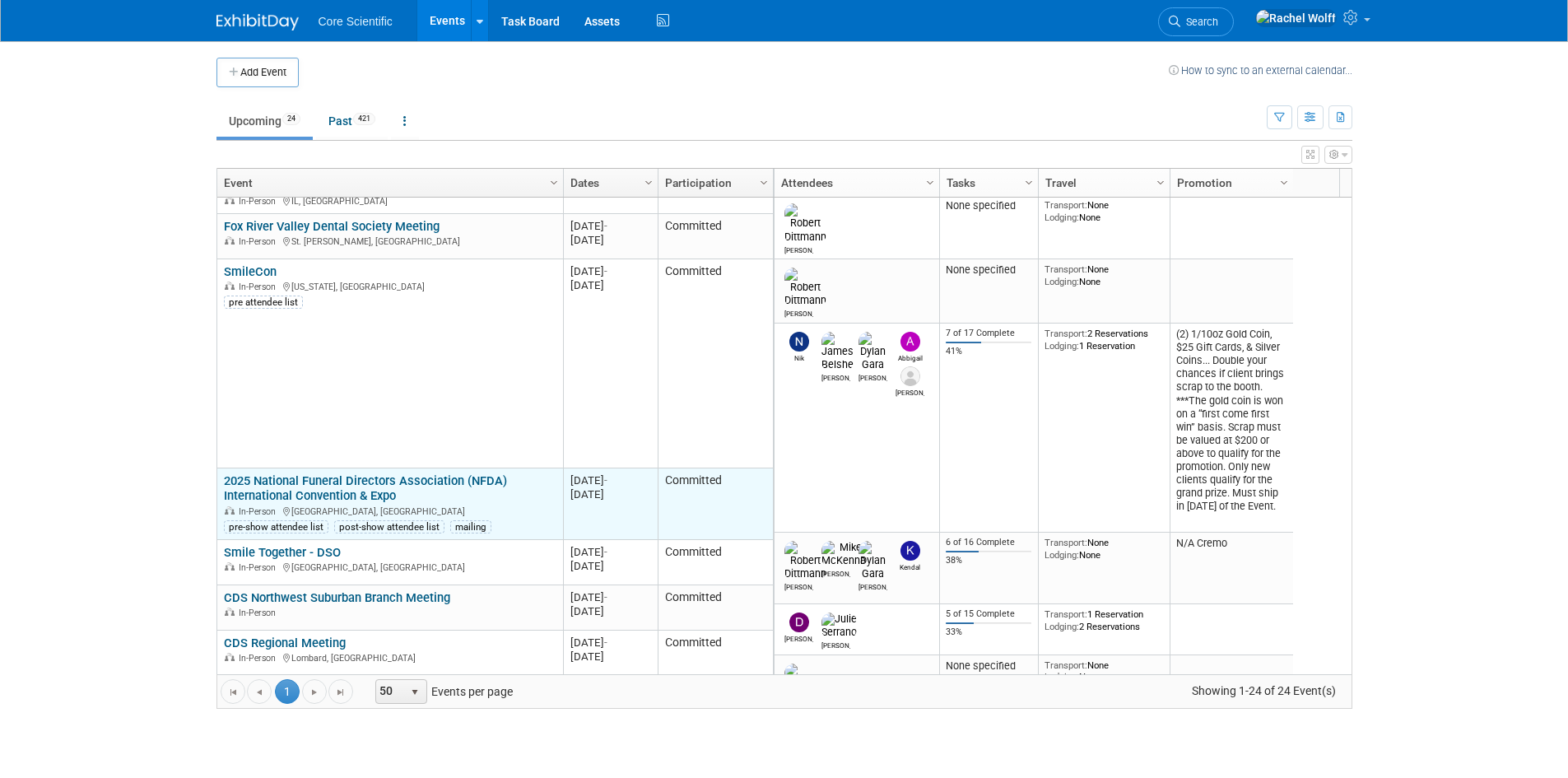
click at [286, 492] on link "2025 National Funeral Directors Association (NFDA) International Convention & E…" at bounding box center [366, 488] width 283 height 30
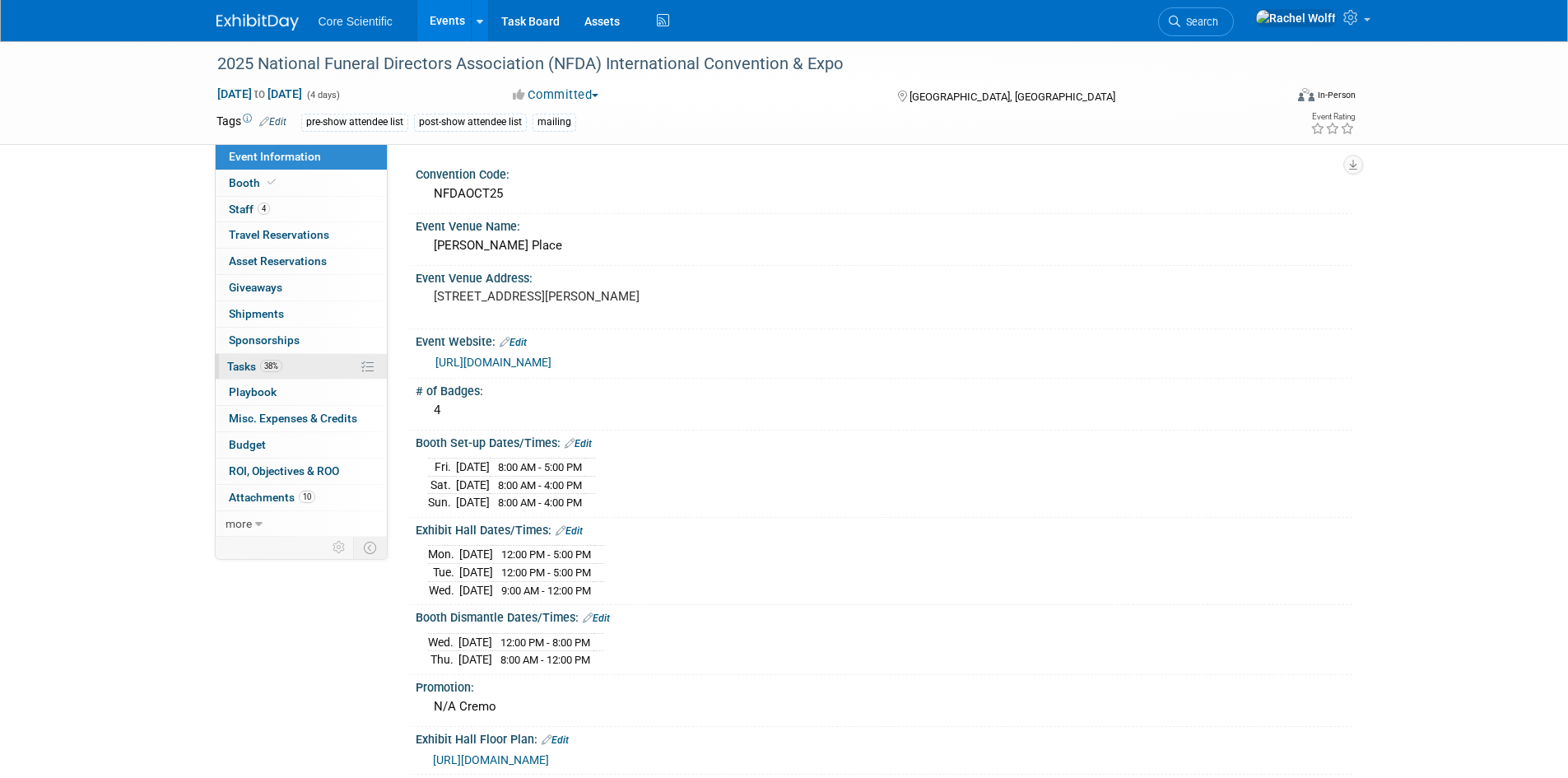
click at [296, 364] on link "38% Tasks 38%" at bounding box center [302, 366] width 172 height 26
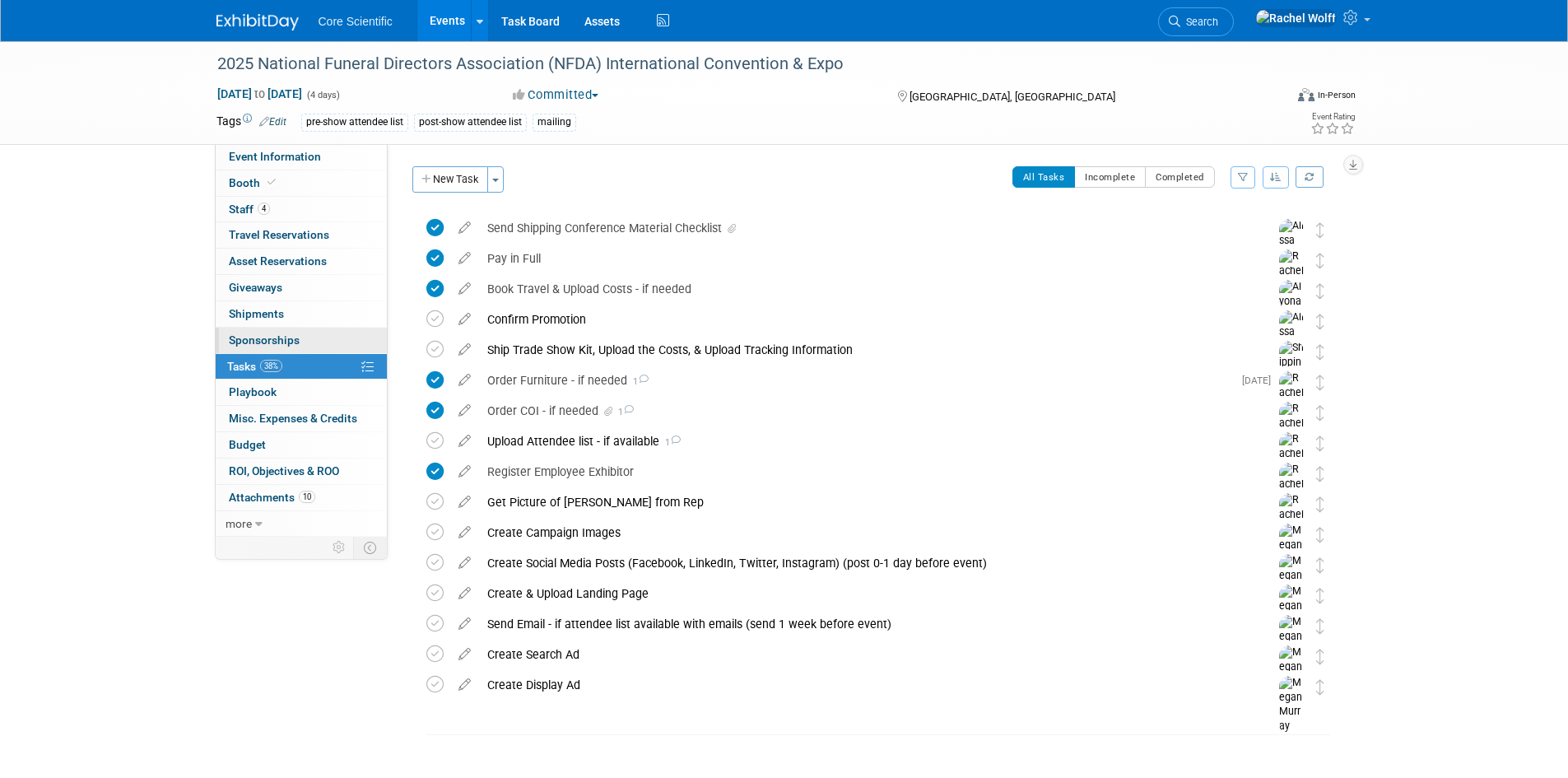
click at [293, 342] on span "Sponsorships 0" at bounding box center [264, 340] width 71 height 13
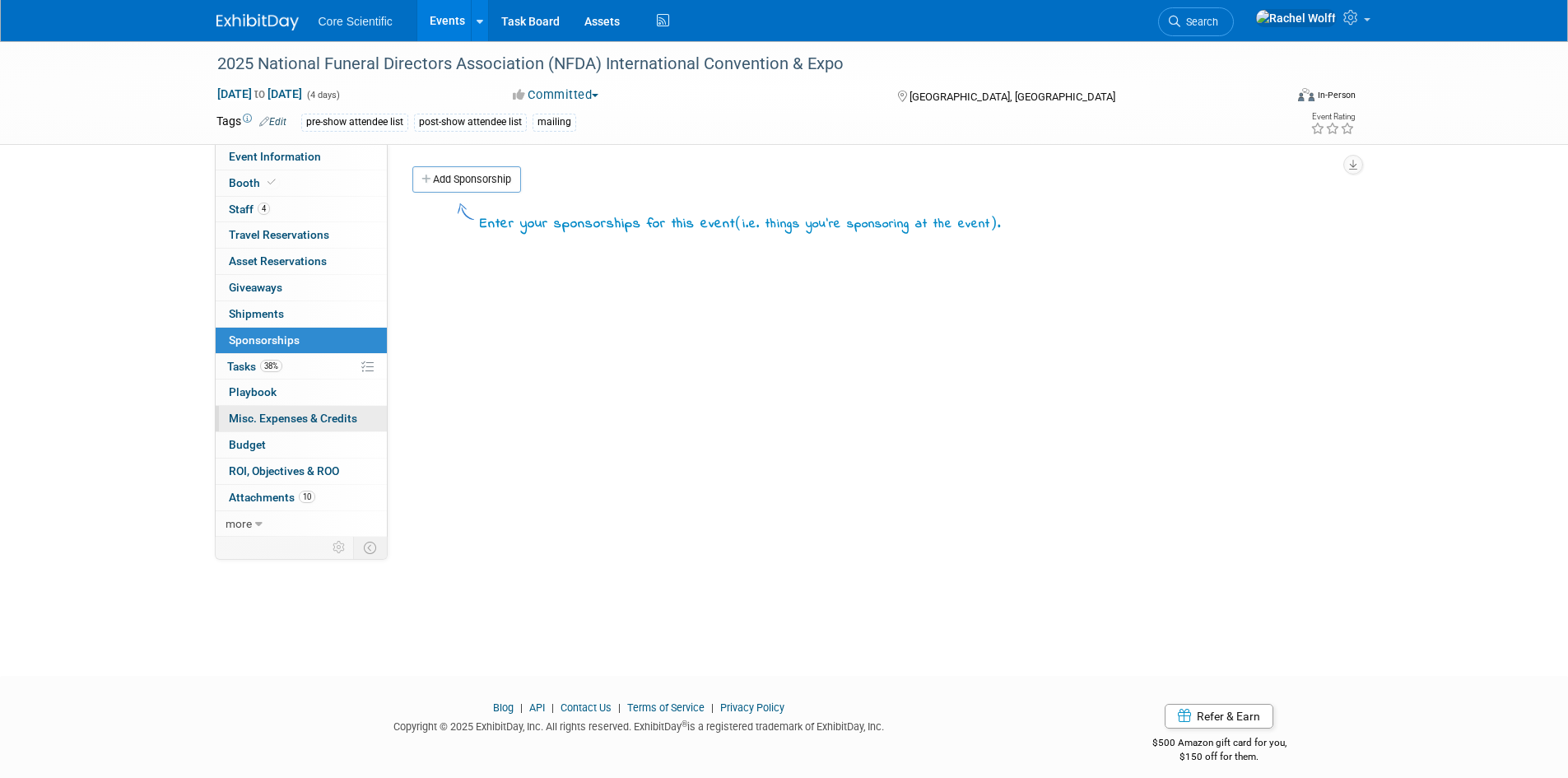
click at [262, 415] on span "Misc. Expenses & Credits 0" at bounding box center [293, 418] width 128 height 13
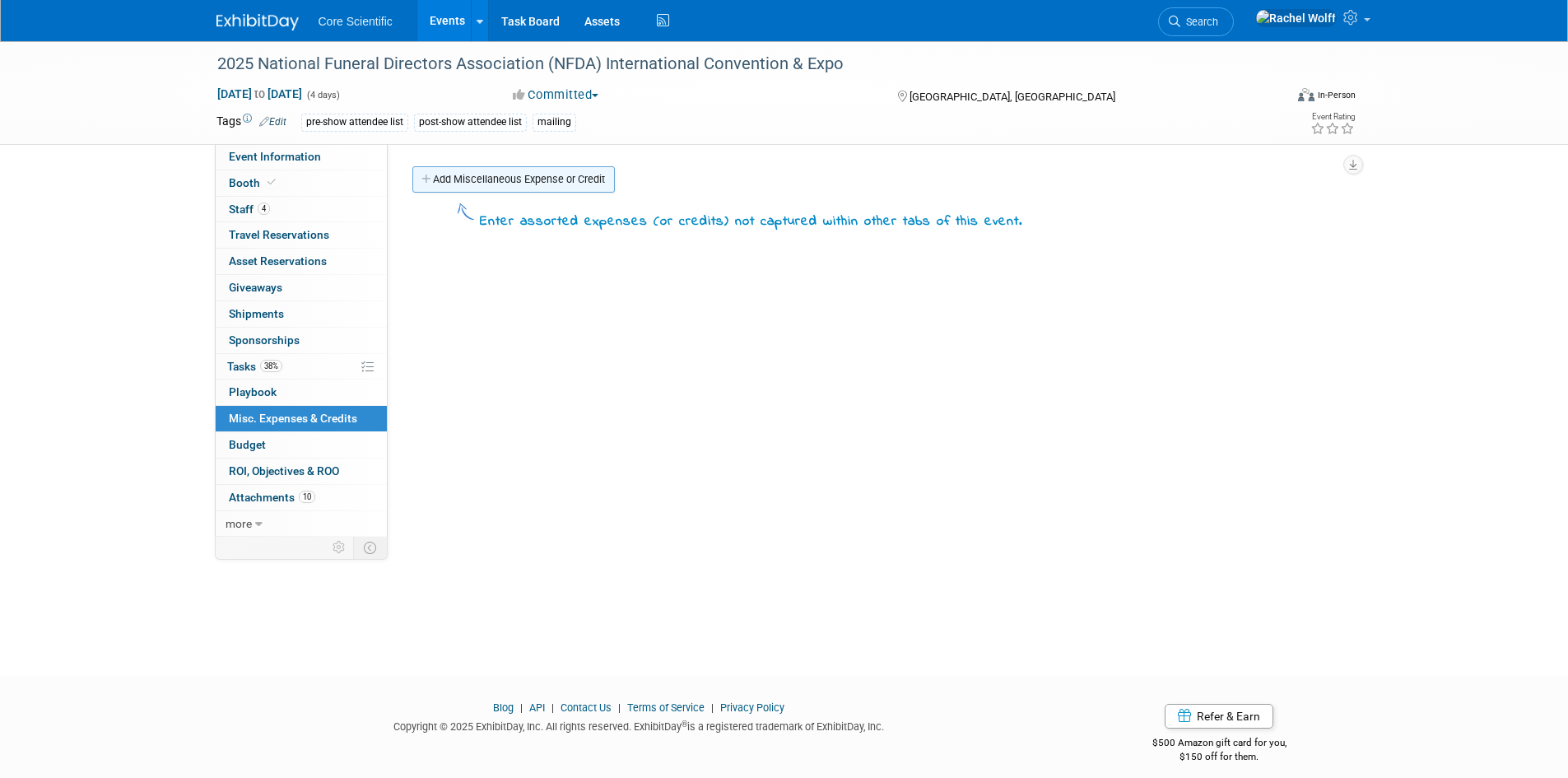
click at [482, 167] on link "Add Miscellaneous Expense or Credit" at bounding box center [514, 180] width 203 height 27
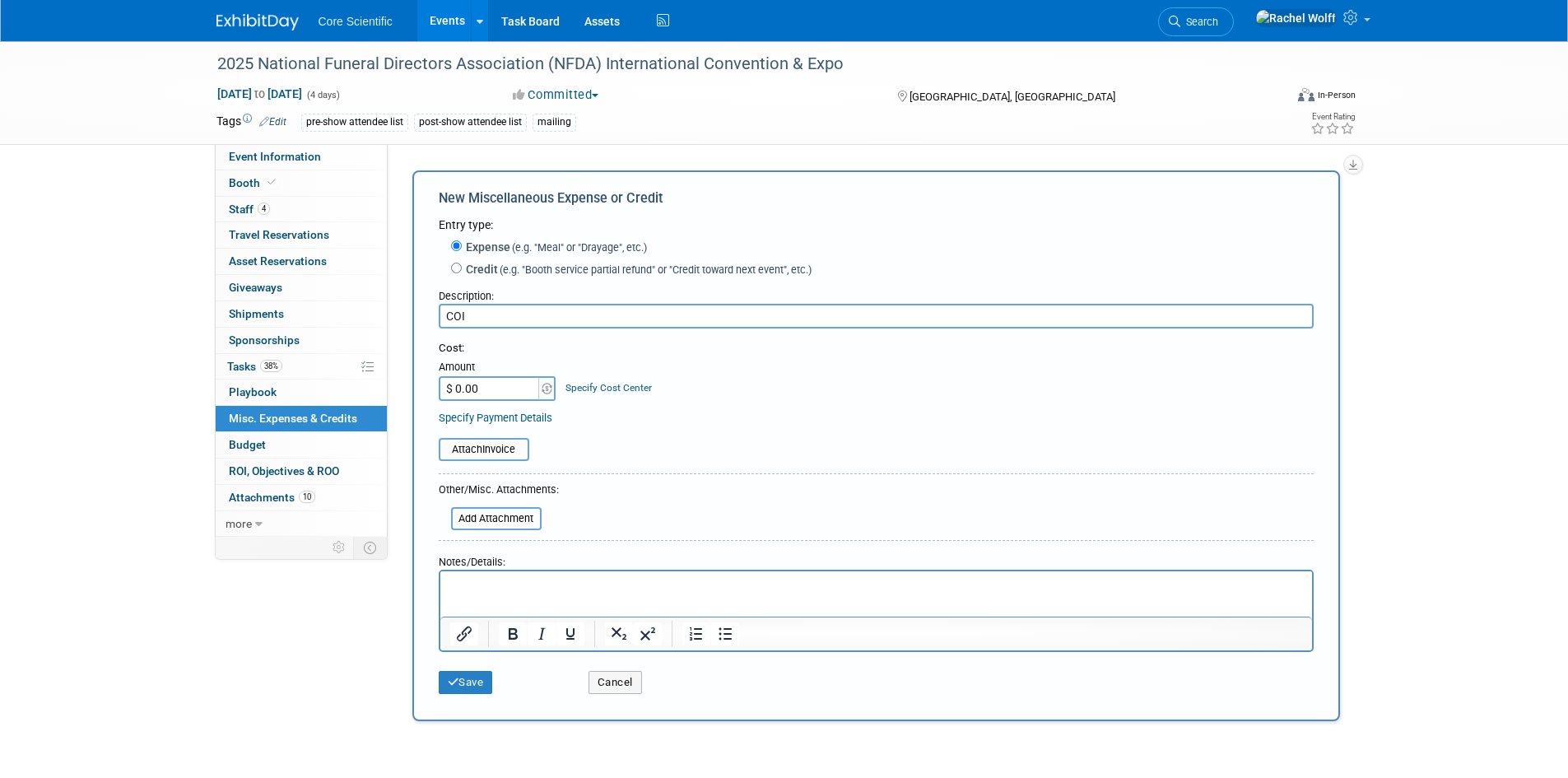
type input "COI"
click at [491, 397] on input "$ 0.00" at bounding box center [490, 389] width 103 height 25
type input "$ 109.00"
click at [493, 453] on input "file" at bounding box center [430, 449] width 196 height 20
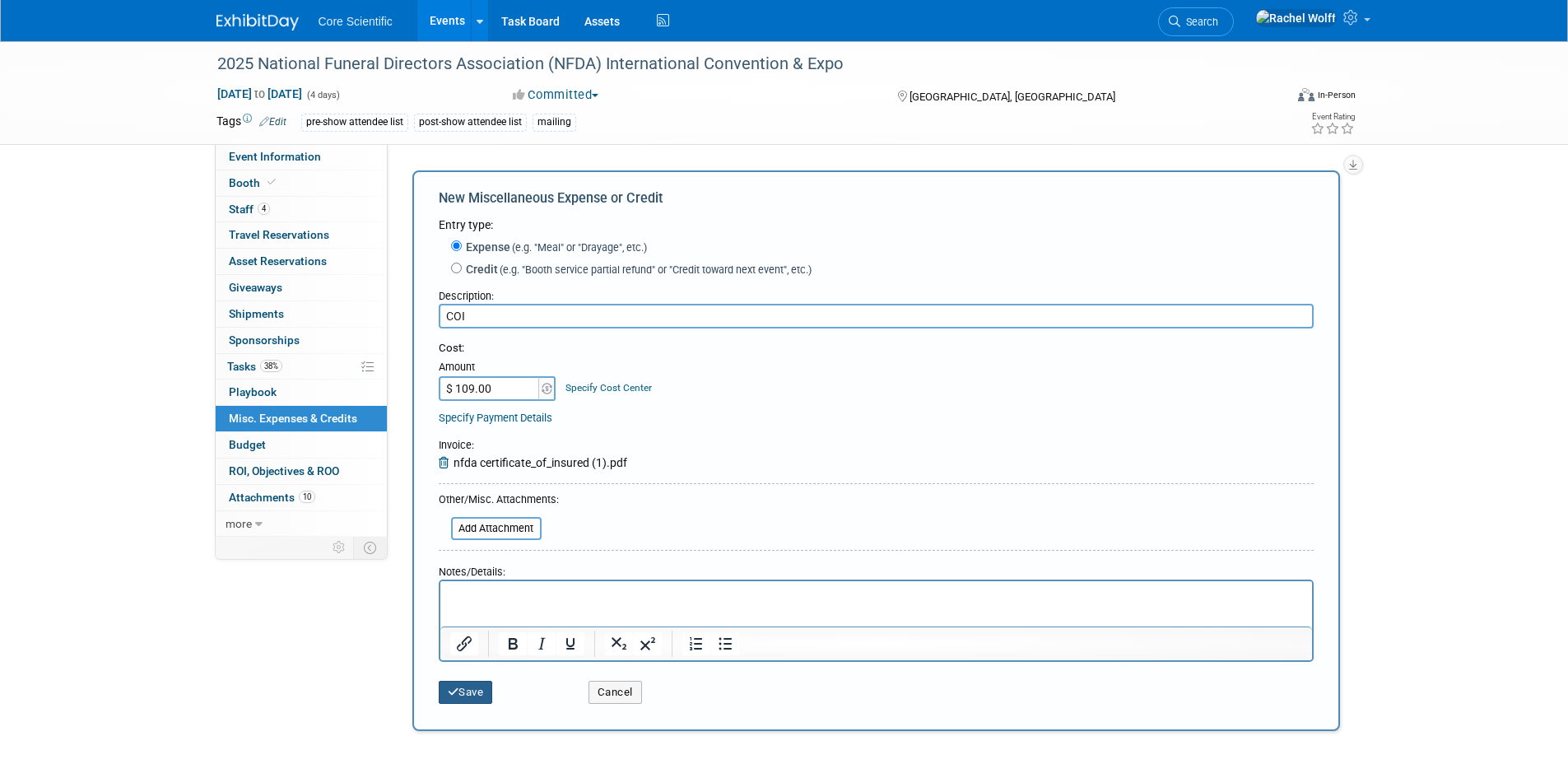
click at [469, 690] on button "Save" at bounding box center [465, 693] width 54 height 23
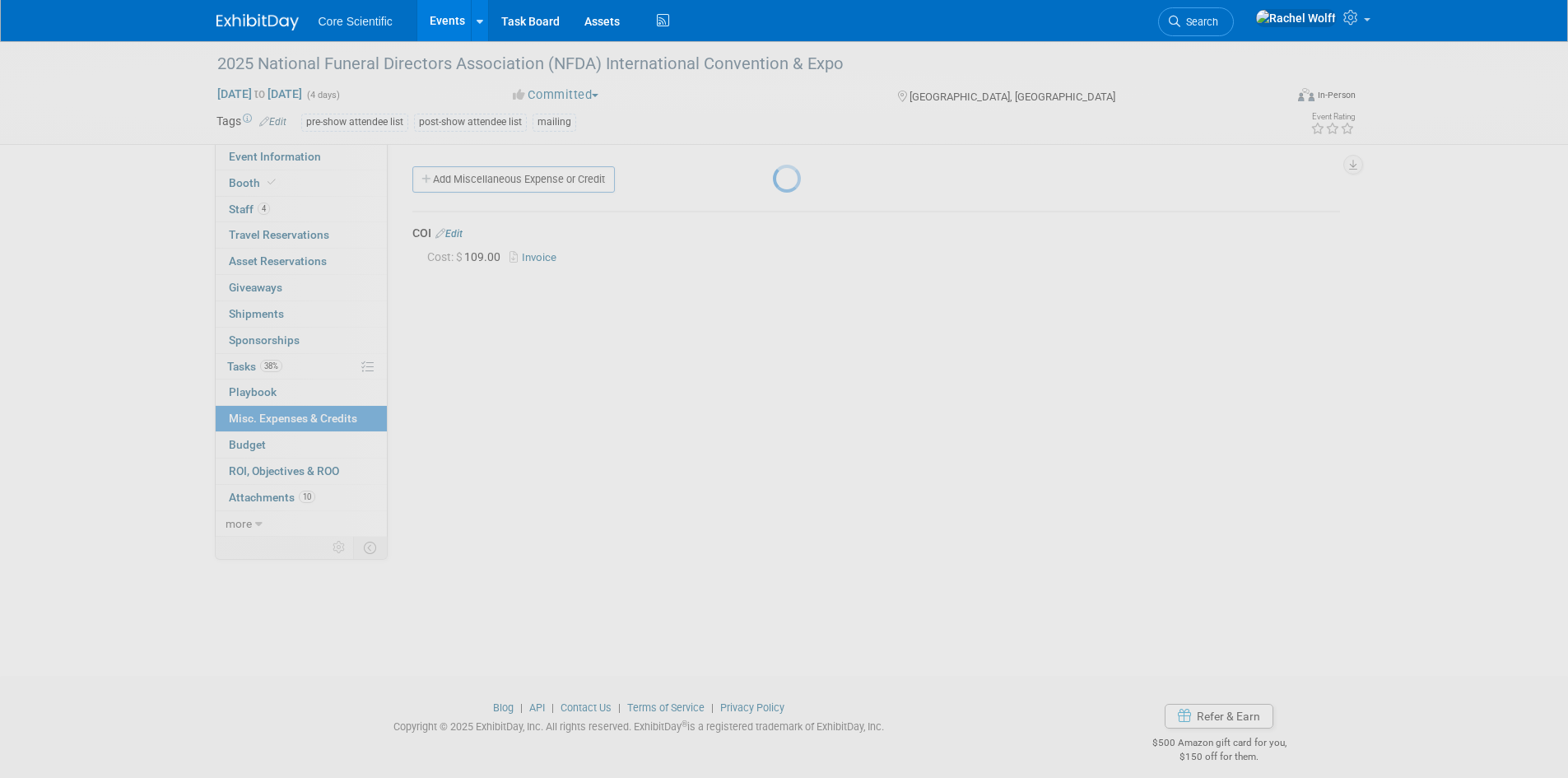
scroll to position [13, 0]
